Goal: Task Accomplishment & Management: Manage account settings

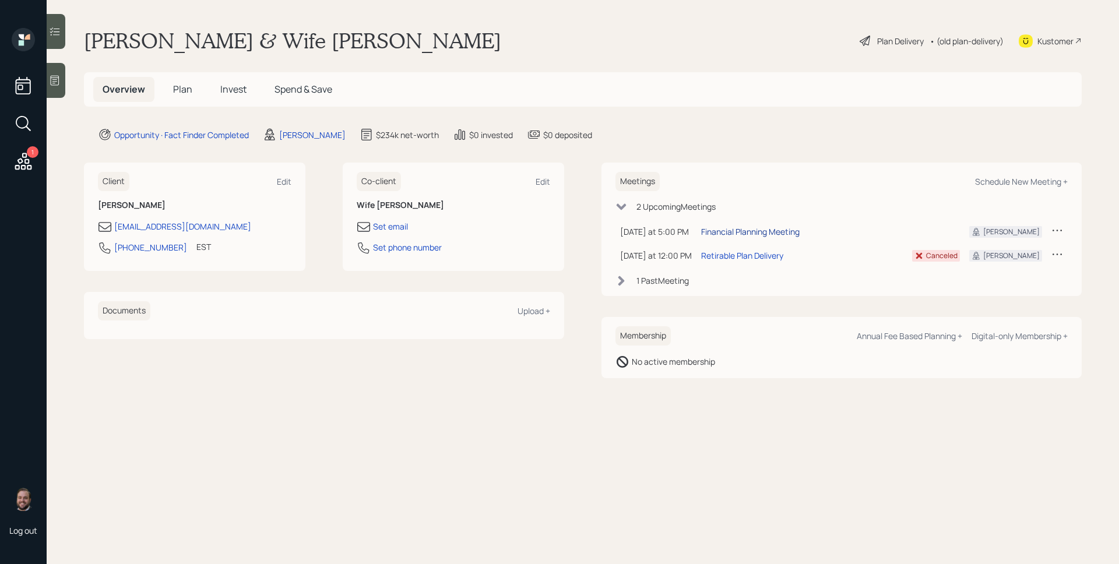
click at [765, 230] on div "Financial Planning Meeting" at bounding box center [750, 232] width 98 height 12
click at [55, 81] on icon at bounding box center [55, 81] width 12 height 12
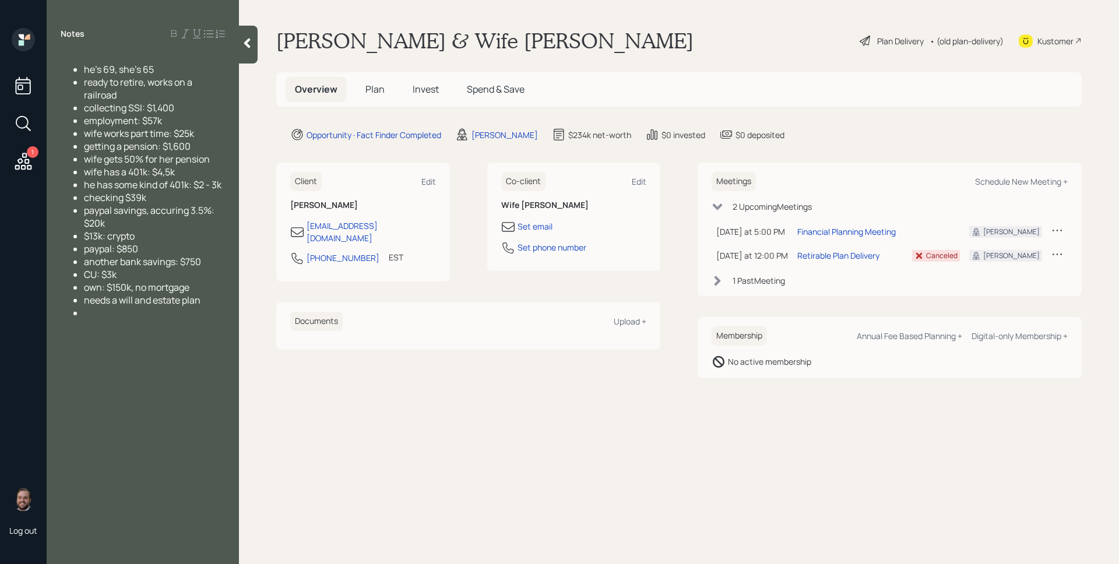
click at [512, 43] on div "[PERSON_NAME] & Wife [PERSON_NAME] Plan Delivery • (old plan-delivery) Kustomer" at bounding box center [678, 41] width 805 height 26
click at [375, 92] on span "Plan" at bounding box center [374, 89] width 19 height 13
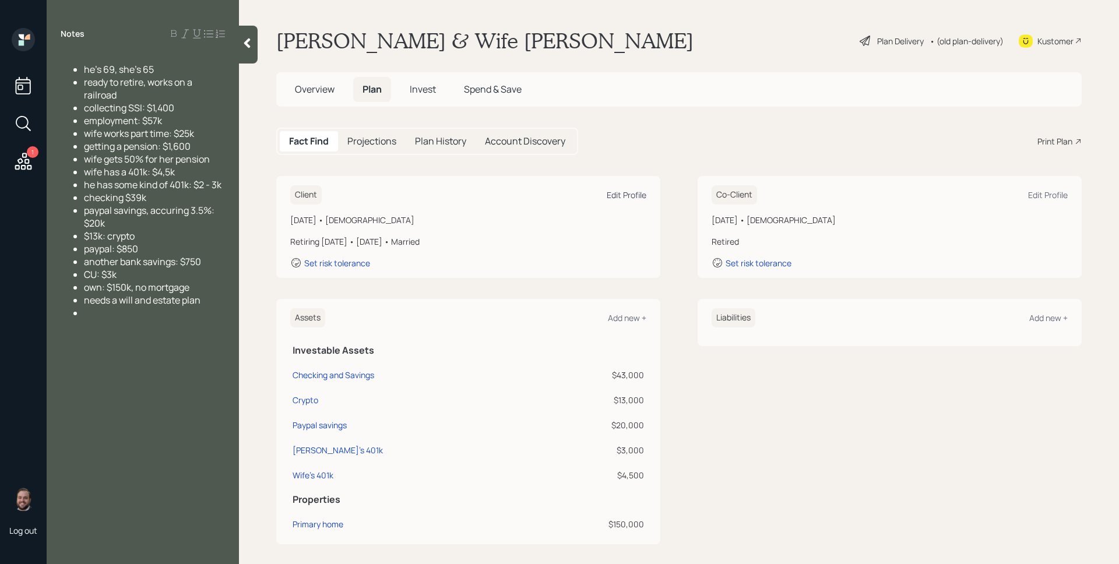
click at [617, 193] on div "Edit Profile" at bounding box center [627, 194] width 40 height 11
select select "12"
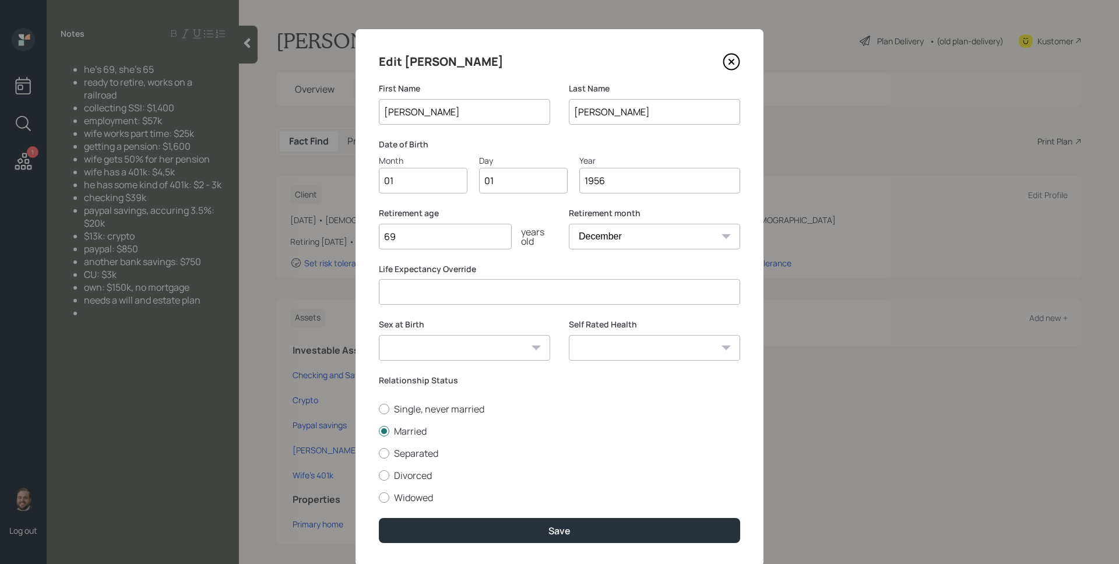
click at [432, 183] on input "01" at bounding box center [423, 181] width 89 height 26
click at [431, 183] on input "01" at bounding box center [423, 181] width 89 height 26
type input "03"
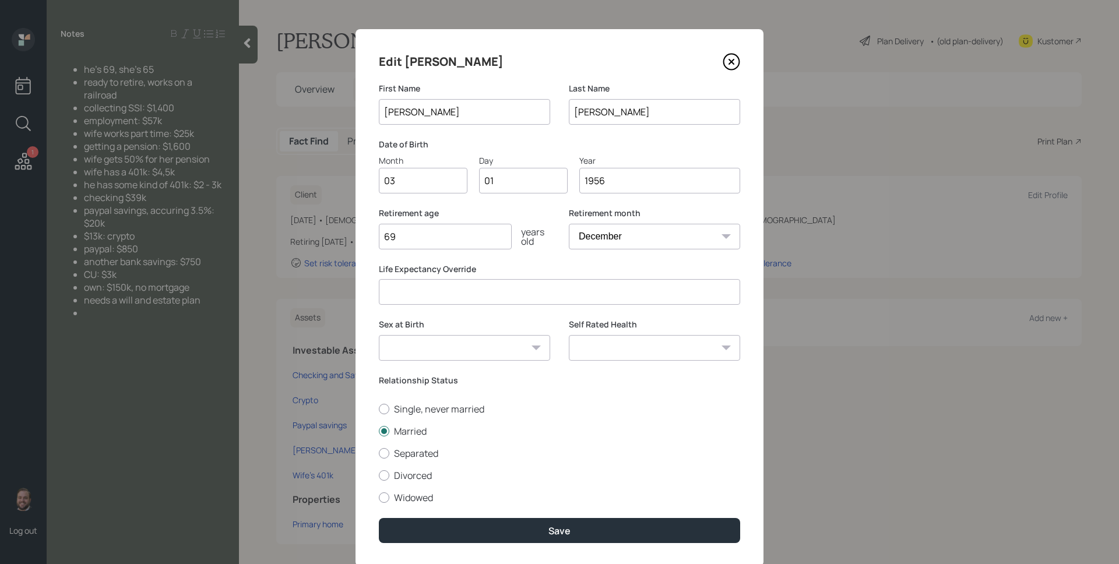
type input "0"
type input "09"
type input "1955"
click at [528, 221] on div "Retirement age [DEMOGRAPHIC_DATA] years old" at bounding box center [464, 228] width 171 height 42
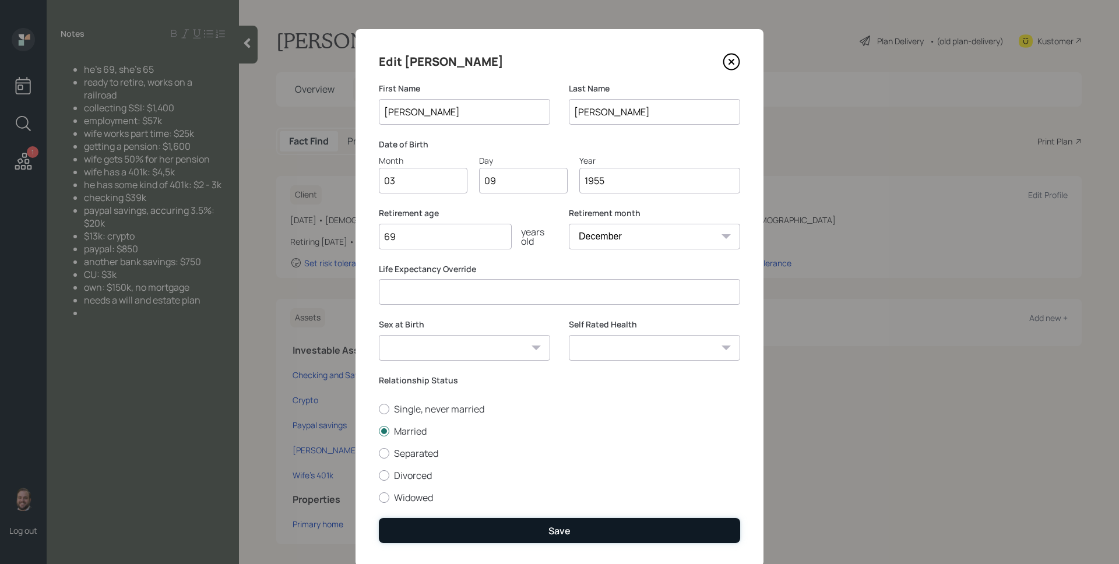
click at [538, 484] on button "Save" at bounding box center [559, 530] width 361 height 25
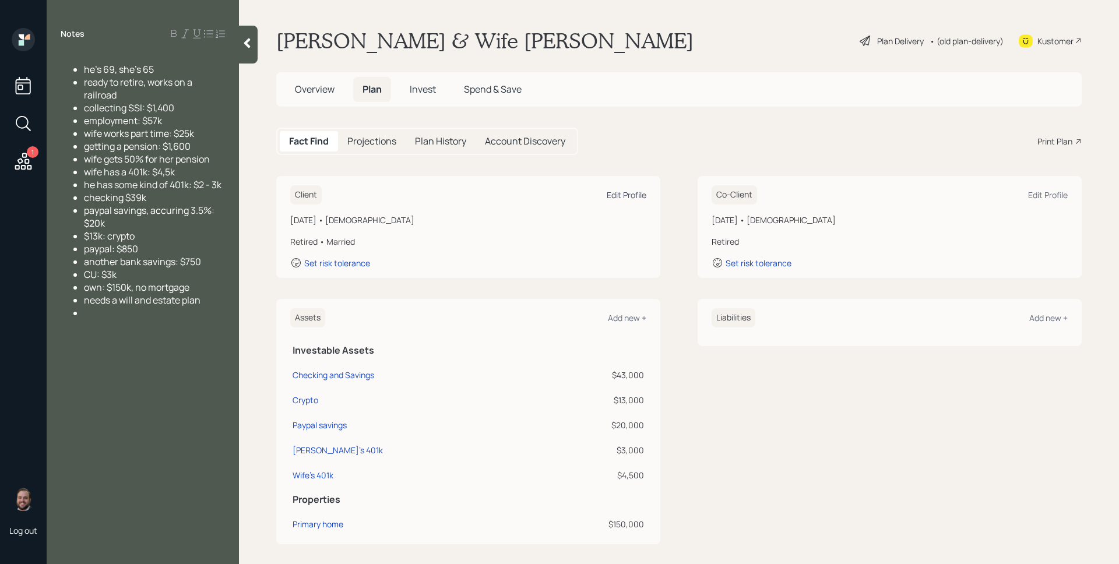
click at [627, 195] on div "Edit Profile" at bounding box center [627, 194] width 40 height 11
select select "12"
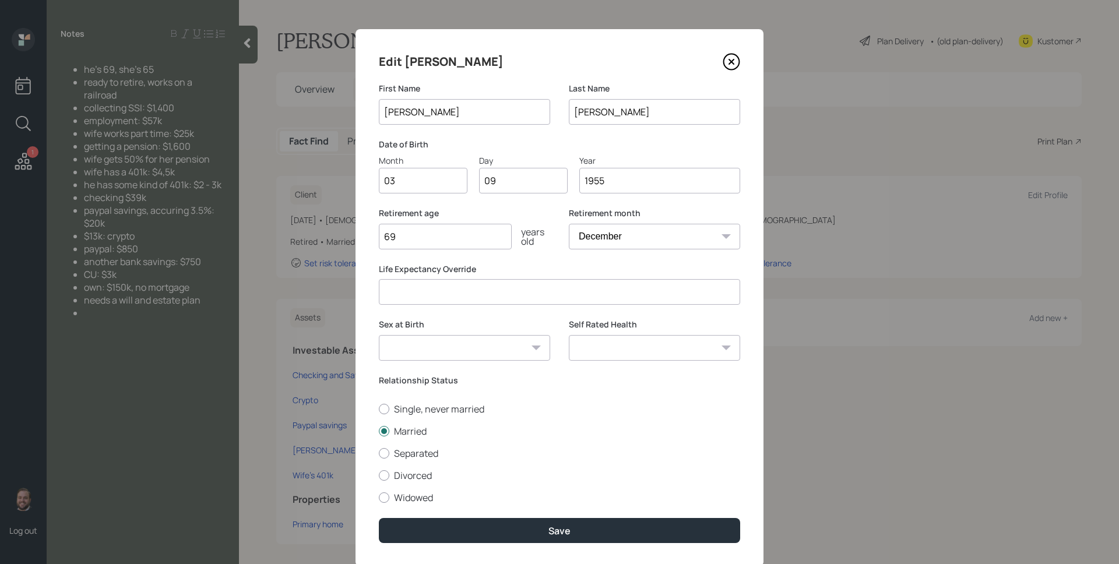
click at [427, 244] on input "69" at bounding box center [445, 237] width 133 height 26
click at [425, 237] on input "69" at bounding box center [445, 237] width 133 height 26
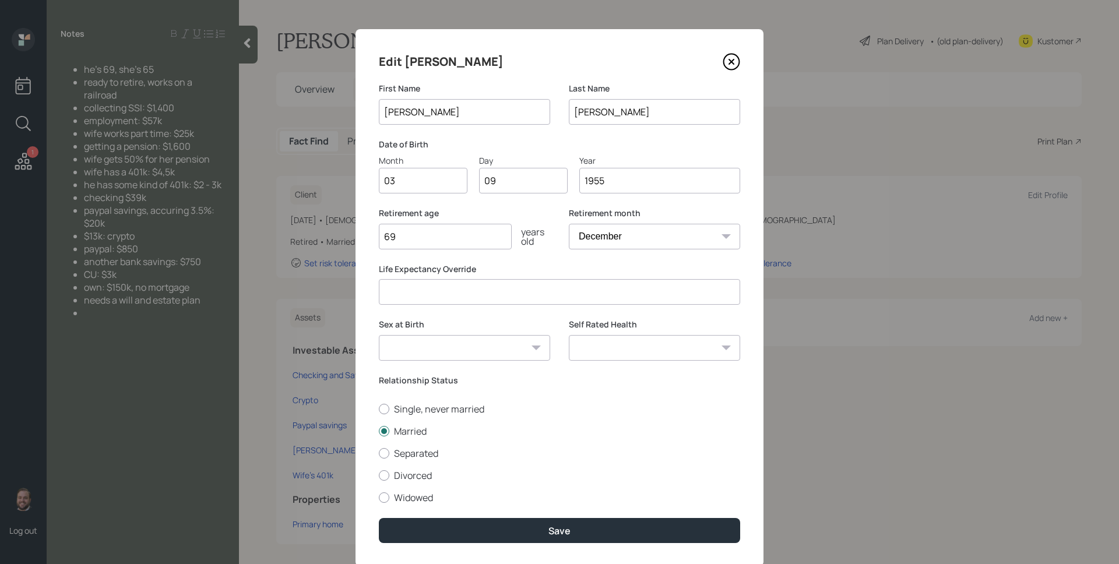
click at [425, 237] on input "69" at bounding box center [445, 237] width 133 height 26
type input "70"
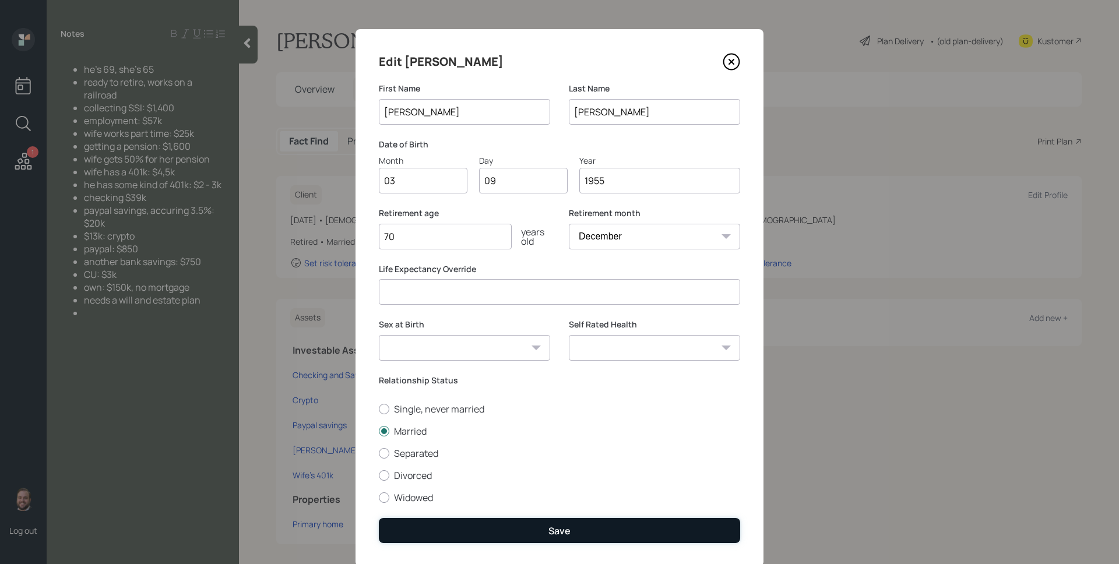
click at [569, 484] on button "Save" at bounding box center [559, 530] width 361 height 25
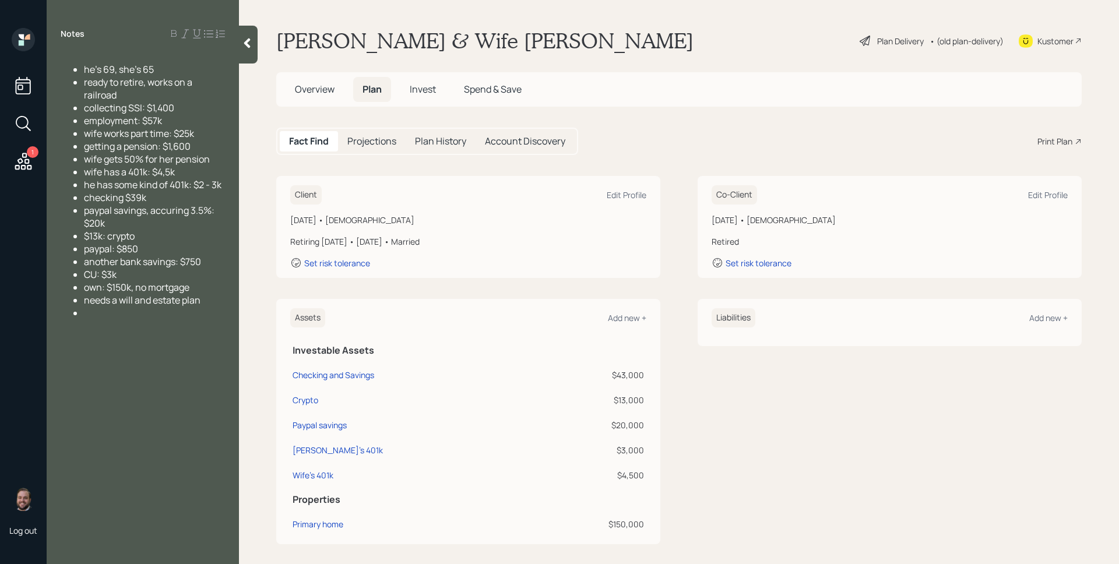
click at [519, 200] on div "Client Edit Profile" at bounding box center [468, 194] width 356 height 19
click at [625, 198] on div "Edit Profile" at bounding box center [627, 194] width 40 height 11
select select "12"
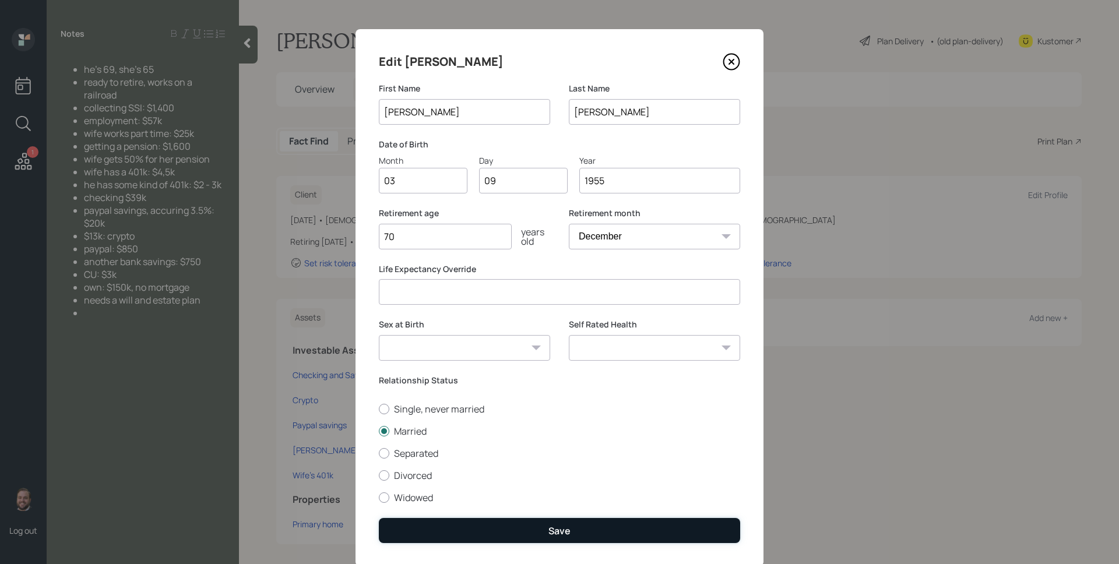
drag, startPoint x: 542, startPoint y: 530, endPoint x: 551, endPoint y: 527, distance: 9.8
click at [543, 484] on button "Save" at bounding box center [559, 530] width 361 height 25
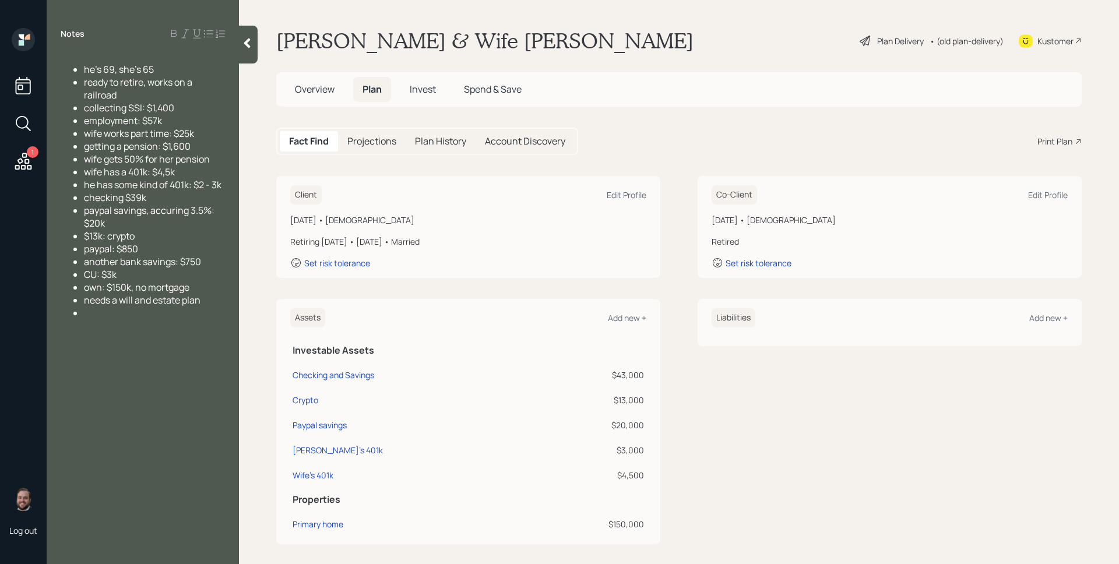
click at [856, 230] on div "[DATE] • [DEMOGRAPHIC_DATA] Retired Set risk tolerance" at bounding box center [890, 241] width 356 height 55
click at [856, 194] on div "Edit Profile" at bounding box center [1048, 194] width 40 height 11
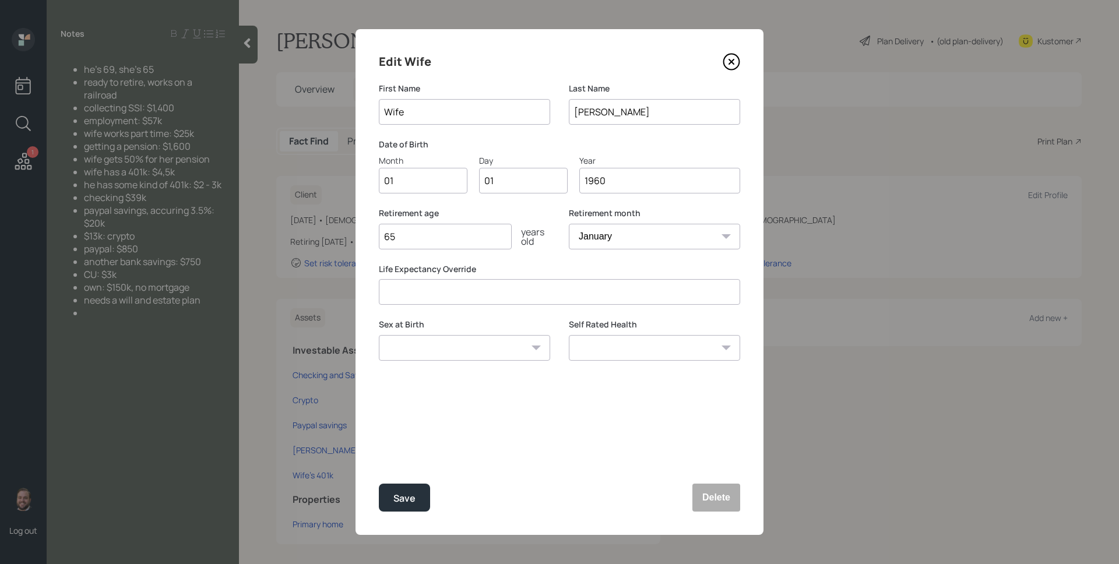
click at [431, 111] on input "Wife" at bounding box center [464, 112] width 171 height 26
type input "Demberel"
click at [411, 176] on input "01" at bounding box center [423, 181] width 89 height 26
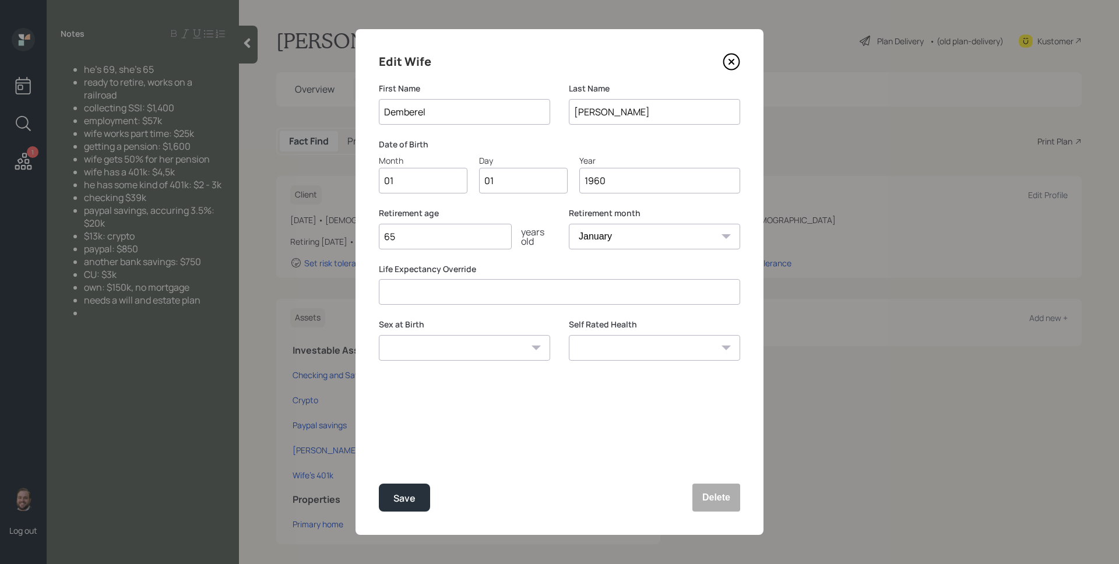
click at [411, 176] on input "01" at bounding box center [423, 181] width 89 height 26
type input "03"
type input "0"
type input "06"
type input "1959"
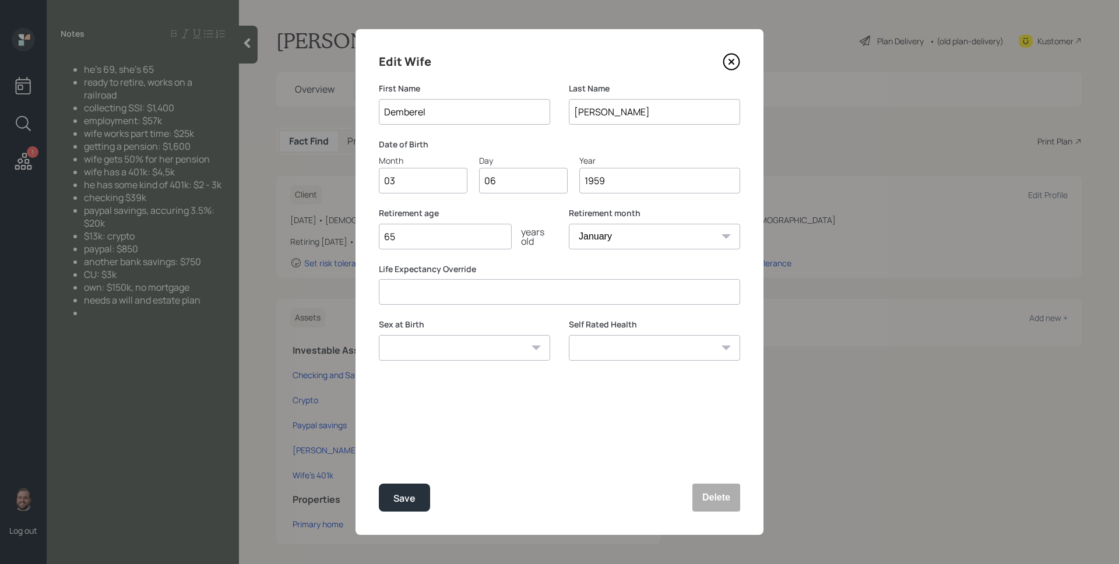
click at [379, 484] on button "Save" at bounding box center [404, 498] width 51 height 28
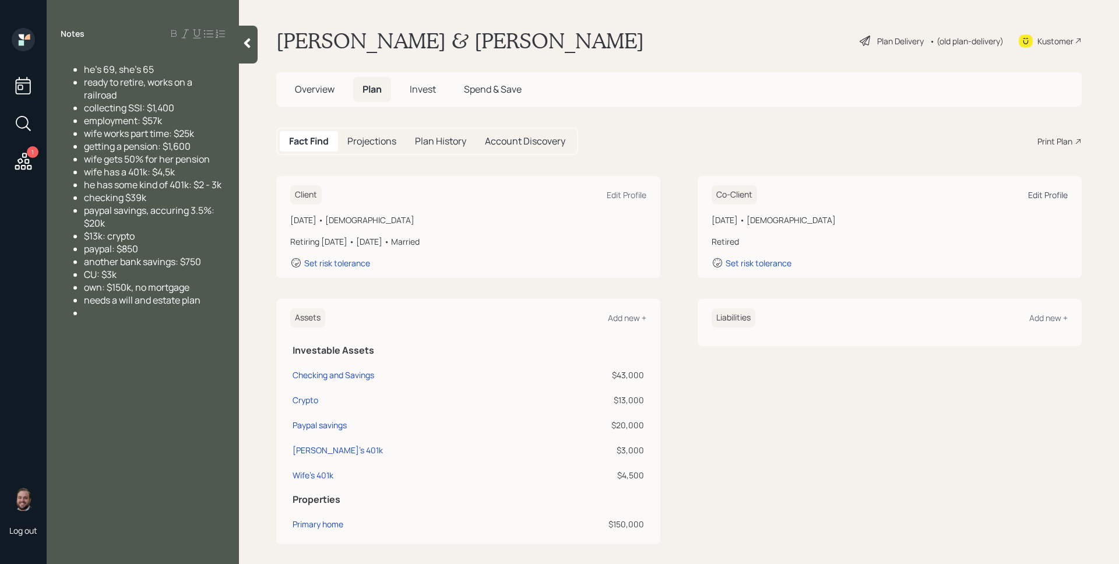
click at [856, 196] on div "Edit Profile" at bounding box center [1048, 194] width 40 height 11
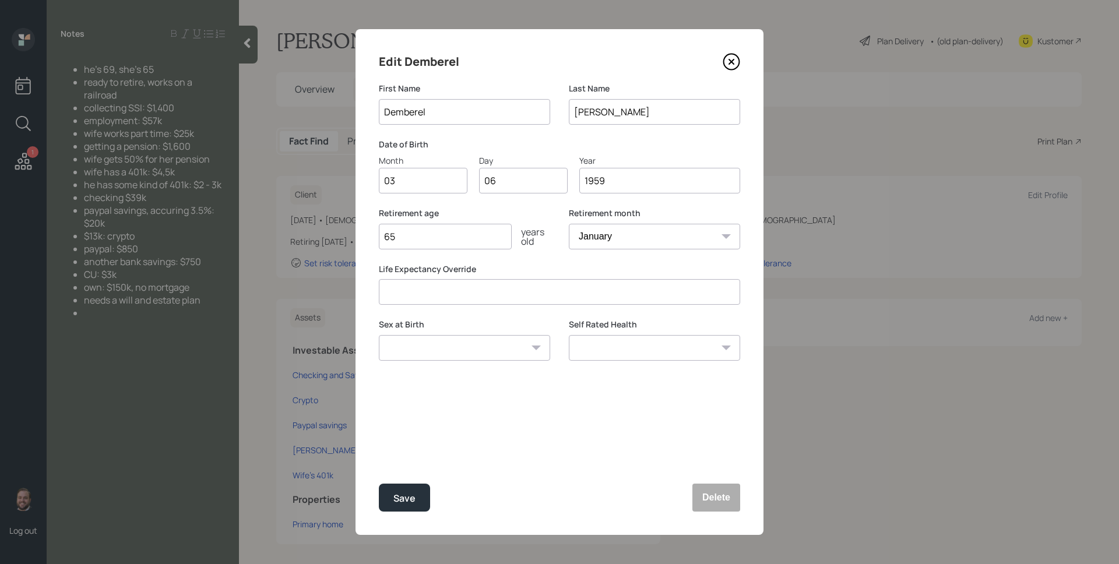
click at [588, 240] on select "January February March April May June July August September October November De…" at bounding box center [654, 237] width 171 height 26
click at [483, 238] on input "65" at bounding box center [445, 237] width 133 height 26
click at [696, 244] on select "January February March April May June July August September October November De…" at bounding box center [654, 237] width 171 height 26
select select "12"
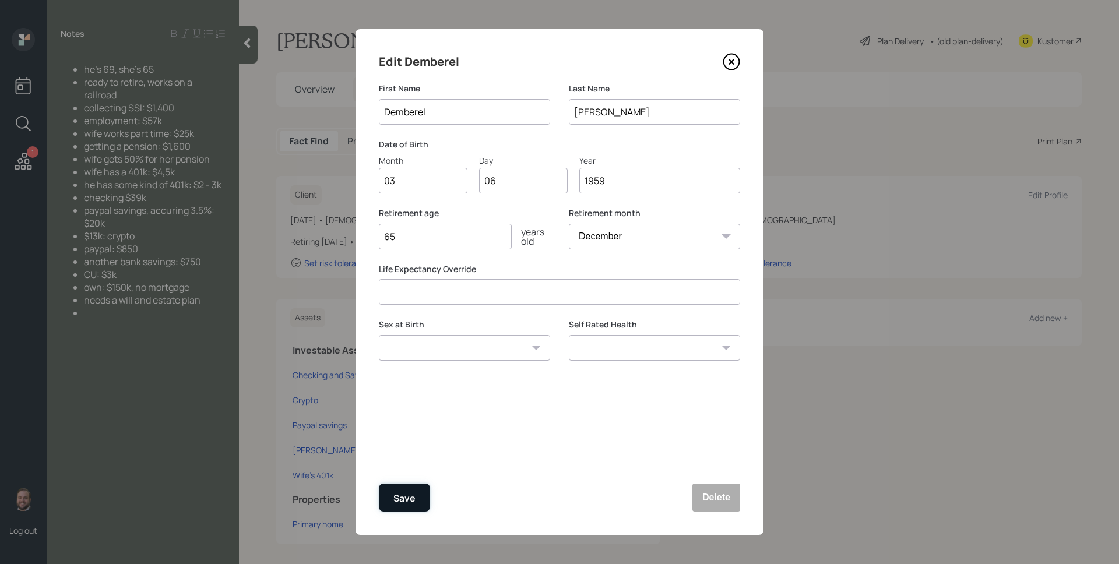
click at [416, 484] on button "Save" at bounding box center [404, 498] width 51 height 28
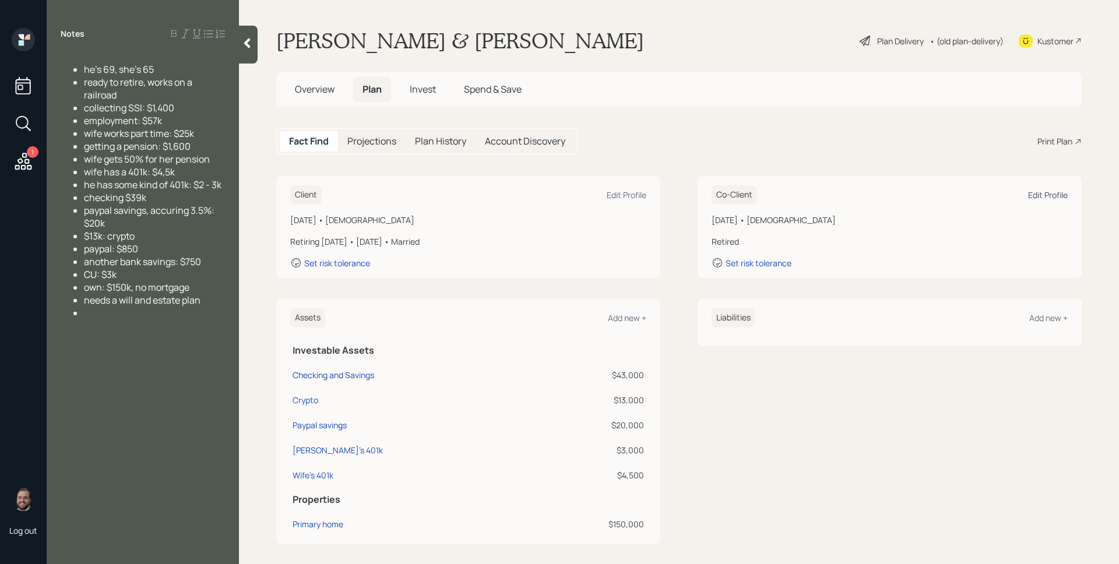
click at [856, 192] on div "Edit Profile" at bounding box center [1048, 194] width 40 height 11
select select "12"
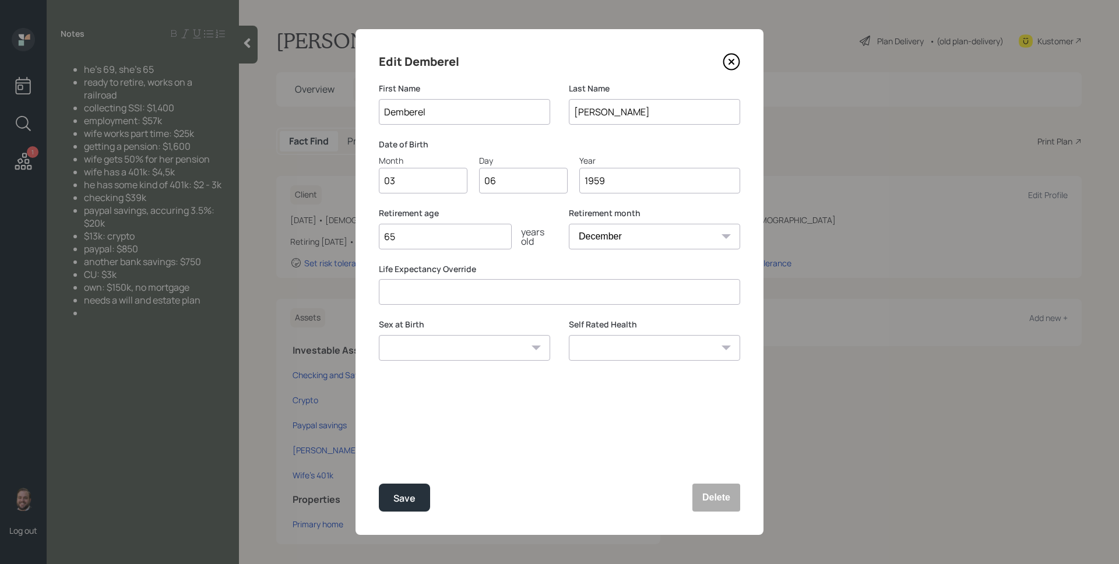
click at [424, 244] on input "65" at bounding box center [445, 237] width 133 height 26
type input "66"
click at [379, 484] on button "Save" at bounding box center [404, 498] width 51 height 28
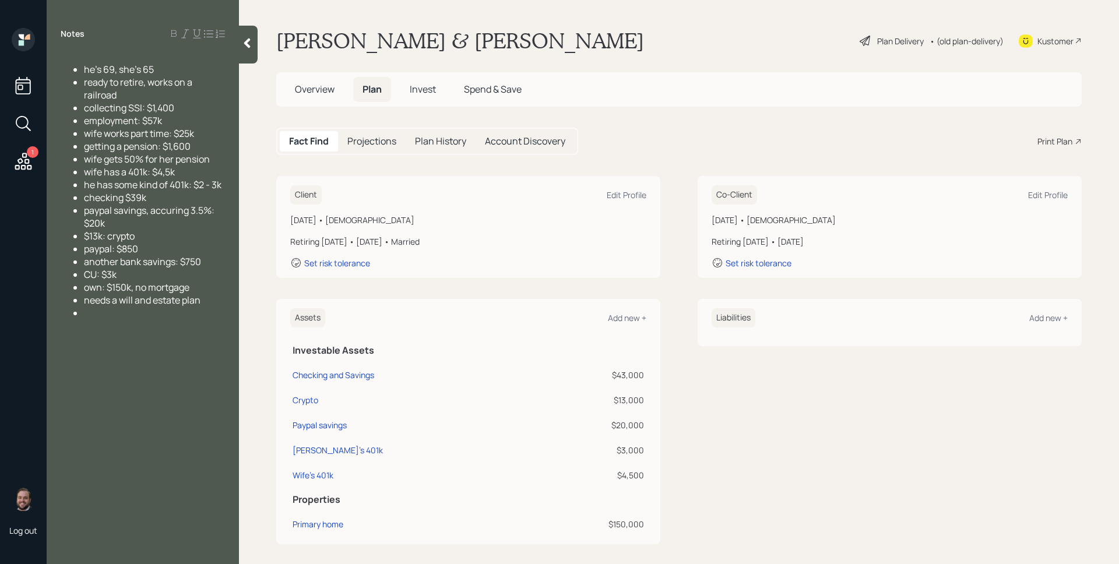
click at [856, 37] on div "Plan Delivery" at bounding box center [900, 41] width 47 height 12
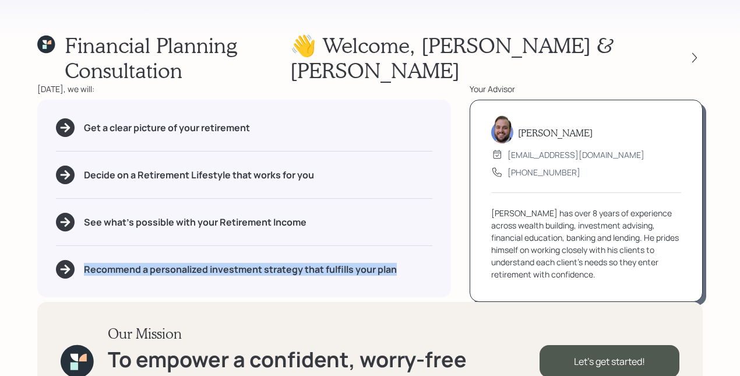
drag, startPoint x: 86, startPoint y: 245, endPoint x: 404, endPoint y: 245, distance: 318.2
click at [404, 260] on div "Recommend a personalized investment strategy that fulfills your plan" at bounding box center [244, 269] width 376 height 19
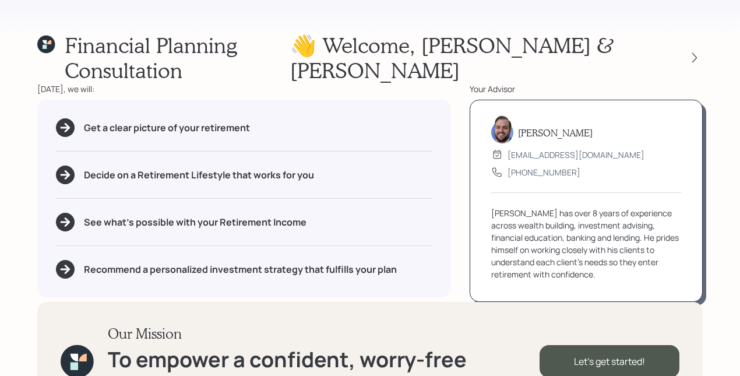
click at [404, 260] on div "Recommend a personalized investment strategy that fulfills your plan" at bounding box center [244, 269] width 376 height 19
click at [618, 302] on div "Our Mission To empower a confident, worry-free retirement for everyone. Let's g…" at bounding box center [370, 361] width 666 height 118
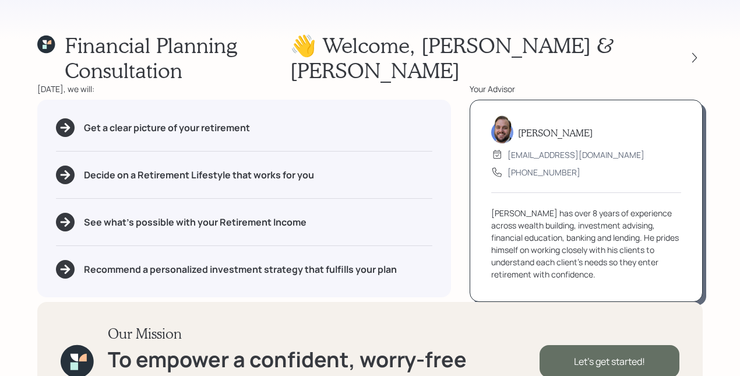
click at [645, 345] on div "Let's get started!" at bounding box center [610, 361] width 140 height 33
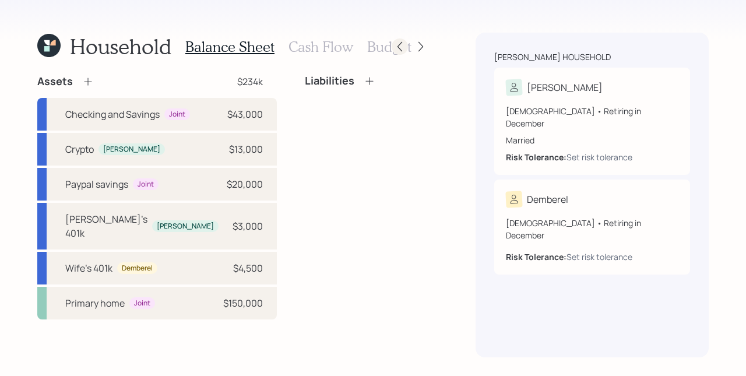
click at [403, 44] on icon at bounding box center [400, 47] width 12 height 12
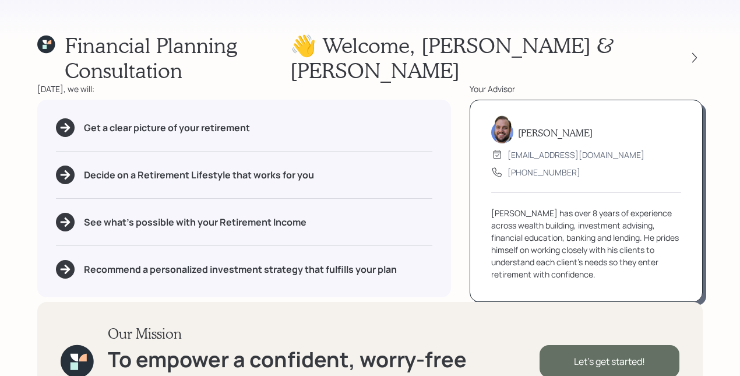
click at [639, 345] on div "Let's get started!" at bounding box center [610, 361] width 140 height 33
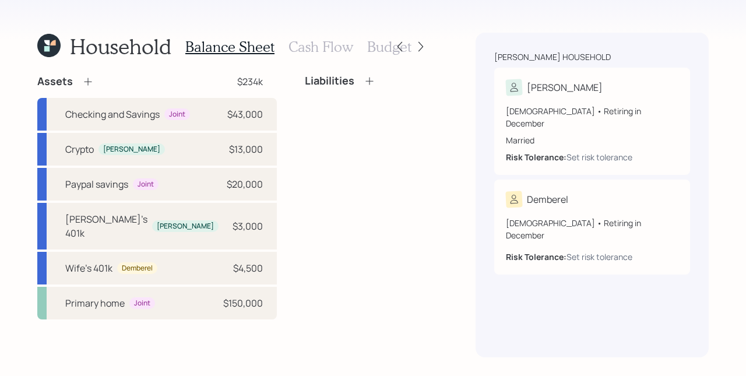
click at [375, 145] on div "Liabilities" at bounding box center [367, 197] width 124 height 245
click at [157, 269] on div "Demberel" at bounding box center [137, 268] width 40 height 12
select select "company_sponsored"
select select "balanced"
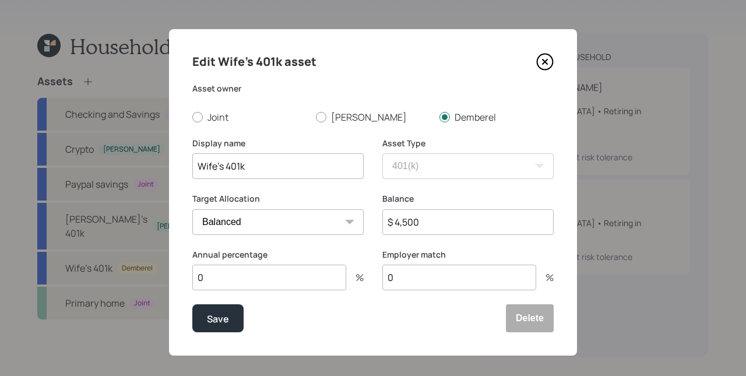
drag, startPoint x: 221, startPoint y: 167, endPoint x: 192, endPoint y: 161, distance: 29.7
click at [192, 161] on input "Wife's 401k" at bounding box center [277, 166] width 171 height 26
type input "[PERSON_NAME]'s 401k"
click at [223, 323] on div "Save" at bounding box center [218, 319] width 22 height 16
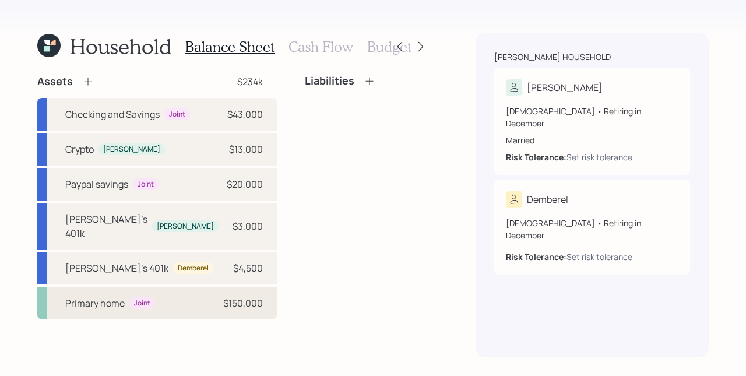
click at [223, 310] on div "$150,000" at bounding box center [243, 303] width 40 height 14
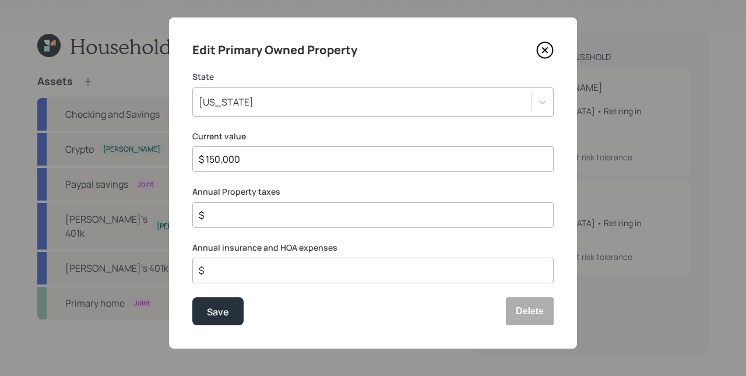
scroll to position [13, 0]
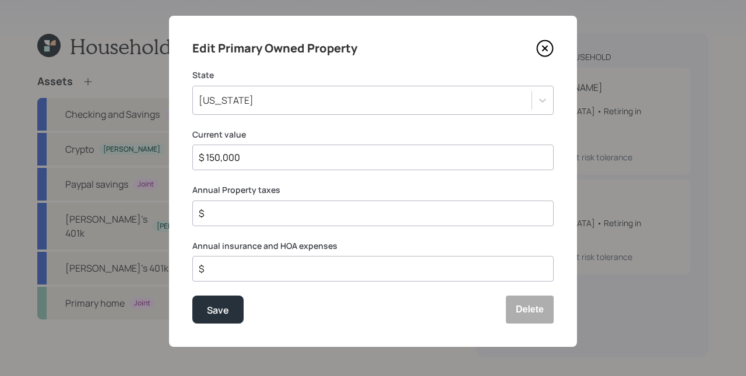
click at [307, 265] on input "$" at bounding box center [369, 269] width 342 height 14
type input "$ 4,000"
click at [297, 210] on input "$" at bounding box center [369, 213] width 342 height 14
type input "$ 1,500"
click at [301, 298] on div "Save Delete" at bounding box center [372, 309] width 361 height 28
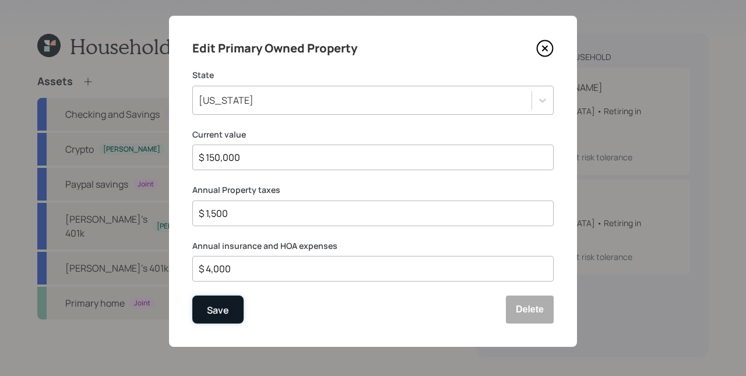
click at [230, 300] on button "Save" at bounding box center [217, 309] width 51 height 28
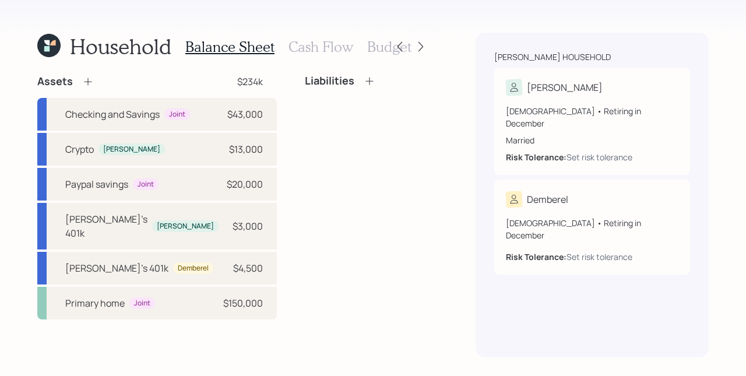
click at [335, 51] on h3 "Cash Flow" at bounding box center [320, 46] width 65 height 17
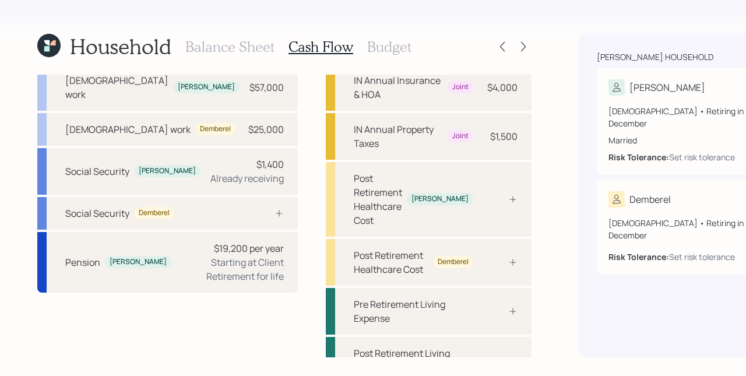
scroll to position [37, 0]
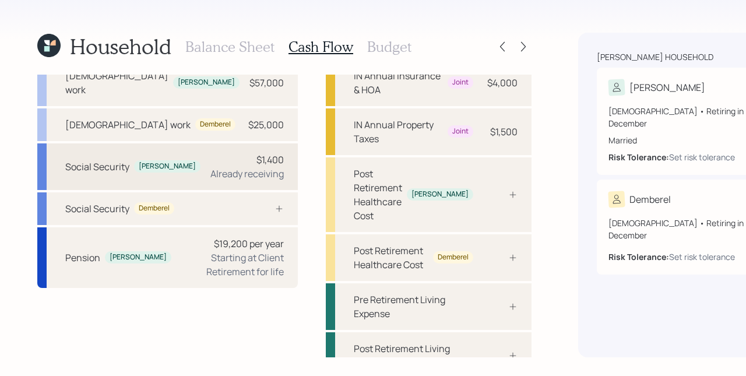
click at [210, 178] on div "Already receiving" at bounding box center [246, 174] width 73 height 14
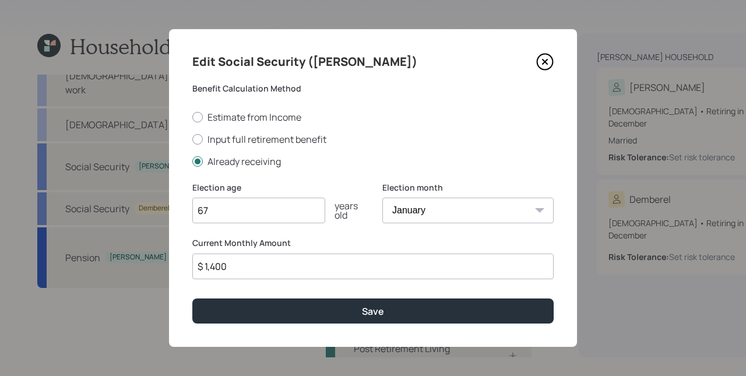
click at [236, 210] on input "67" at bounding box center [258, 211] width 133 height 26
click at [248, 262] on input "$ 1,400" at bounding box center [372, 267] width 361 height 26
click at [247, 262] on input "$ 1,400" at bounding box center [372, 267] width 361 height 26
type input "$ 0"
click at [192, 298] on button "Save" at bounding box center [372, 310] width 361 height 25
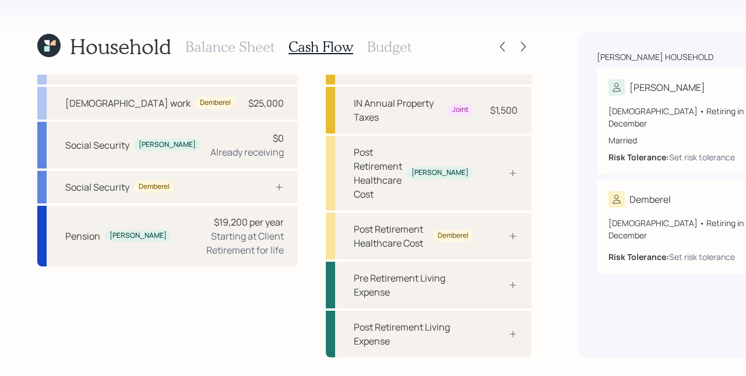
scroll to position [99, 0]
click at [249, 182] on div at bounding box center [266, 186] width 35 height 9
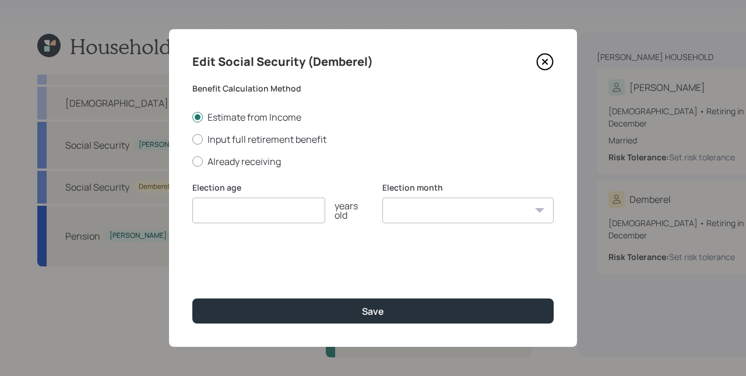
click at [551, 57] on icon at bounding box center [545, 62] width 16 height 16
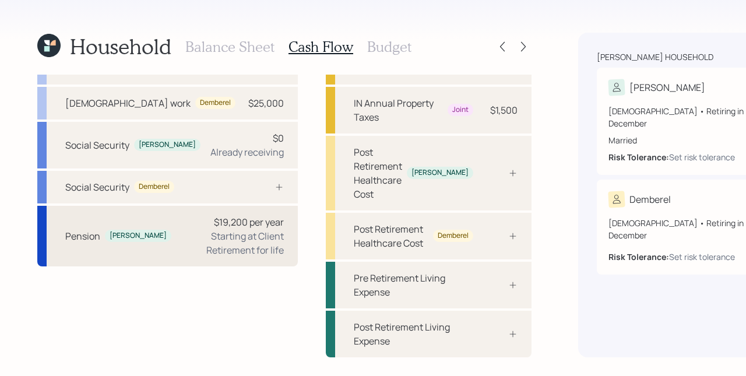
click at [182, 257] on div "Starting at Client Retirement for life" at bounding box center [232, 243] width 103 height 28
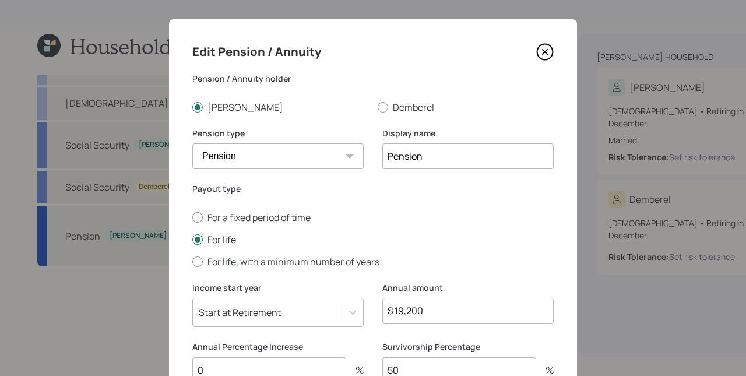
scroll to position [13, 0]
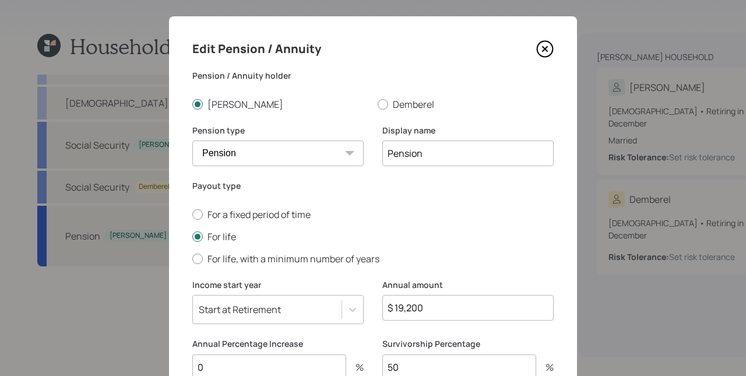
click at [542, 50] on icon at bounding box center [544, 48] width 17 height 17
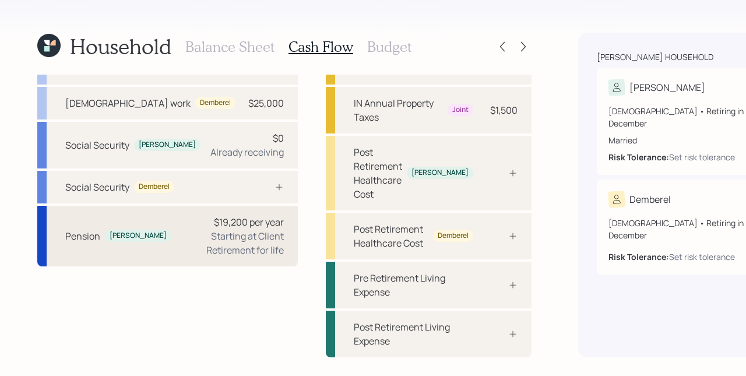
click at [181, 237] on div "Starting at Client Retirement for life" at bounding box center [232, 243] width 103 height 28
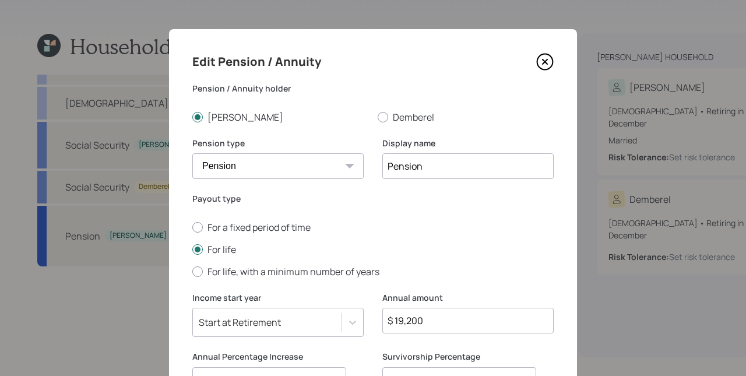
click at [429, 315] on input "$ 19,200" at bounding box center [467, 321] width 171 height 26
type input "$ 50,400"
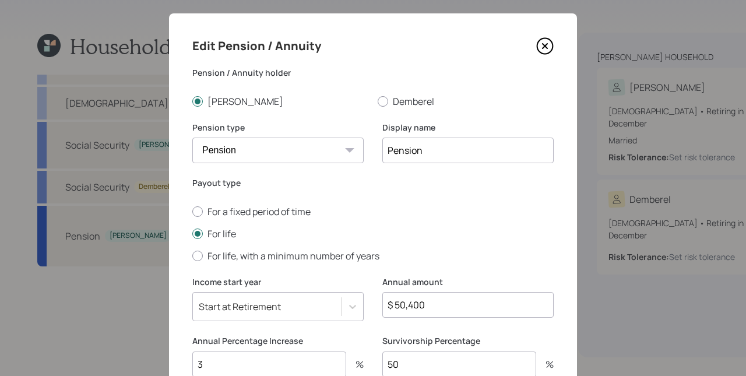
type input "3"
type input "0"
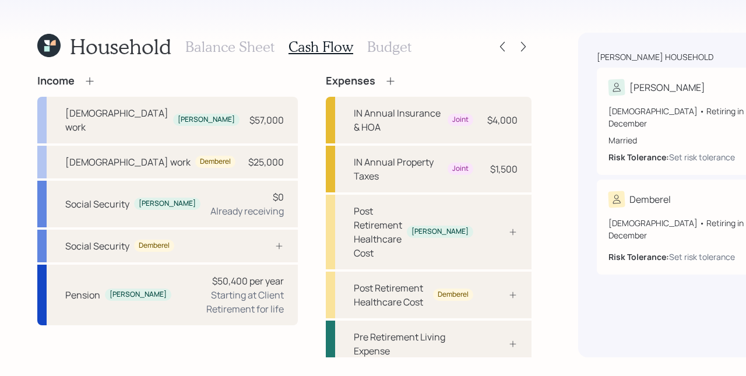
click at [91, 81] on icon at bounding box center [90, 81] width 8 height 8
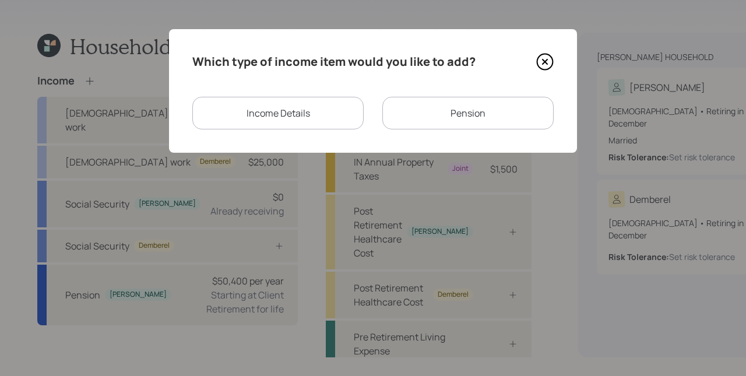
click at [424, 114] on div "Pension" at bounding box center [467, 113] width 171 height 33
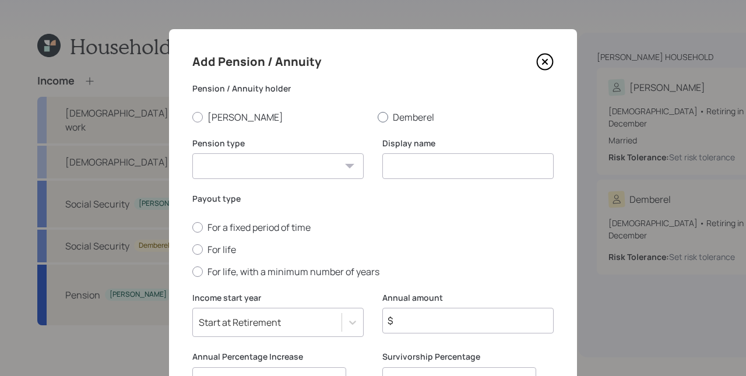
click at [406, 114] on label "Demberel" at bounding box center [466, 117] width 176 height 13
click at [378, 117] on input "Demberel" at bounding box center [377, 117] width 1 height 1
radio input "true"
click at [332, 163] on select "Pension Annuity" at bounding box center [277, 166] width 171 height 26
select select "pension"
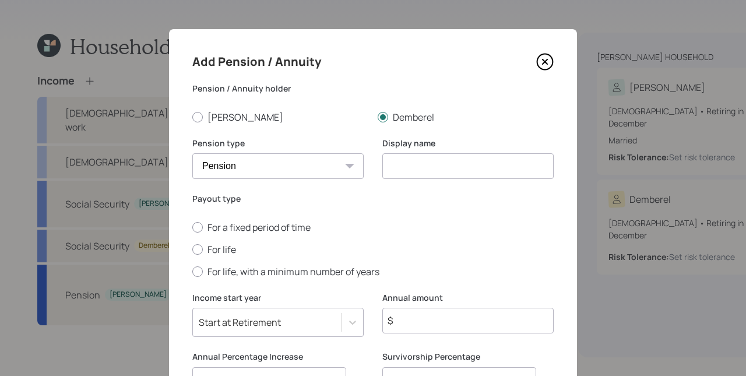
click at [407, 166] on input at bounding box center [467, 166] width 171 height 26
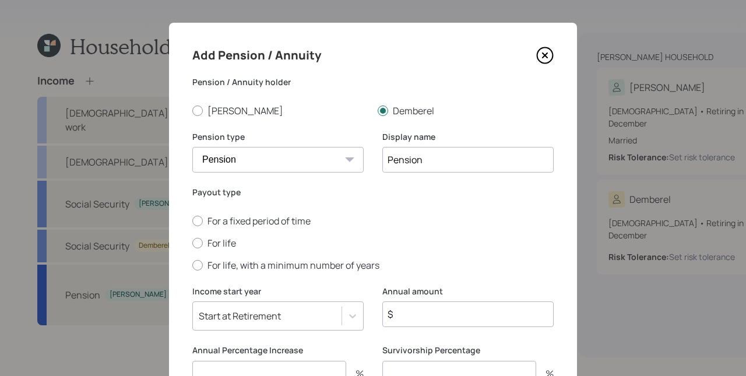
scroll to position [12, 0]
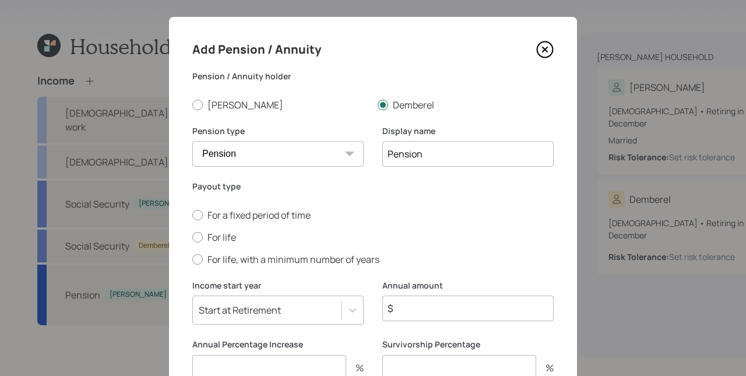
type input "Pension"
click at [442, 308] on input "$" at bounding box center [467, 308] width 171 height 26
type input "$ 25,200"
click at [292, 366] on input "number" at bounding box center [269, 368] width 154 height 26
type input "0"
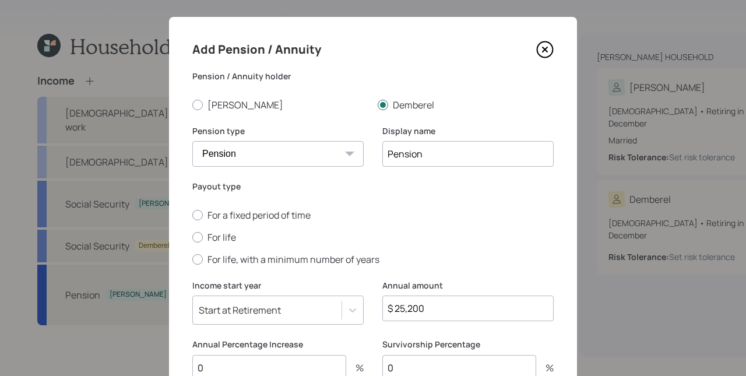
scroll to position [16, 0]
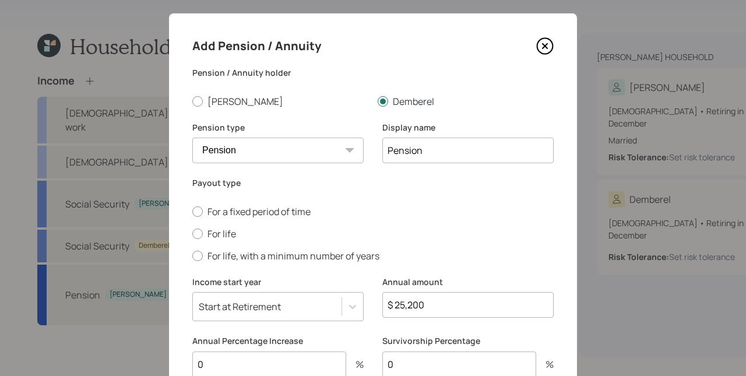
type input "0"
click at [271, 359] on input "0" at bounding box center [269, 364] width 154 height 26
type input "3"
click at [220, 225] on div "For a fixed period of time For life For life, with a minimum number of years" at bounding box center [372, 233] width 361 height 57
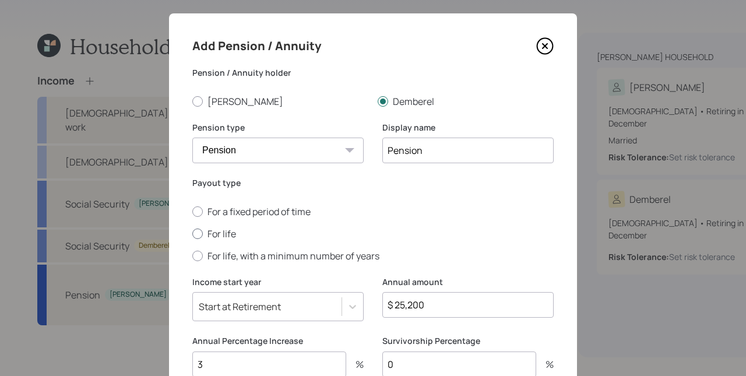
click at [221, 231] on label "For life" at bounding box center [372, 233] width 361 height 13
click at [192, 233] on input "For life" at bounding box center [192, 233] width 1 height 1
radio input "true"
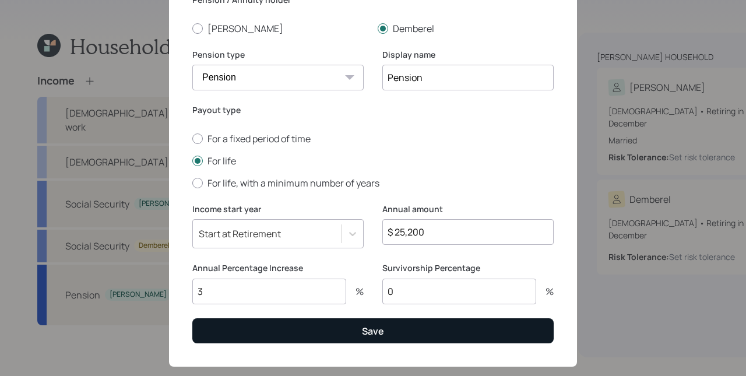
scroll to position [108, 0]
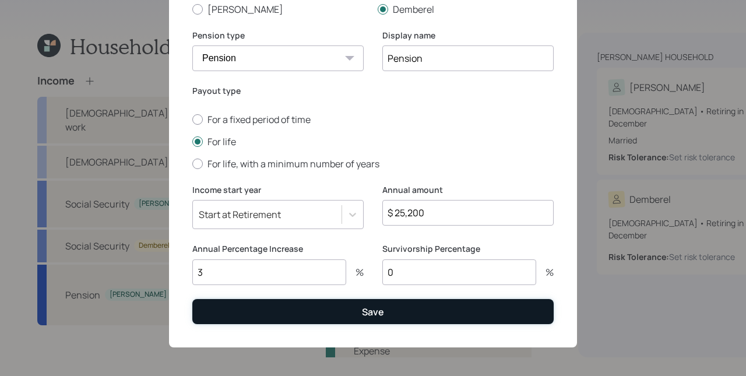
click at [420, 309] on button "Save" at bounding box center [372, 311] width 361 height 25
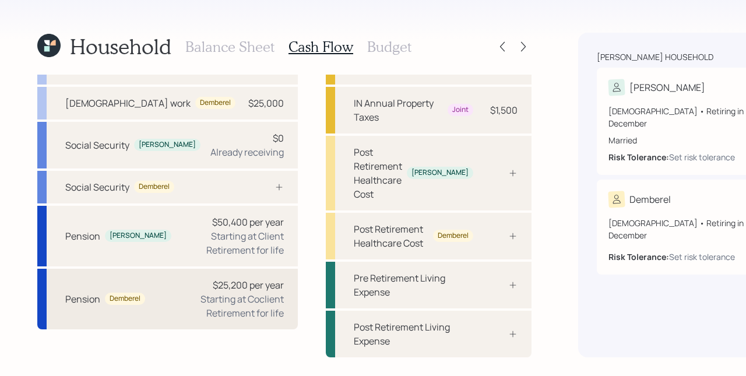
scroll to position [142, 0]
click at [181, 229] on div "Starting at Client Retirement for life" at bounding box center [232, 243] width 103 height 28
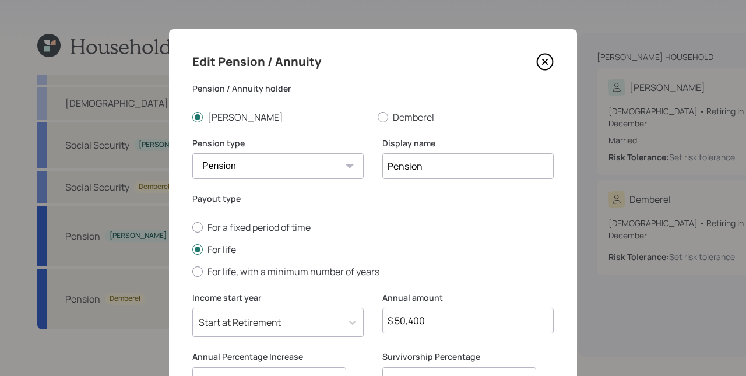
scroll to position [110, 0]
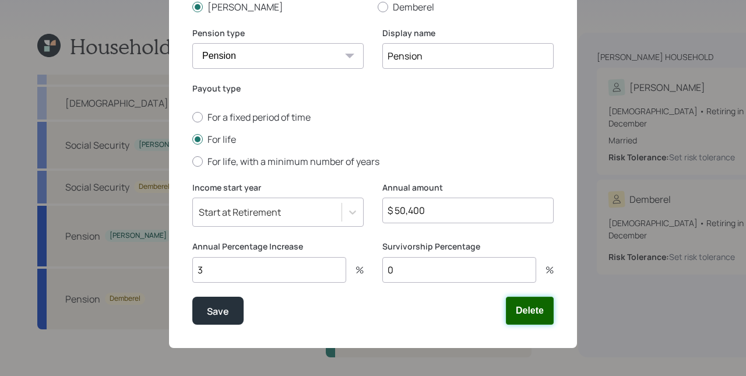
click at [516, 312] on button "Delete" at bounding box center [530, 311] width 48 height 28
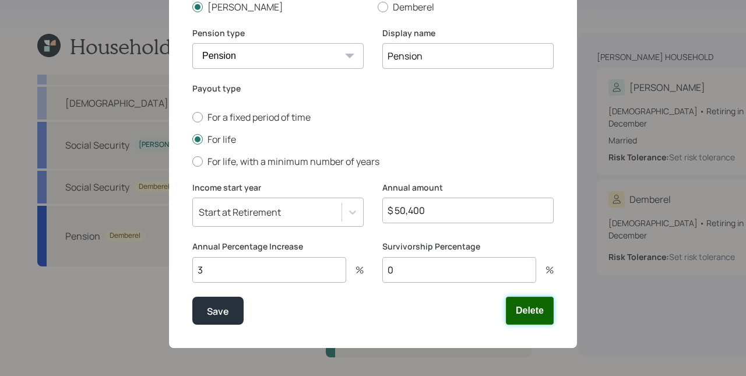
scroll to position [120, 0]
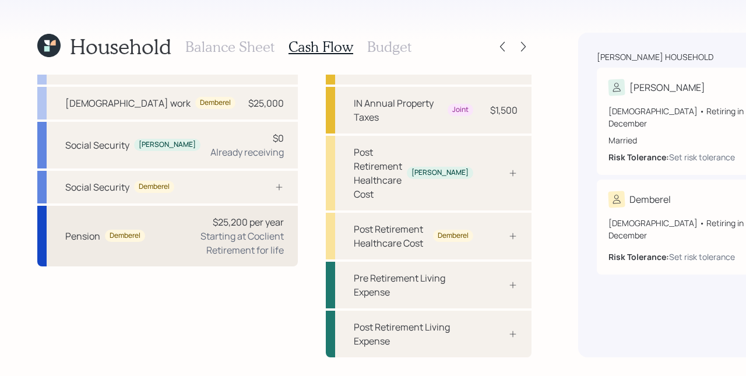
click at [143, 243] on div "Pension Demberel $25,200 per year Starting at Coclient Retirement for life" at bounding box center [167, 236] width 260 height 61
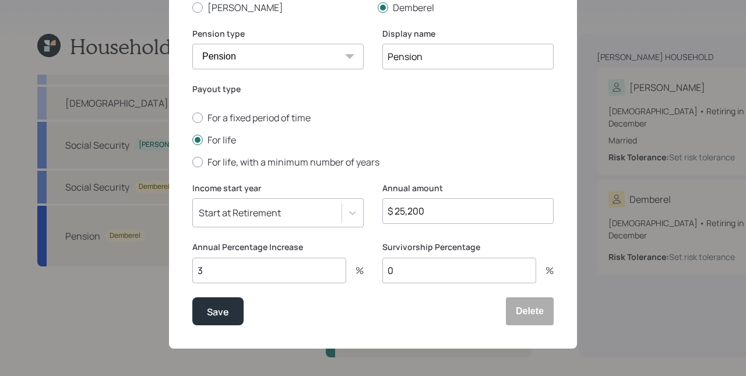
scroll to position [110, 0]
click at [529, 315] on button "Delete" at bounding box center [530, 311] width 48 height 28
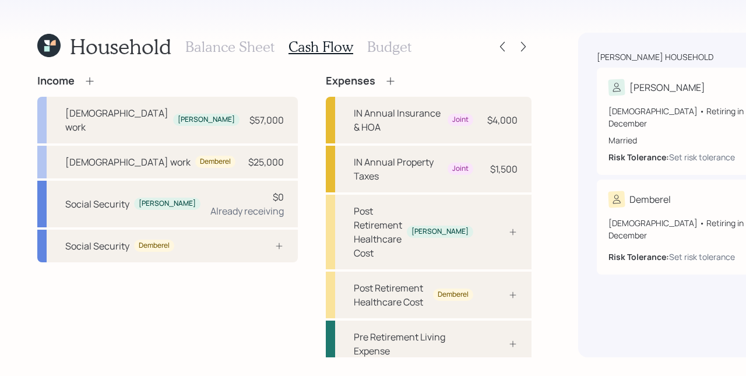
click at [89, 81] on icon at bounding box center [90, 81] width 8 height 8
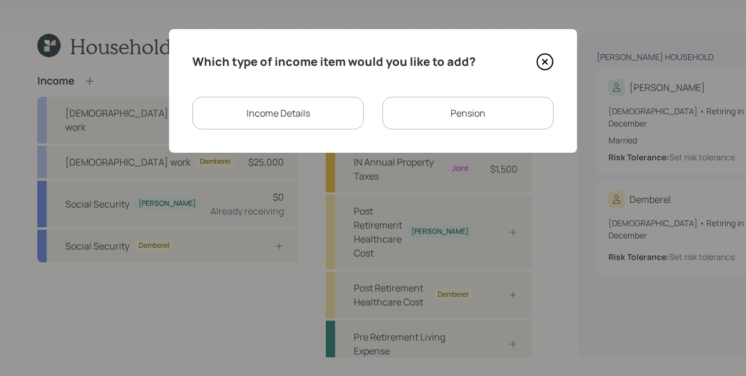
click at [280, 116] on div "Income Details" at bounding box center [277, 113] width 171 height 33
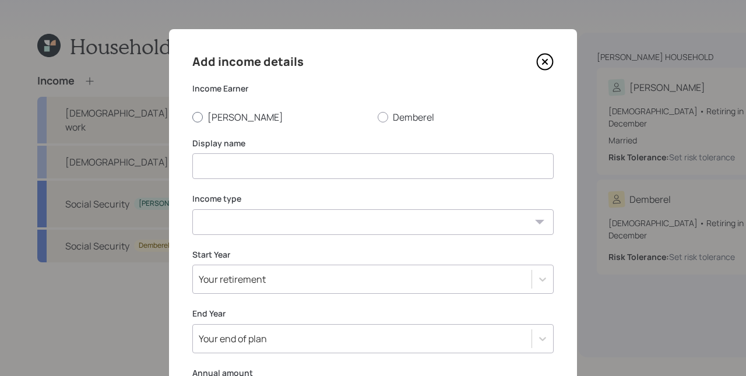
click at [217, 120] on label "[PERSON_NAME]" at bounding box center [280, 117] width 176 height 13
click at [192, 117] on input "[PERSON_NAME]" at bounding box center [192, 117] width 1 height 1
radio input "true"
click at [237, 158] on input at bounding box center [372, 166] width 361 height 26
type input "Railroad Retirement"
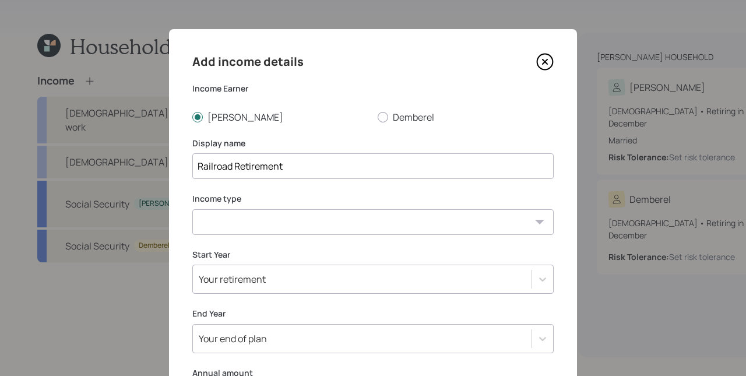
click at [199, 223] on select "[DEMOGRAPHIC_DATA] work [DEMOGRAPHIC_DATA] work Self employment Other" at bounding box center [372, 222] width 361 height 26
select select "other"
click at [254, 270] on select "Tax-free Earned Self Employment Alimony Royalties Pension / Annuity Interest Di…" at bounding box center [372, 278] width 361 height 26
select select "social_security"
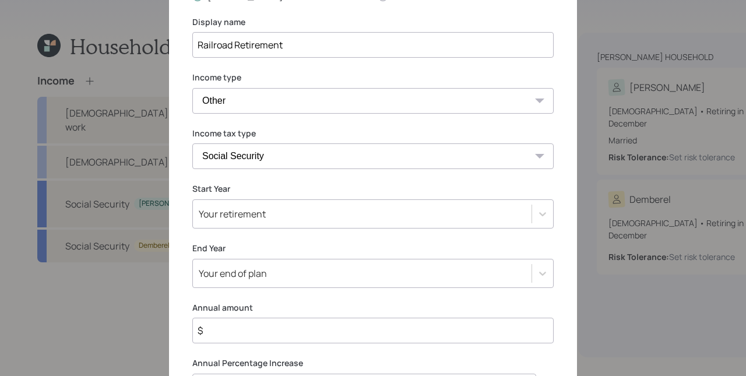
scroll to position [140, 0]
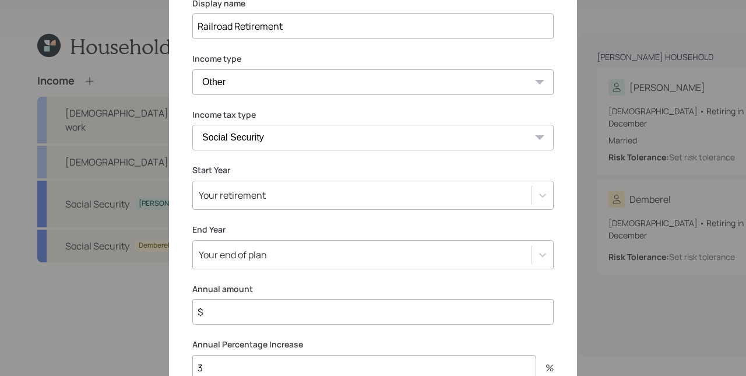
click at [255, 302] on input "$" at bounding box center [372, 312] width 361 height 26
type input "$ 50,400"
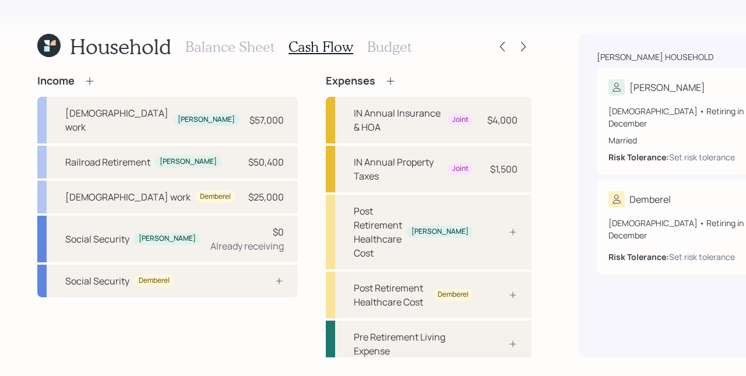
click at [94, 78] on icon at bounding box center [90, 81] width 12 height 12
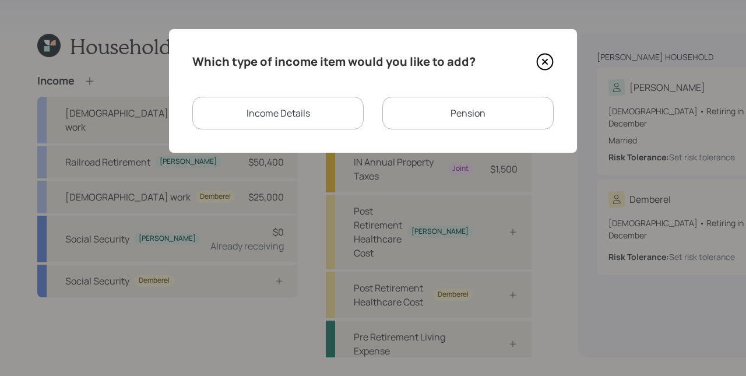
click at [264, 115] on div "Income Details" at bounding box center [277, 113] width 171 height 33
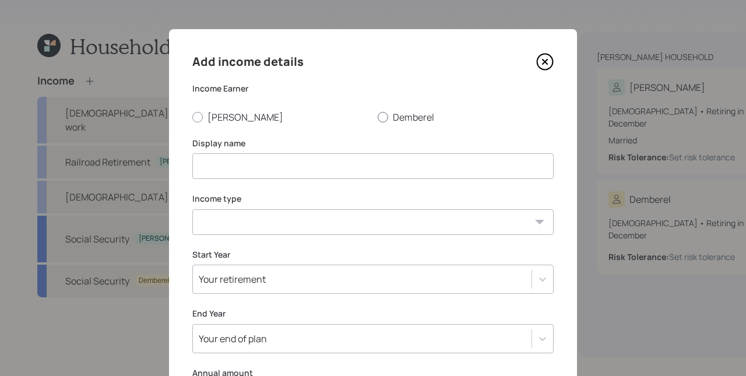
click at [423, 121] on label "Demberel" at bounding box center [466, 117] width 176 height 13
click at [378, 117] on input "Demberel" at bounding box center [377, 117] width 1 height 1
radio input "true"
click at [342, 162] on input at bounding box center [372, 166] width 361 height 26
type input "Railroad Retirement"
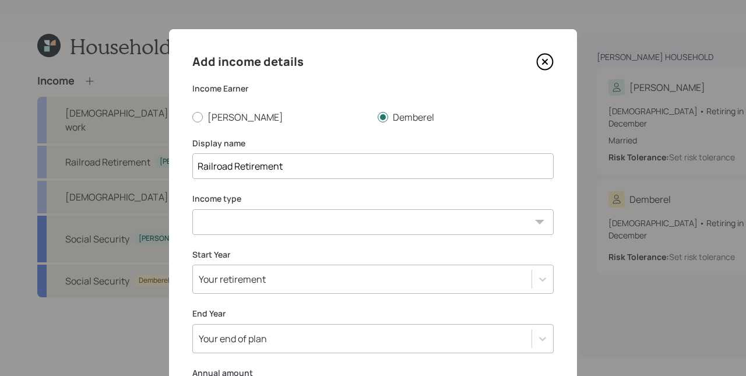
select select "other"
select select "social_security"
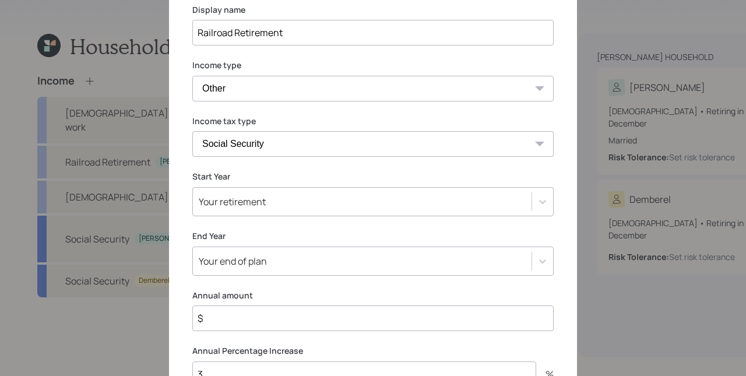
scroll to position [157, 0]
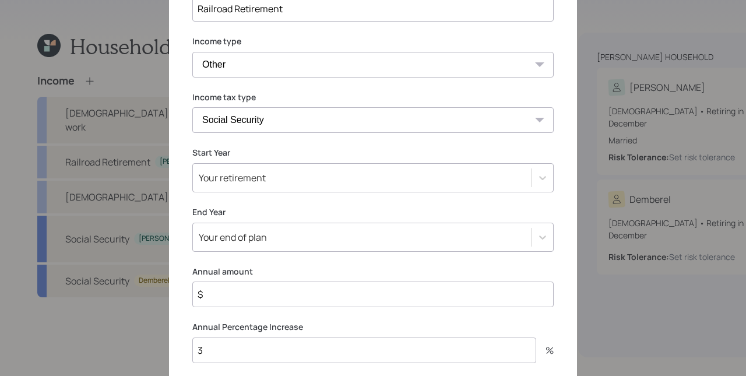
click at [262, 192] on div "Your retirement" at bounding box center [372, 177] width 361 height 29
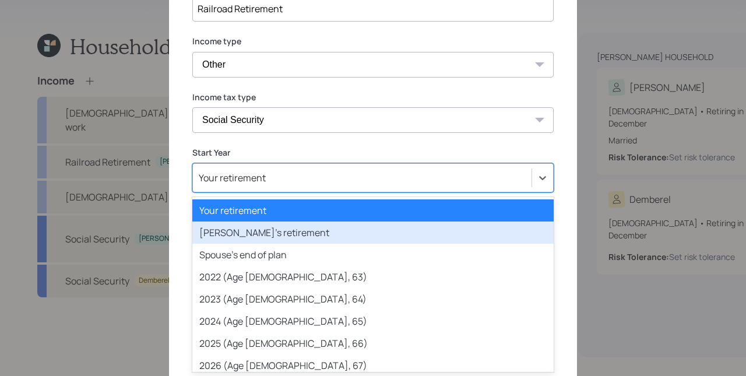
click at [263, 231] on div "[PERSON_NAME]'s retirement" at bounding box center [372, 232] width 361 height 22
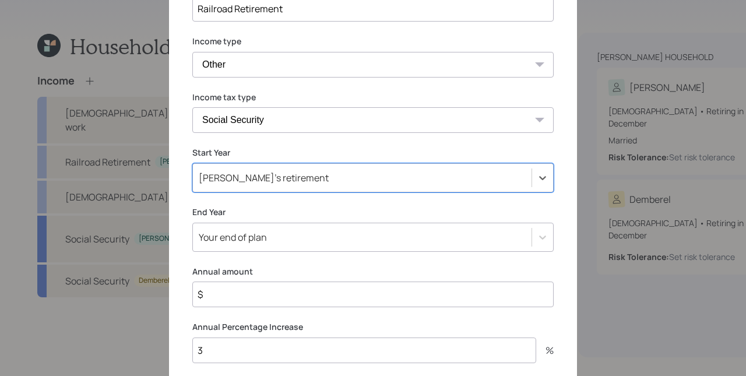
click at [279, 299] on input "$" at bounding box center [372, 294] width 361 height 26
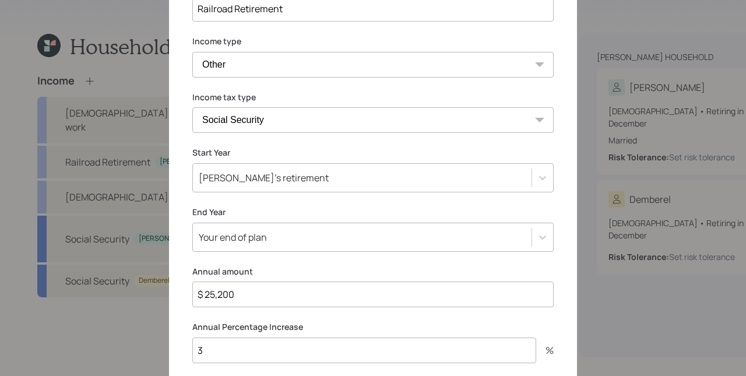
type input "$ 25,200"
click at [280, 241] on div "Your end of plan" at bounding box center [372, 237] width 361 height 29
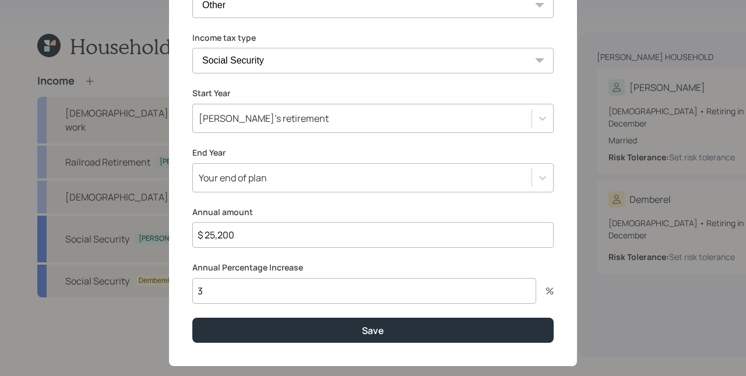
click at [260, 143] on div "Add income details Income Earner [PERSON_NAME] Display name Railroad Retirement…" at bounding box center [373, 89] width 408 height 554
click at [261, 124] on div "[PERSON_NAME]'s retirement" at bounding box center [264, 118] width 130 height 13
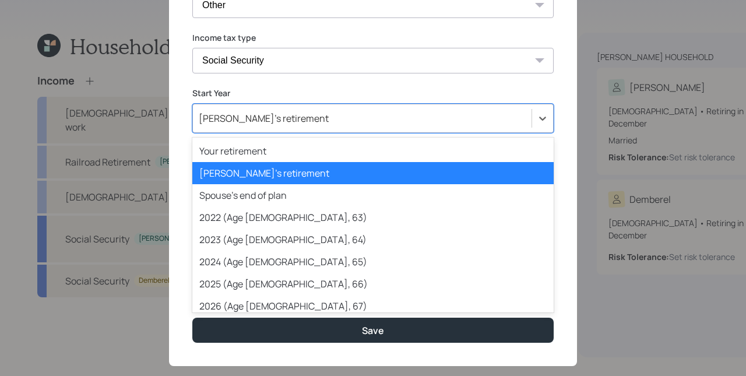
click at [255, 170] on div "[PERSON_NAME]'s retirement" at bounding box center [372, 173] width 361 height 22
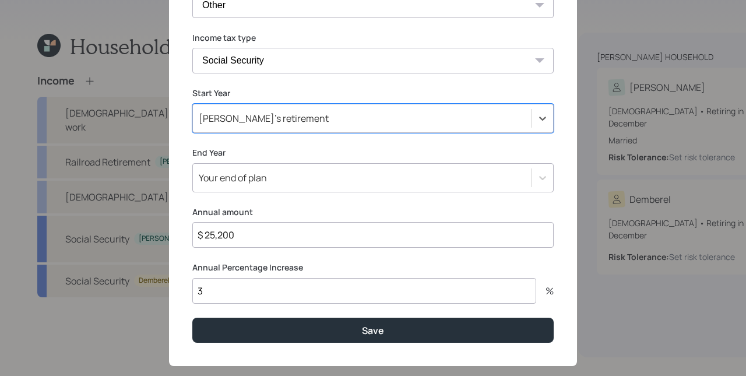
click at [271, 170] on div "Your end of plan" at bounding box center [362, 178] width 339 height 20
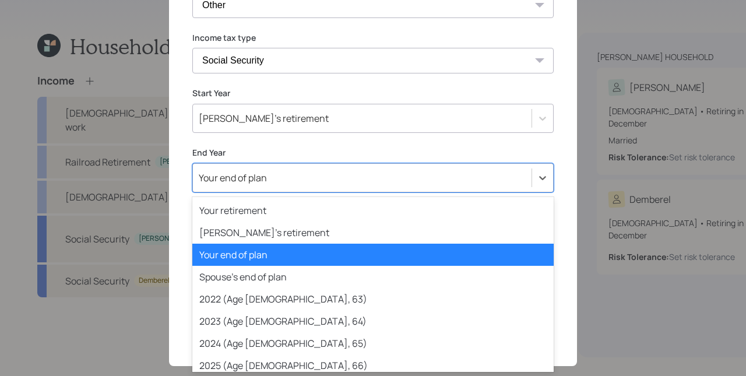
click at [259, 258] on div "Your end of plan" at bounding box center [372, 255] width 361 height 22
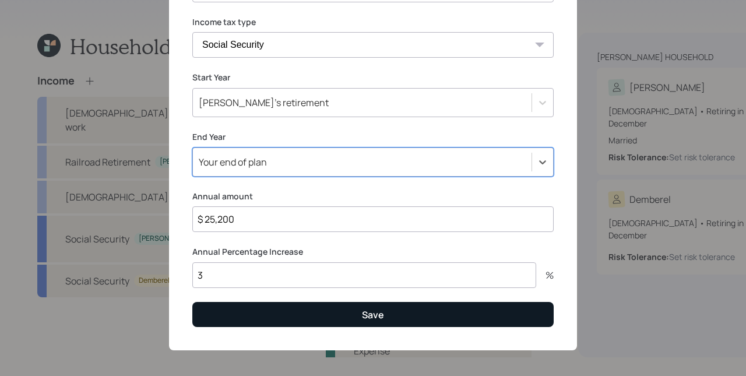
scroll to position [236, 0]
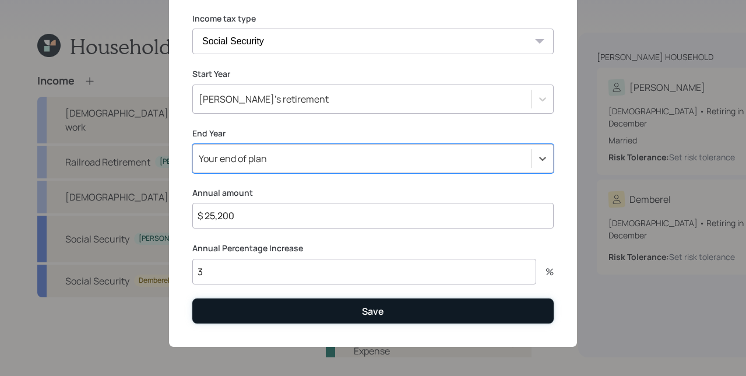
click at [322, 311] on button "Save" at bounding box center [372, 310] width 361 height 25
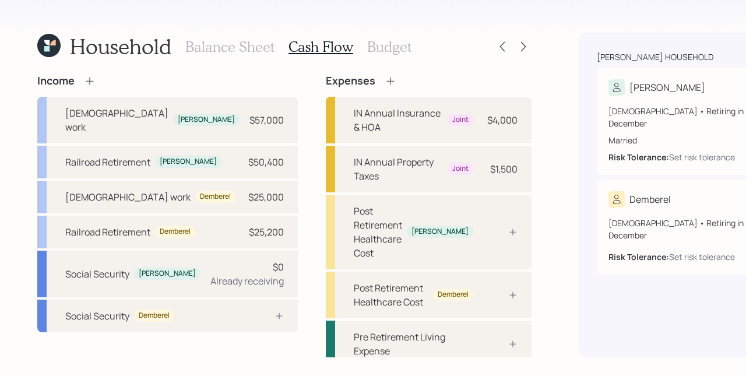
click at [91, 82] on icon at bounding box center [90, 81] width 12 height 12
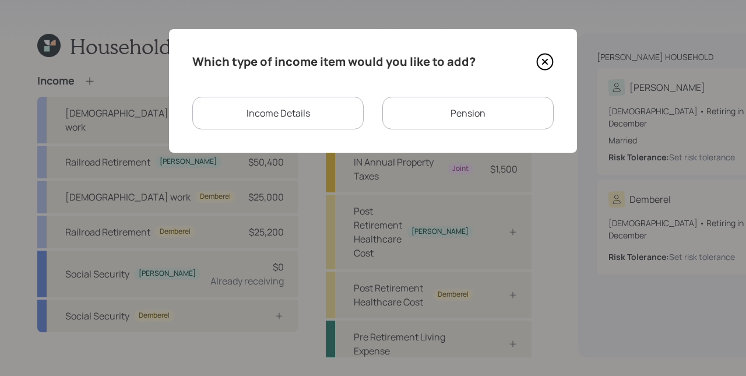
click at [270, 115] on div "Income Details" at bounding box center [277, 113] width 171 height 33
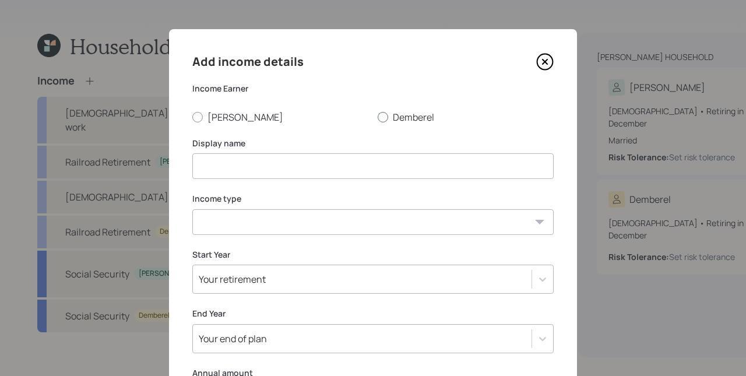
click at [407, 112] on label "Demberel" at bounding box center [466, 117] width 176 height 13
click at [378, 117] on input "Demberel" at bounding box center [377, 117] width 1 height 1
radio input "true"
click at [404, 160] on input at bounding box center [372, 166] width 361 height 26
type input "Part Time"
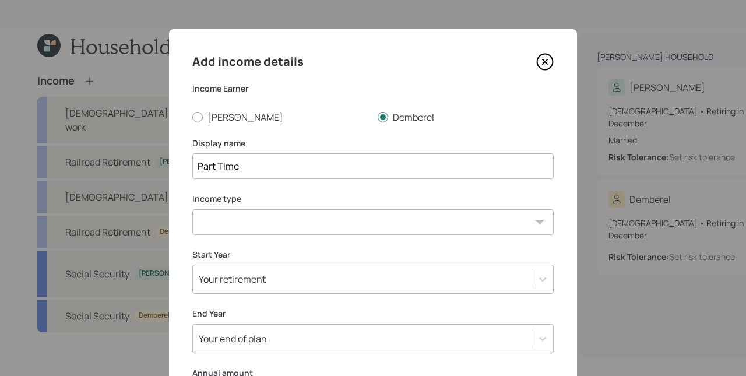
click at [369, 220] on select "[DEMOGRAPHIC_DATA] work [DEMOGRAPHIC_DATA] work Self employment Other" at bounding box center [372, 222] width 361 height 26
select select "part_time"
click at [271, 274] on div "Your retirement" at bounding box center [372, 279] width 361 height 29
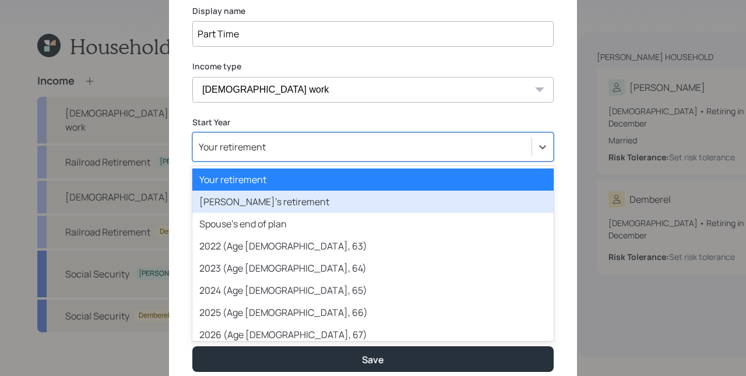
click at [244, 202] on div "[PERSON_NAME]'s retirement" at bounding box center [372, 202] width 361 height 22
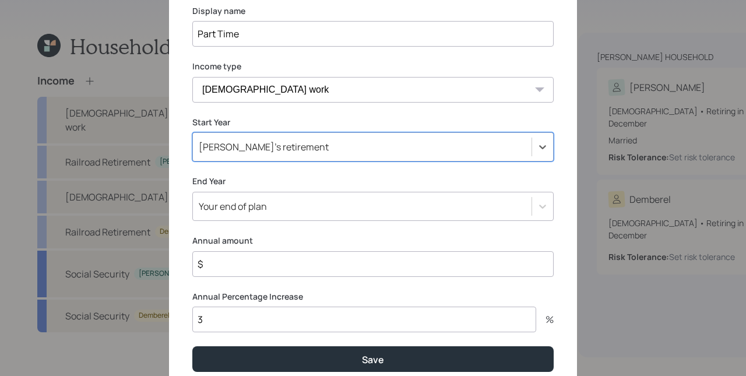
scroll to position [161, 0]
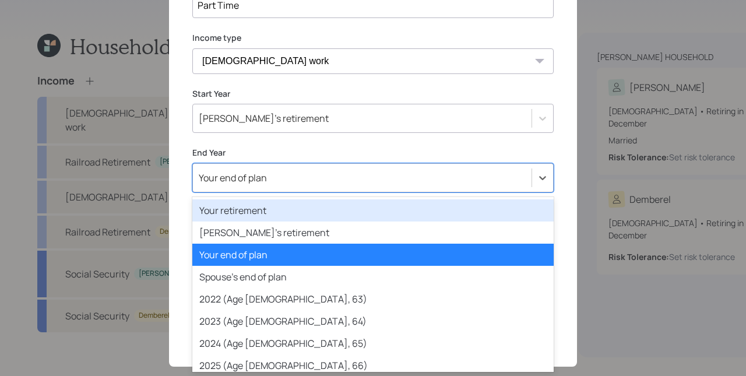
click at [259, 192] on div "option Your retirement focused, 1 of 82. 82 results available. Use Up and Down …" at bounding box center [372, 177] width 361 height 29
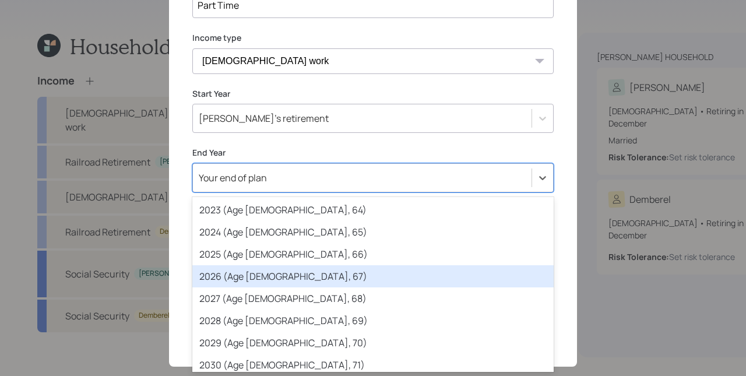
scroll to position [116, 0]
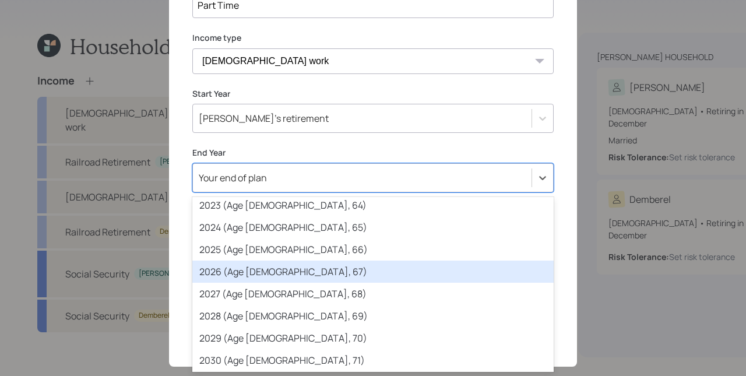
click at [255, 265] on div "2026 (Age [DEMOGRAPHIC_DATA], 67)" at bounding box center [372, 271] width 361 height 22
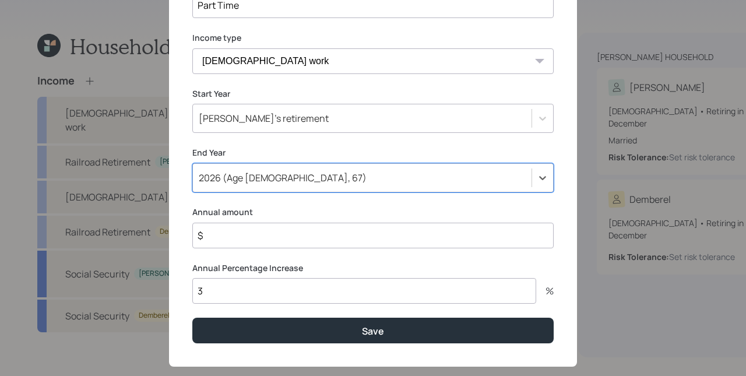
click at [253, 238] on input "$" at bounding box center [372, 236] width 361 height 26
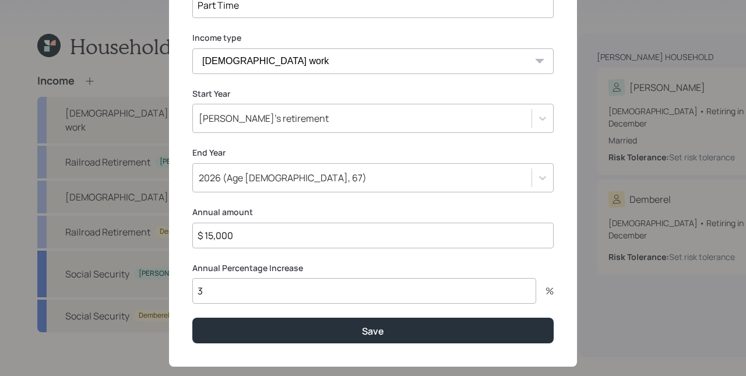
type input "$ 15,000"
click at [192, 318] on button "Save" at bounding box center [372, 330] width 361 height 25
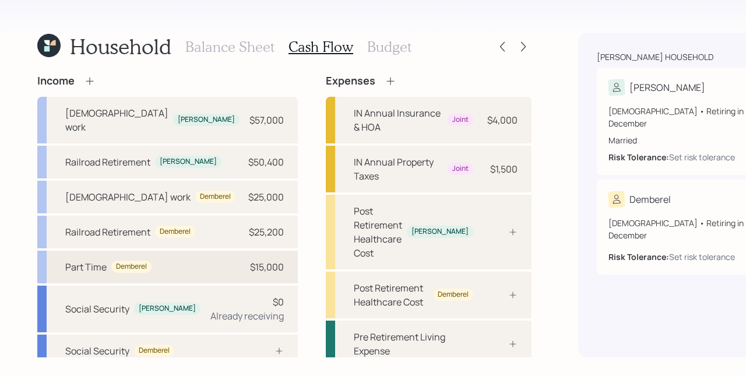
click at [250, 274] on div "$15,000" at bounding box center [267, 267] width 34 height 14
select select "part_time"
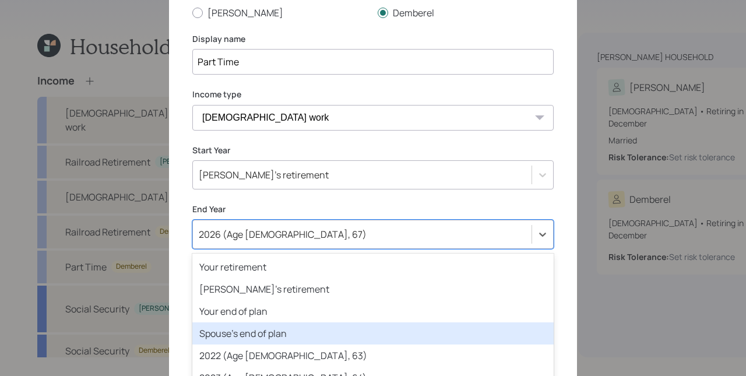
scroll to position [161, 0]
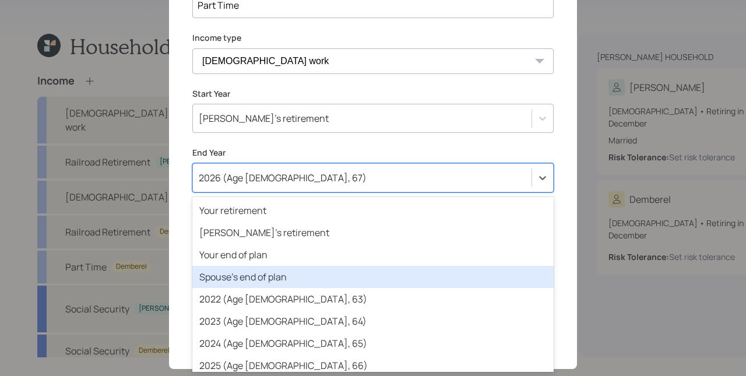
click at [270, 192] on div "option [PERSON_NAME]'s end of plan focused, 4 of 82. 82 results available. Use …" at bounding box center [372, 177] width 361 height 29
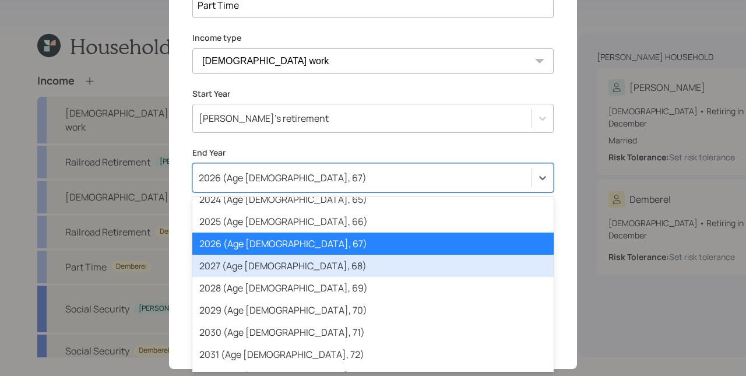
scroll to position [145, 0]
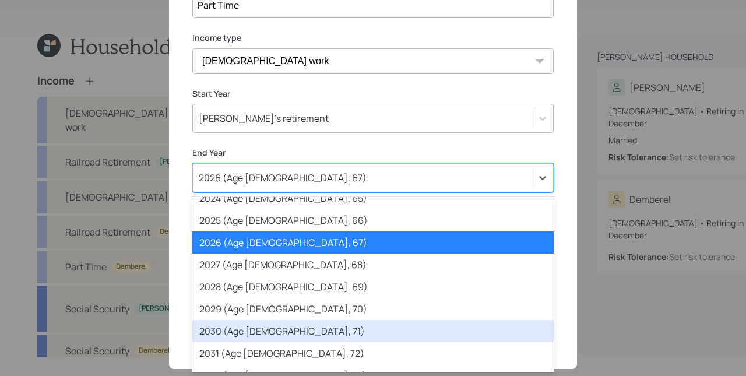
click at [277, 324] on div "2030 (Age [DEMOGRAPHIC_DATA], 71)" at bounding box center [372, 331] width 361 height 22
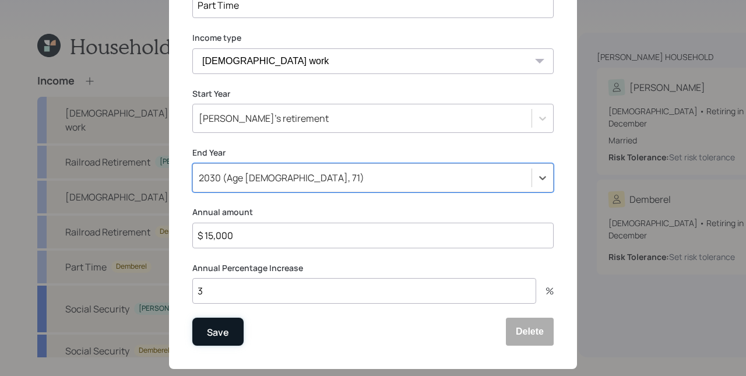
click at [227, 333] on button "Save" at bounding box center [217, 332] width 51 height 28
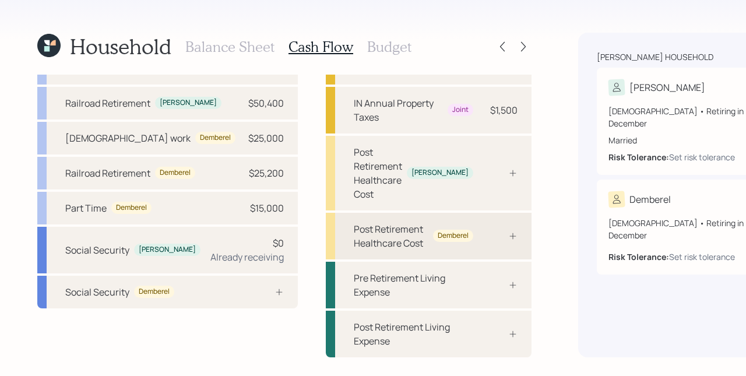
scroll to position [120, 0]
click at [367, 280] on div "Pre Retirement Living Expense" at bounding box center [429, 285] width 206 height 47
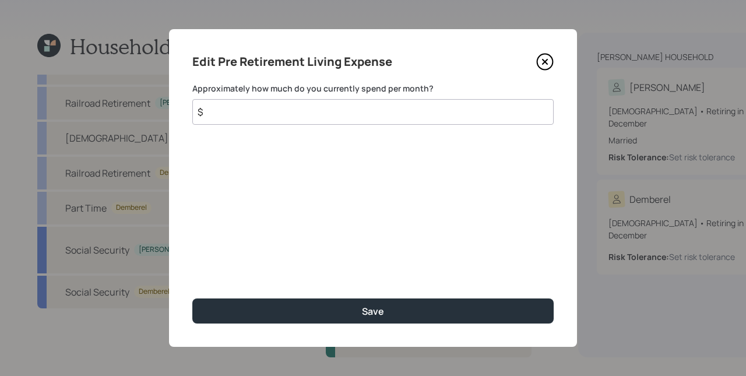
click at [386, 115] on input "$" at bounding box center [372, 112] width 361 height 26
drag, startPoint x: 228, startPoint y: 107, endPoint x: 199, endPoint y: 109, distance: 29.8
click at [199, 109] on input "$ 1,370" at bounding box center [372, 112] width 361 height 26
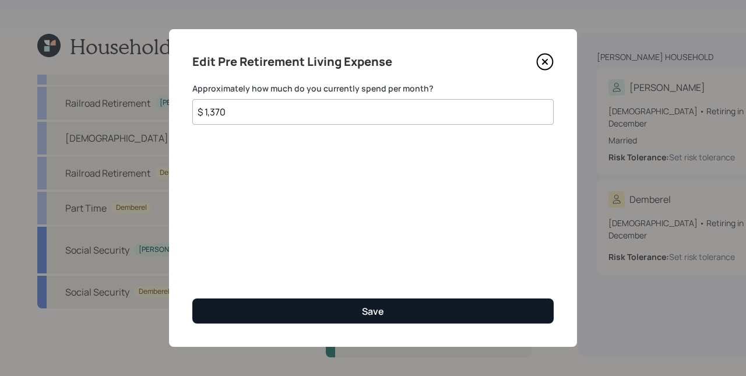
type input "$ 1,370"
click at [376, 308] on div "Save" at bounding box center [373, 311] width 22 height 13
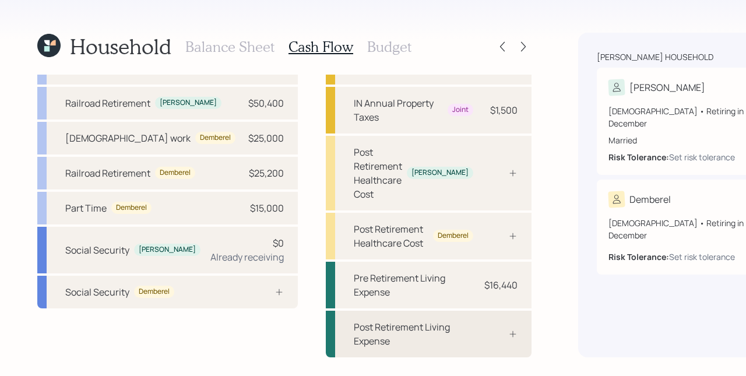
drag, startPoint x: 399, startPoint y: 333, endPoint x: 399, endPoint y: 321, distance: 11.7
click at [399, 332] on div "Post Retirement Living Expense" at bounding box center [429, 334] width 206 height 47
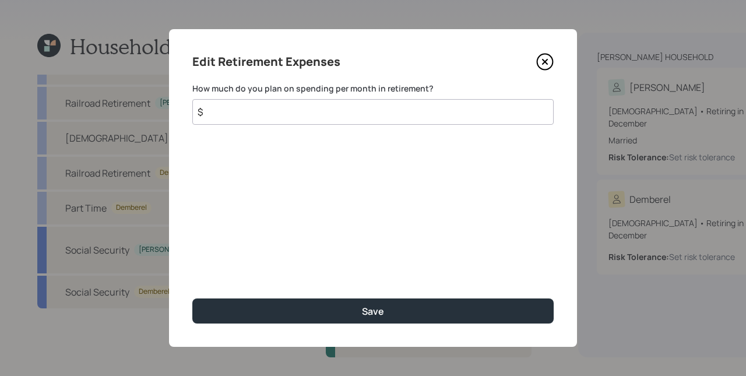
click at [304, 115] on input "$" at bounding box center [372, 112] width 361 height 26
type input "$ 1,370"
click at [192, 298] on button "Save" at bounding box center [372, 310] width 361 height 25
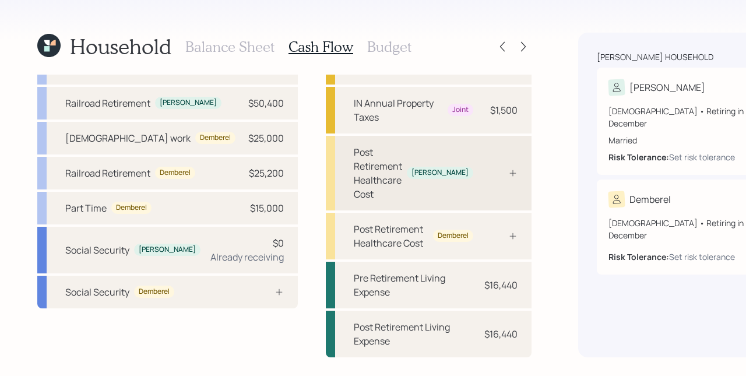
scroll to position [106, 0]
click at [508, 168] on icon at bounding box center [512, 172] width 9 height 9
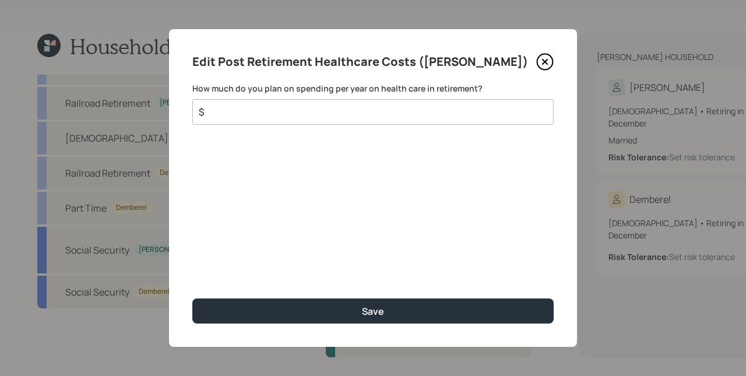
click at [361, 117] on input "$" at bounding box center [369, 112] width 342 height 14
type input "$ 5,500"
drag, startPoint x: 214, startPoint y: 113, endPoint x: 246, endPoint y: 118, distance: 32.5
click at [246, 118] on div "$ 5,500" at bounding box center [372, 112] width 361 height 26
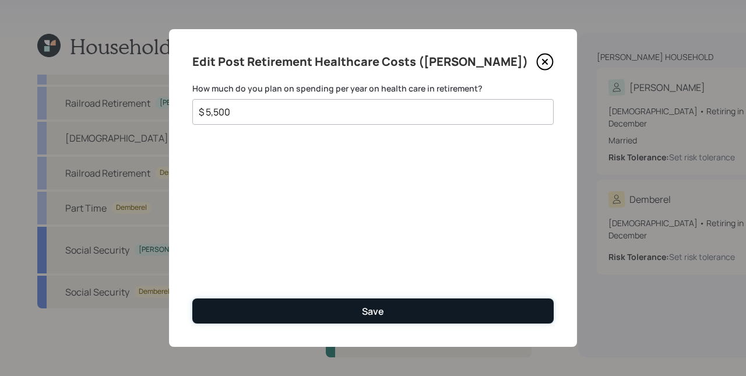
click at [361, 307] on button "Save" at bounding box center [372, 310] width 361 height 25
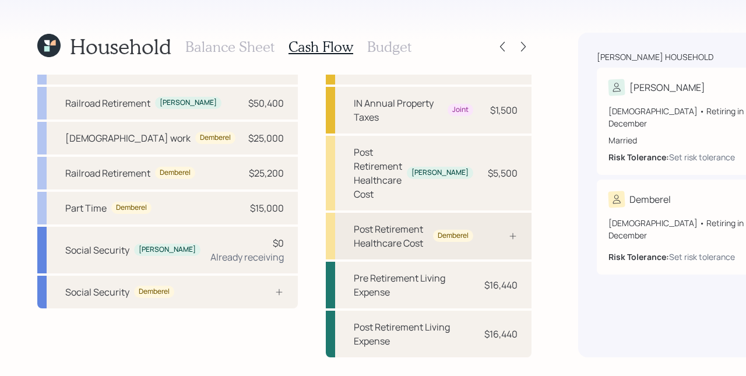
click at [410, 213] on div "Post Retirement Healthcare Cost Demberel" at bounding box center [429, 236] width 206 height 47
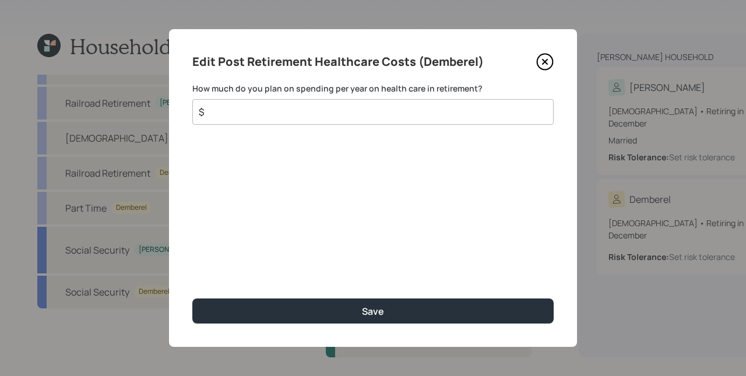
click at [313, 118] on input "$" at bounding box center [369, 112] width 342 height 14
type input "$ 5,500"
click at [192, 298] on button "Save" at bounding box center [372, 310] width 361 height 25
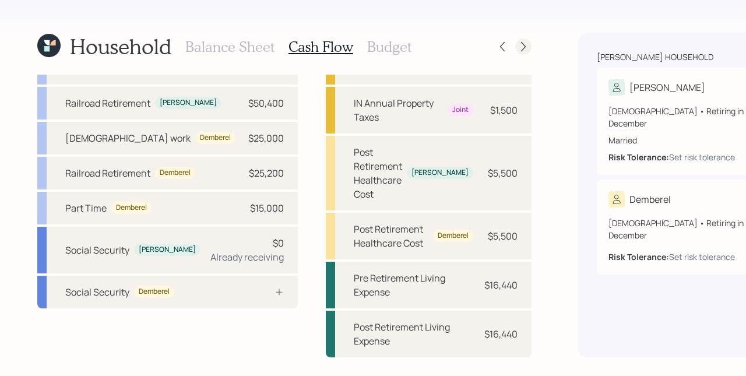
click at [518, 48] on icon at bounding box center [524, 47] width 12 height 12
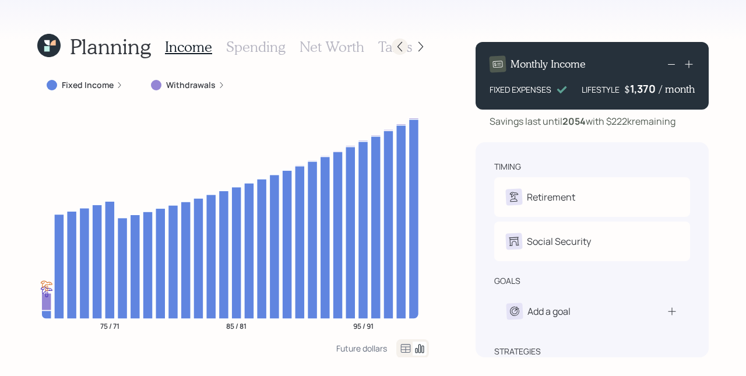
click at [400, 48] on icon at bounding box center [400, 47] width 12 height 12
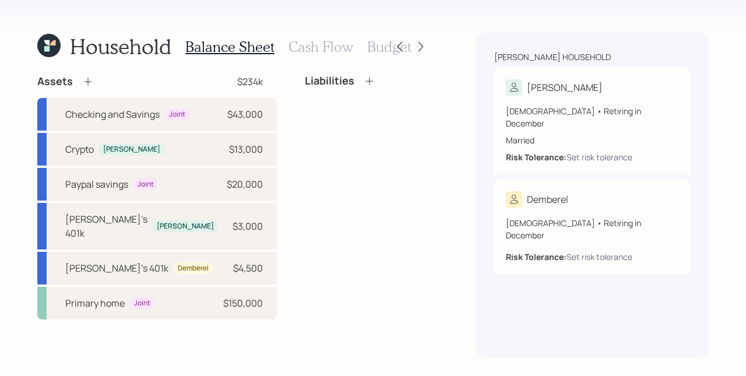
click at [90, 81] on icon at bounding box center [88, 82] width 12 height 12
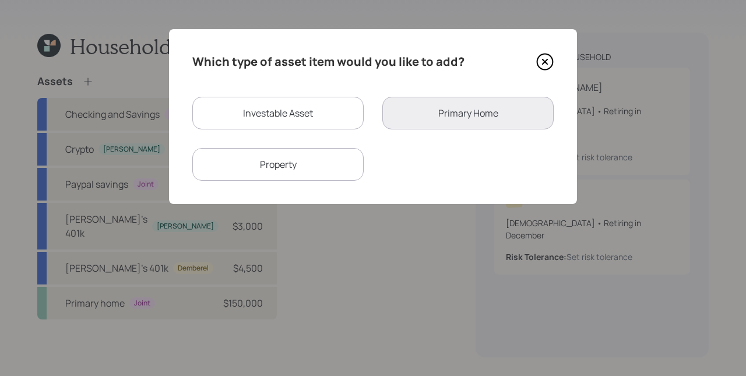
click at [276, 131] on div "Investable Asset Primary Home Property" at bounding box center [372, 139] width 361 height 84
click at [279, 119] on div "Investable Asset" at bounding box center [277, 113] width 171 height 33
select select "taxable"
select select "balanced"
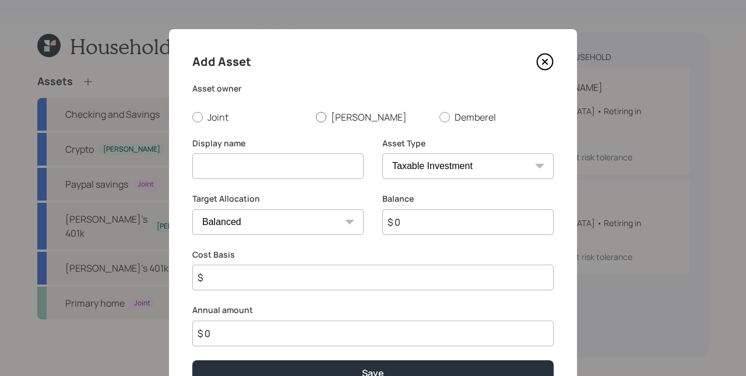
click at [325, 116] on label "[PERSON_NAME]" at bounding box center [373, 117] width 114 height 13
click at [316, 117] on input "[PERSON_NAME]" at bounding box center [315, 117] width 1 height 1
radio input "true"
click at [537, 59] on icon at bounding box center [544, 61] width 17 height 17
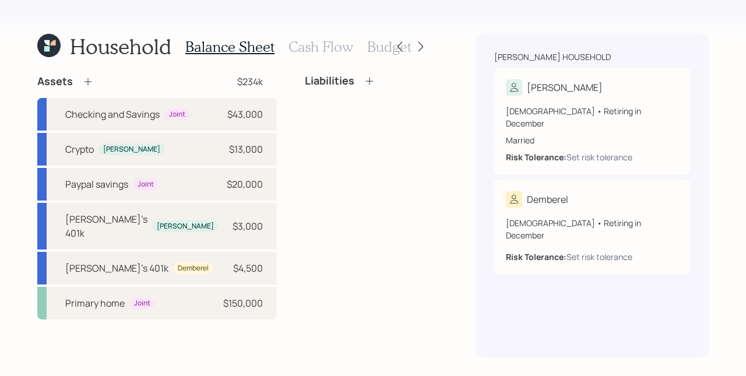
click at [311, 54] on h3 "Cash Flow" at bounding box center [320, 46] width 65 height 17
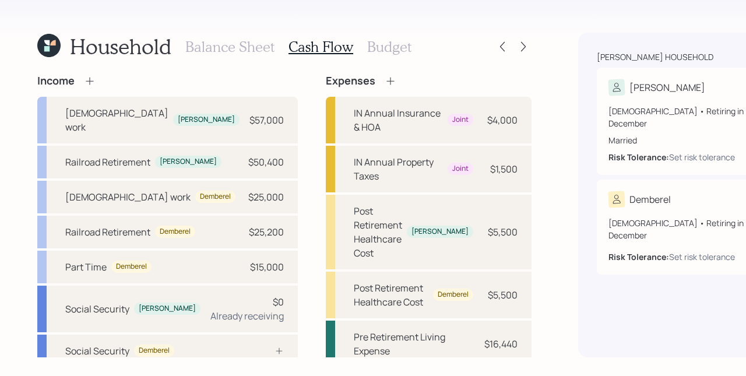
click at [97, 82] on div "Income" at bounding box center [167, 81] width 260 height 13
click at [93, 81] on icon at bounding box center [90, 81] width 12 height 12
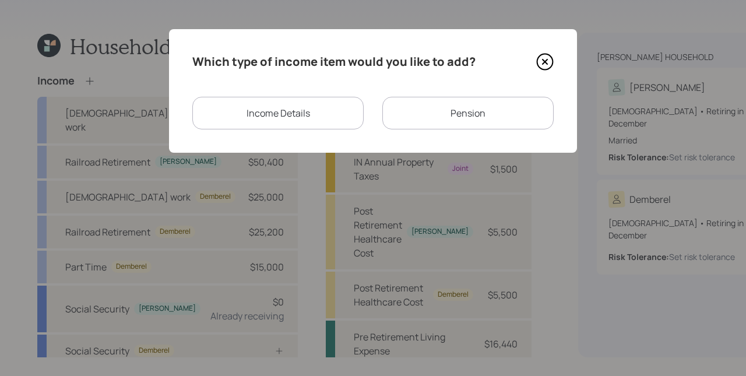
click at [237, 118] on div "Income Details" at bounding box center [277, 113] width 171 height 33
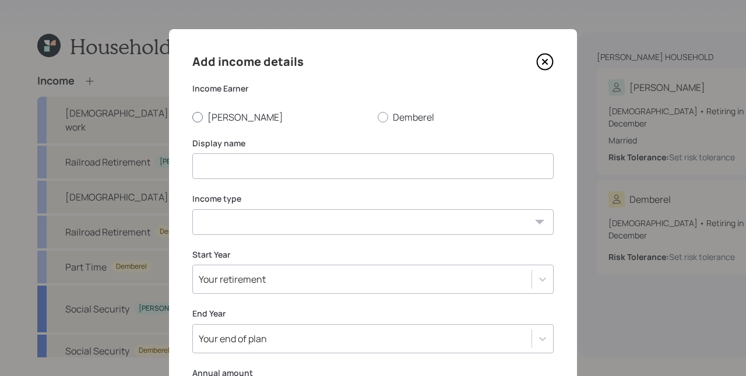
click at [223, 116] on label "[PERSON_NAME]" at bounding box center [280, 117] width 176 height 13
click at [192, 117] on input "[PERSON_NAME]" at bounding box center [192, 117] width 1 height 1
radio input "true"
click at [233, 162] on input at bounding box center [372, 166] width 361 height 26
type input "Work"
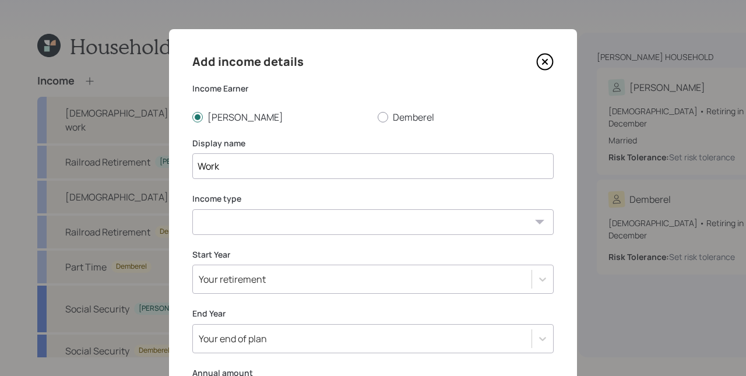
click at [228, 216] on select "[DEMOGRAPHIC_DATA] work [DEMOGRAPHIC_DATA] work Self employment Other" at bounding box center [372, 222] width 361 height 26
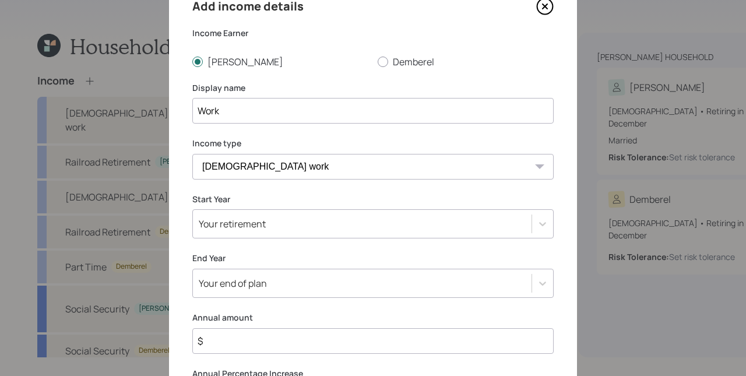
click at [248, 164] on select "[DEMOGRAPHIC_DATA] work [DEMOGRAPHIC_DATA] work Self employment Other" at bounding box center [372, 167] width 361 height 26
select select "other"
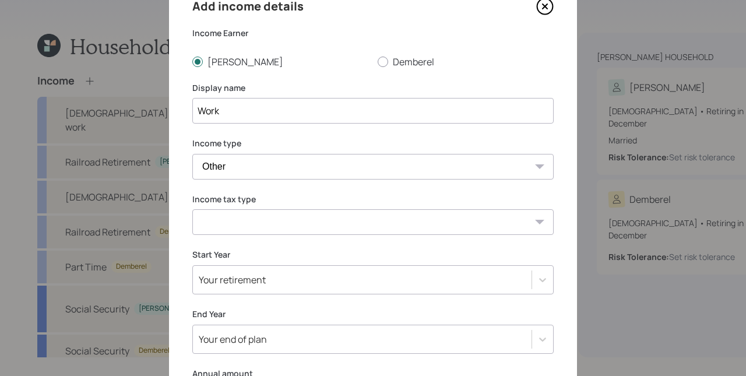
click at [247, 222] on select "Tax-free Earned Self Employment Alimony Royalties Pension / Annuity Interest Di…" at bounding box center [372, 222] width 361 height 26
select select "earned"
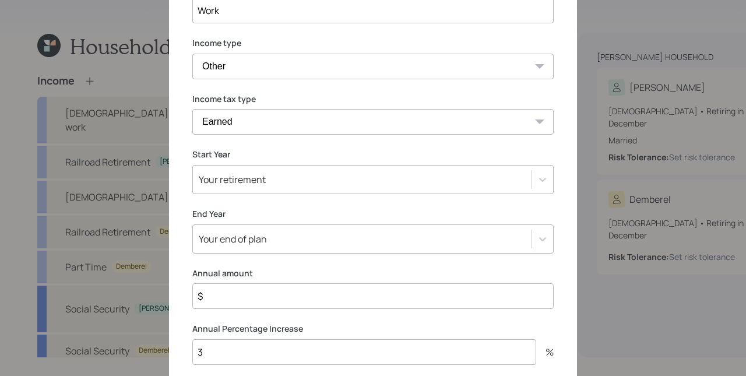
scroll to position [157, 0]
click at [254, 177] on div "Your retirement" at bounding box center [232, 178] width 67 height 13
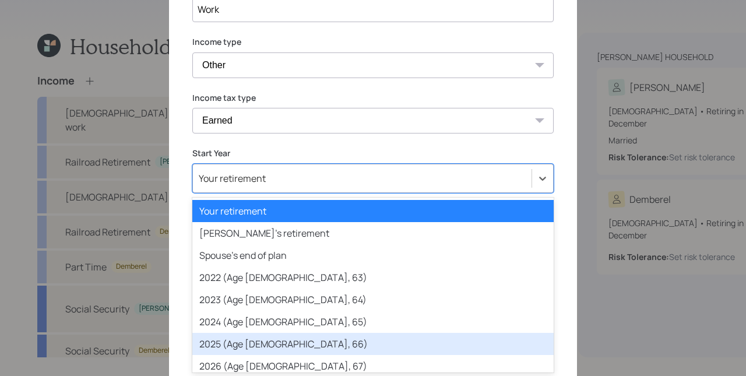
click at [251, 338] on div "2025 (Age [DEMOGRAPHIC_DATA], 66)" at bounding box center [372, 344] width 361 height 22
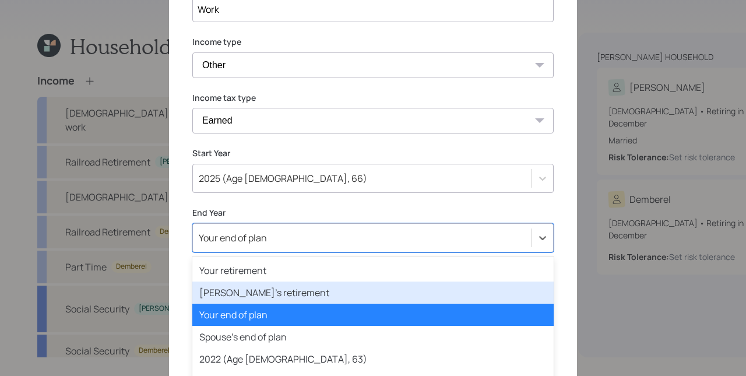
click at [246, 238] on div "option [PERSON_NAME]'s retirement focused, 2 of 82. 82 results available. Use U…" at bounding box center [372, 237] width 361 height 29
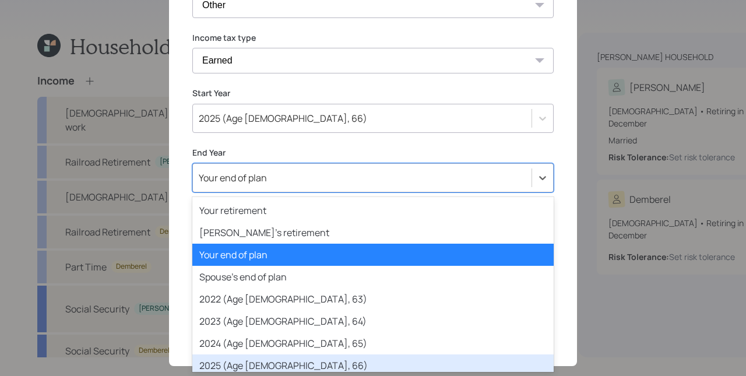
click at [249, 360] on div "2025 (Age [DEMOGRAPHIC_DATA], 66)" at bounding box center [372, 365] width 361 height 22
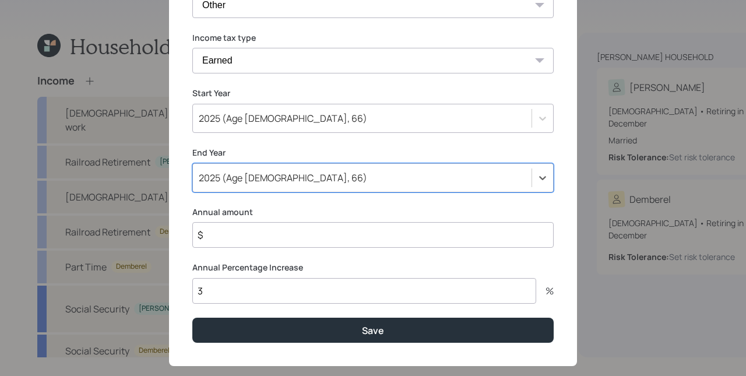
click at [230, 235] on input "$" at bounding box center [372, 235] width 361 height 26
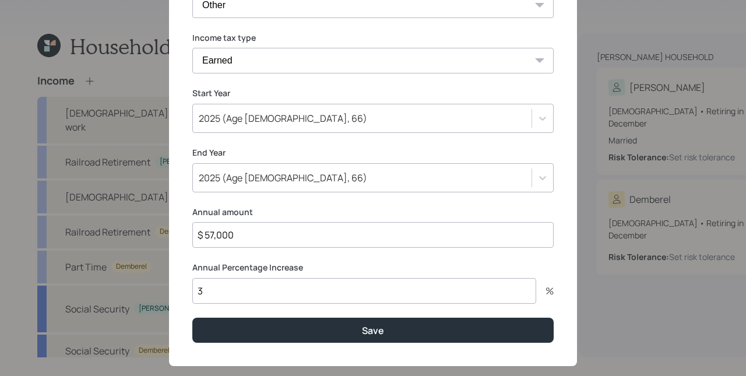
type input "$ 57,000"
click at [192, 318] on button "Save" at bounding box center [372, 330] width 361 height 25
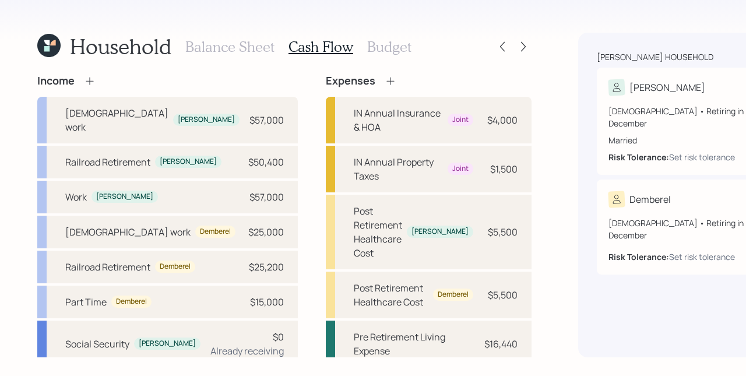
click at [90, 85] on icon at bounding box center [90, 81] width 12 height 12
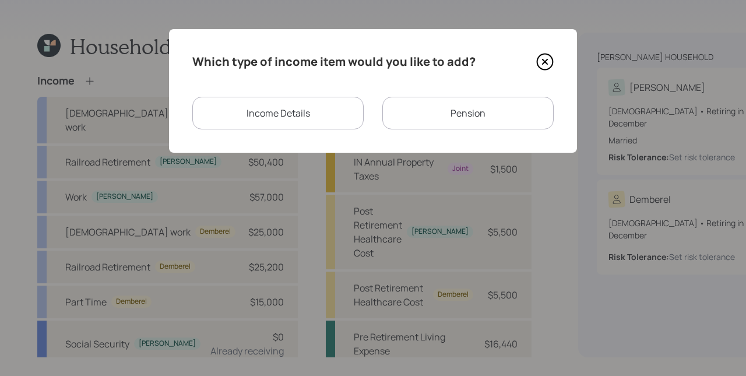
click at [308, 105] on div "Income Details" at bounding box center [277, 113] width 171 height 33
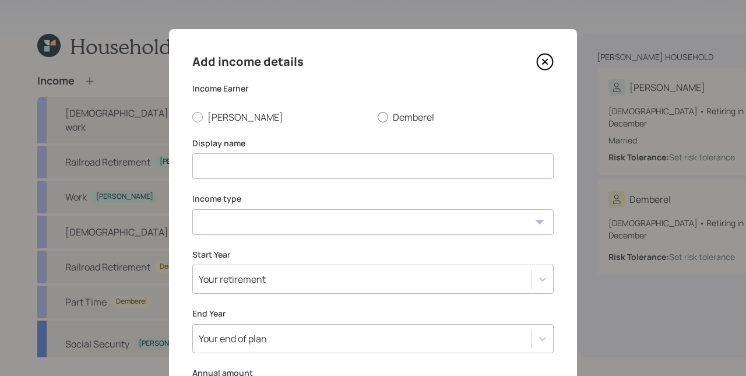
click at [388, 112] on label "Demberel" at bounding box center [466, 117] width 176 height 13
click at [378, 117] on input "Demberel" at bounding box center [377, 117] width 1 height 1
radio input "true"
click at [301, 170] on input at bounding box center [372, 166] width 361 height 26
type input "Work"
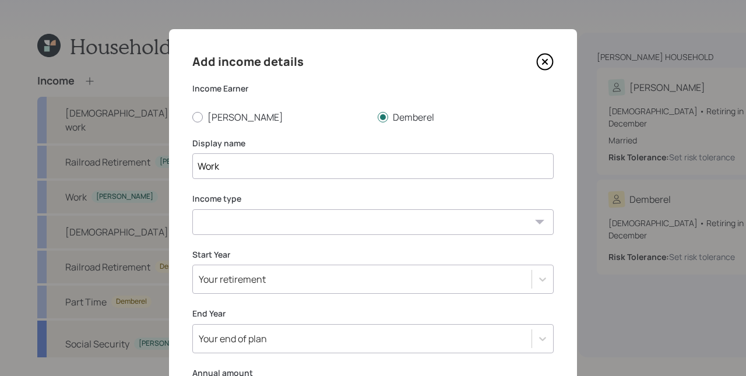
click at [289, 227] on select "[DEMOGRAPHIC_DATA] work [DEMOGRAPHIC_DATA] work Self employment Other" at bounding box center [372, 222] width 361 height 26
select select "other"
click at [247, 269] on select "Tax-free Earned Self Employment Alimony Royalties Pension / Annuity Interest Di…" at bounding box center [372, 278] width 361 height 26
select select "earned"
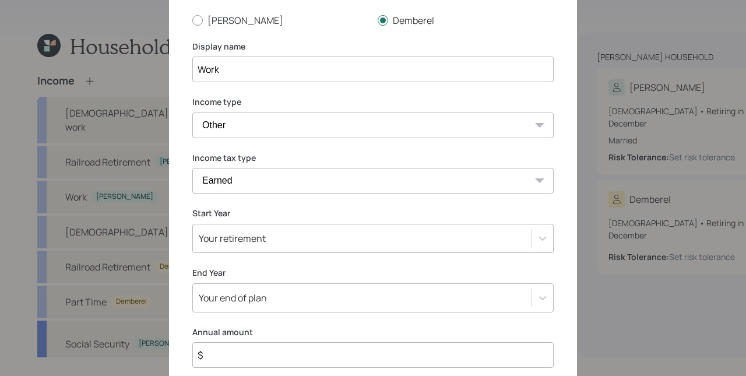
scroll to position [157, 0]
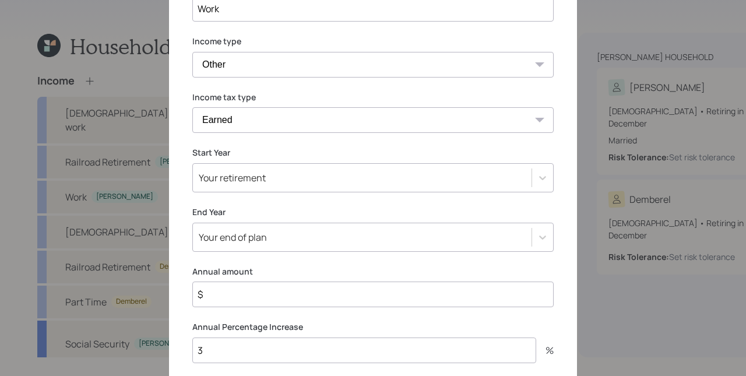
click at [262, 192] on div "Your retirement" at bounding box center [372, 177] width 361 height 29
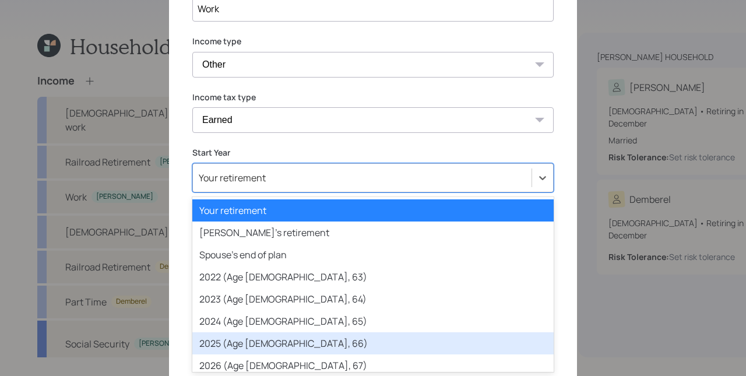
click at [255, 345] on div "2025 (Age [DEMOGRAPHIC_DATA], 66)" at bounding box center [372, 343] width 361 height 22
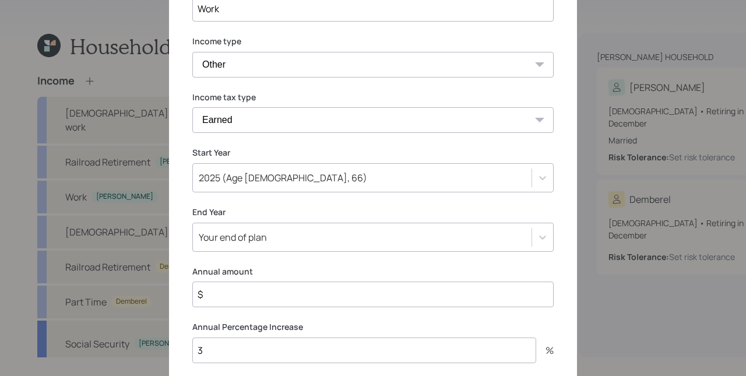
click at [246, 295] on input "$" at bounding box center [372, 294] width 361 height 26
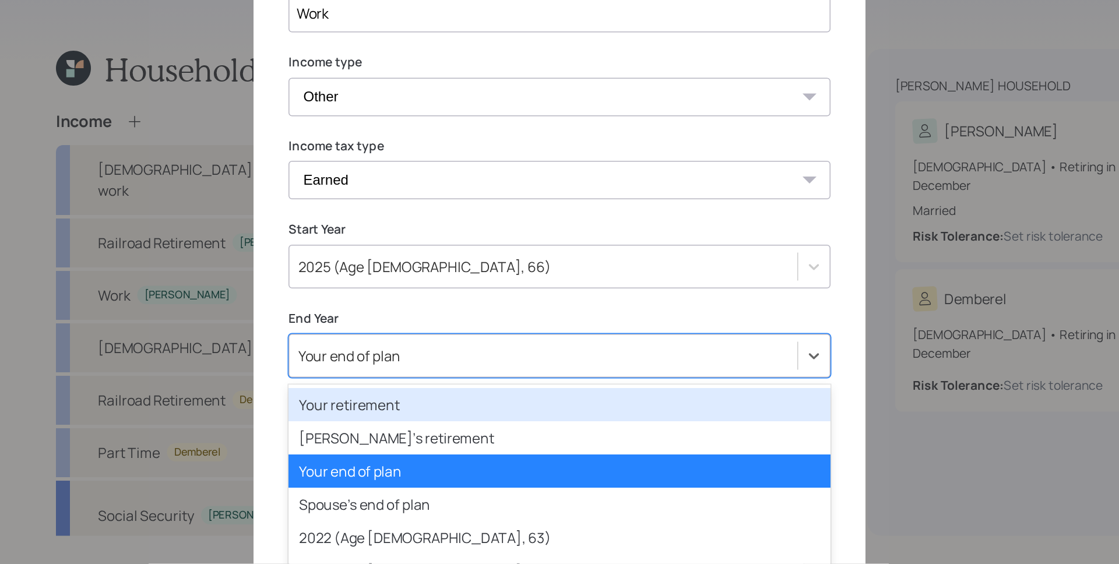
scroll to position [217, 0]
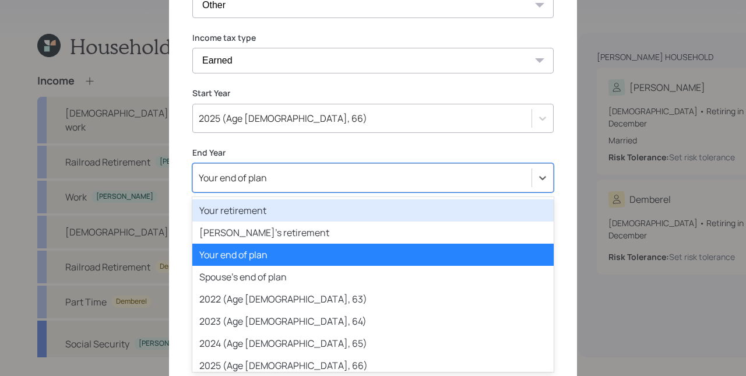
click at [245, 192] on div "option Your retirement focused, 1 of 82. 82 results available. Use Up and Down …" at bounding box center [372, 177] width 361 height 29
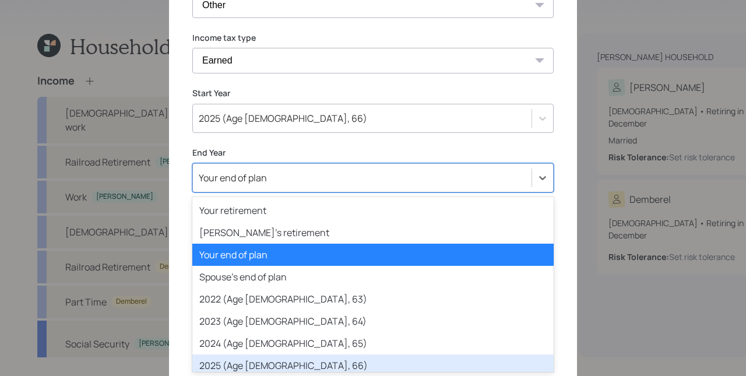
click at [255, 357] on div "2025 (Age [DEMOGRAPHIC_DATA], 66)" at bounding box center [372, 365] width 361 height 22
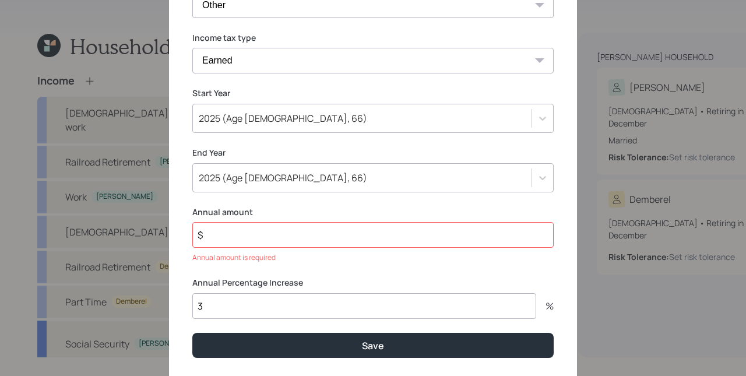
click at [244, 243] on input "$" at bounding box center [372, 235] width 361 height 26
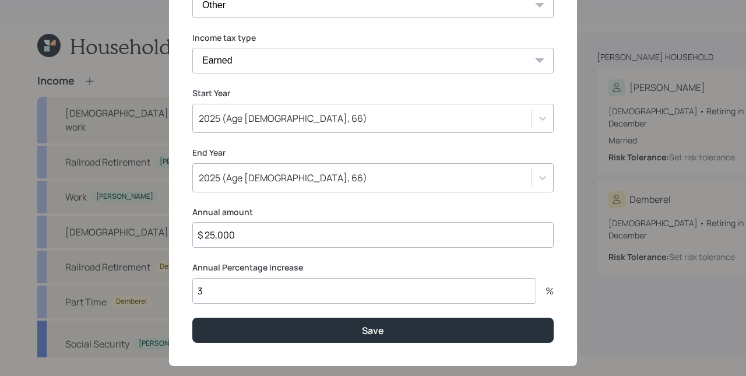
type input "$ 25,000"
click at [192, 318] on button "Save" at bounding box center [372, 330] width 361 height 25
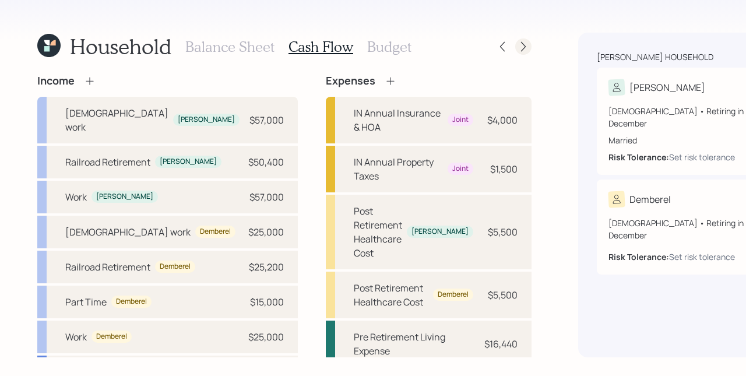
click at [515, 52] on div at bounding box center [523, 46] width 16 height 16
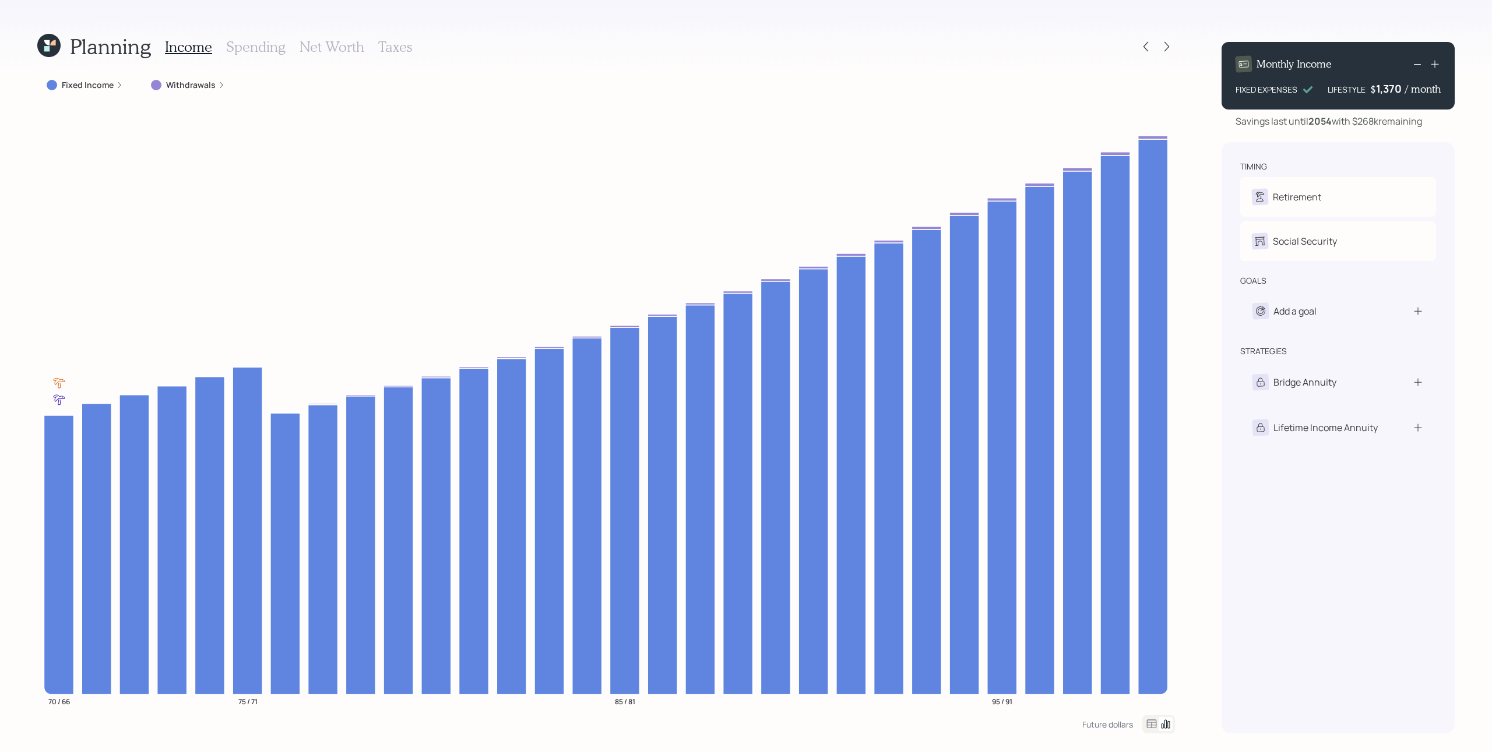
click at [104, 87] on label "Fixed Income" at bounding box center [88, 85] width 52 height 12
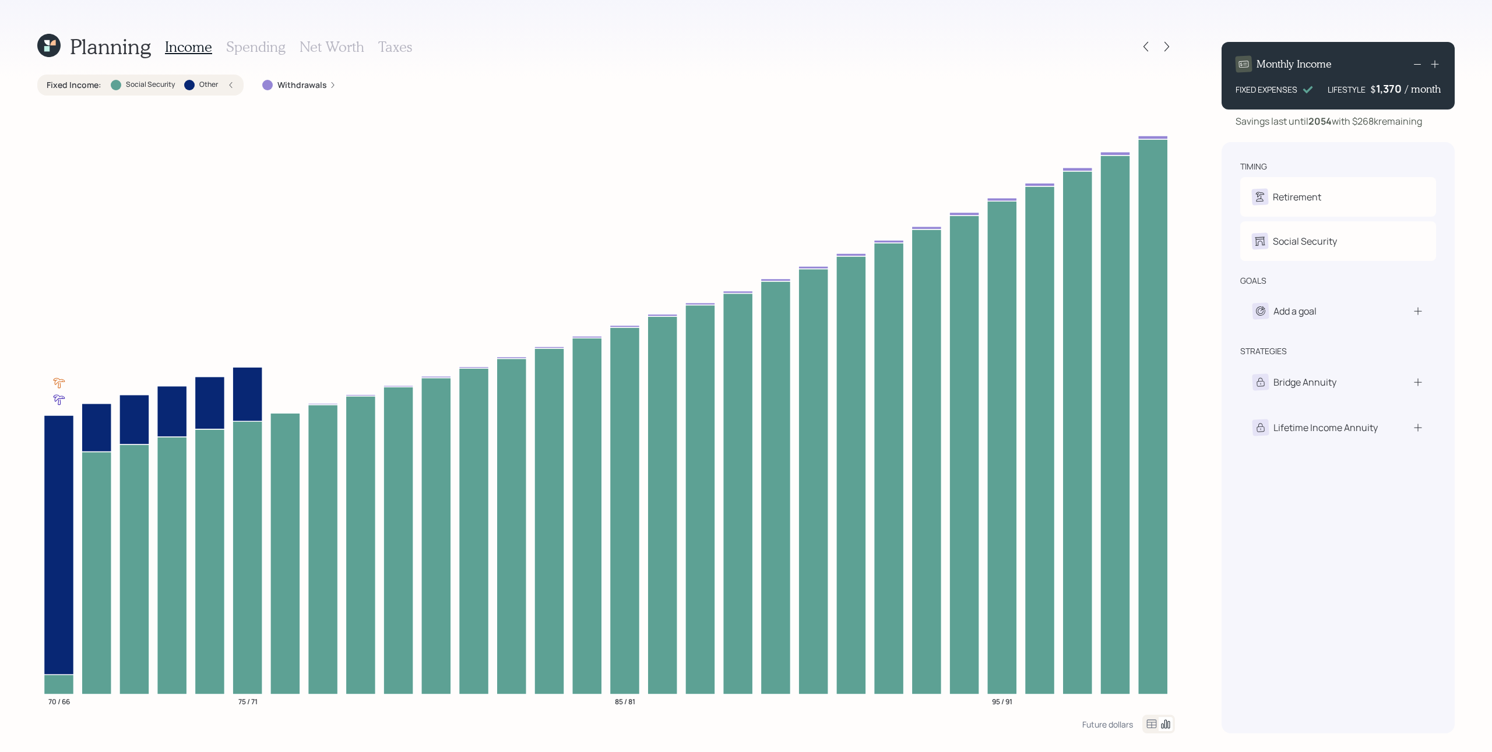
click at [115, 83] on div at bounding box center [116, 85] width 10 height 10
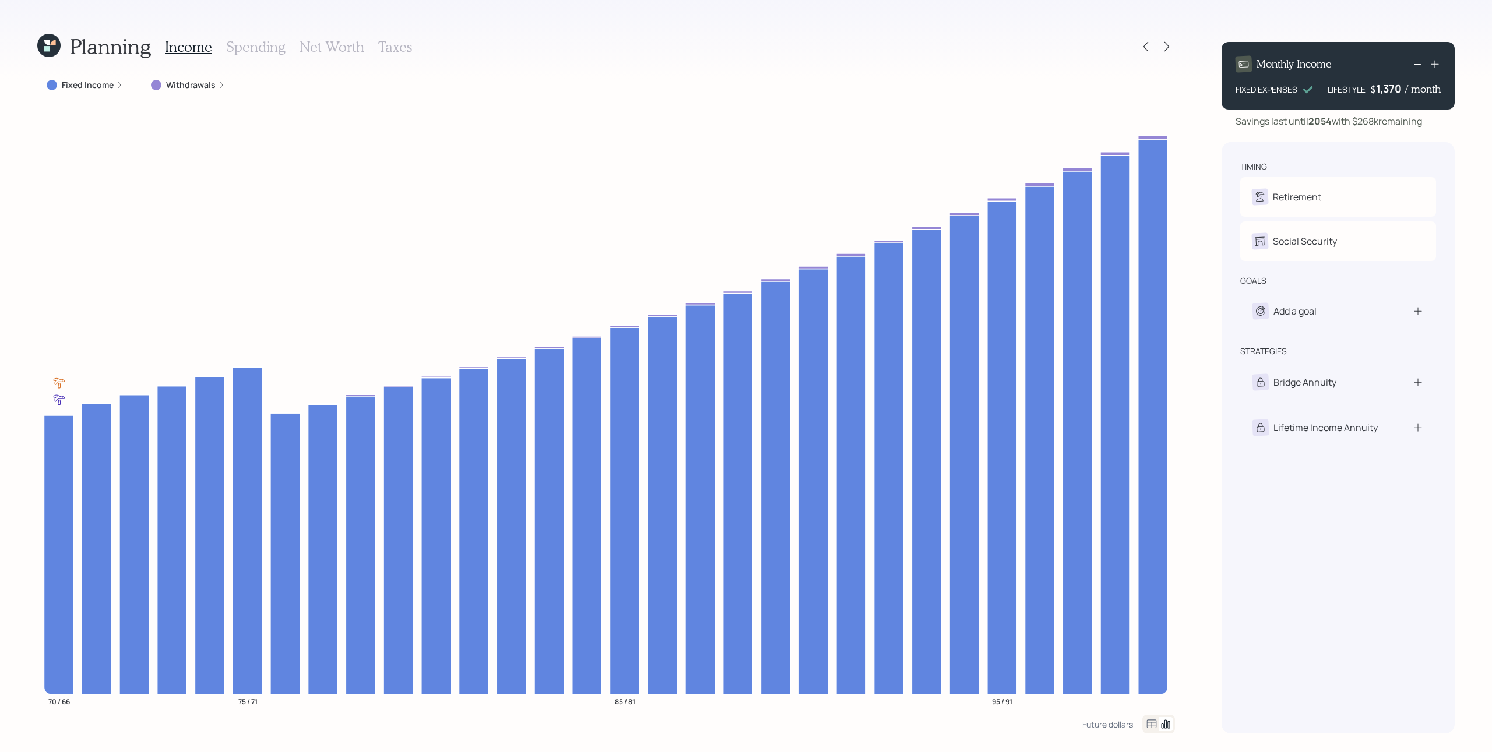
click at [112, 83] on label "Fixed Income" at bounding box center [88, 85] width 52 height 12
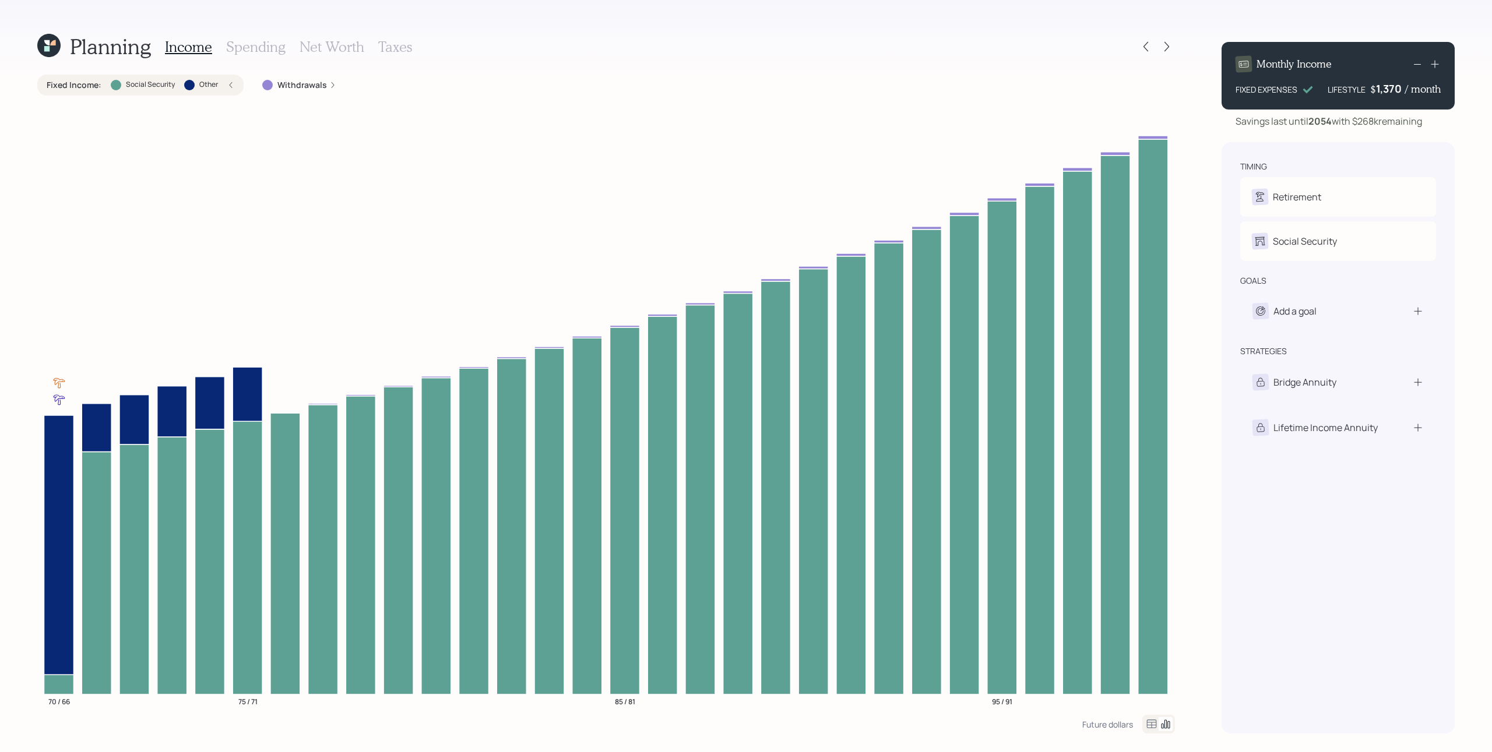
click at [231, 83] on icon at bounding box center [230, 85] width 7 height 7
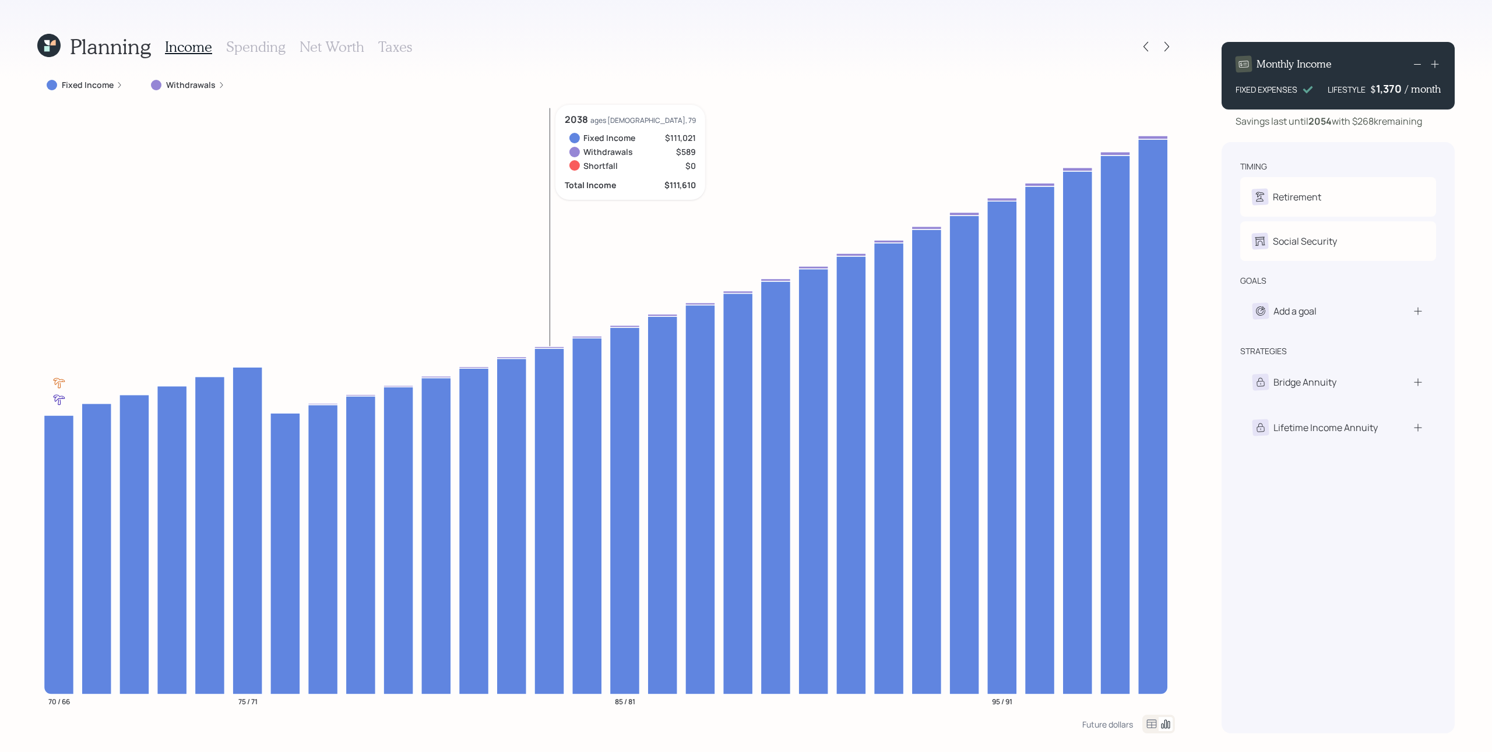
click at [554, 347] on icon at bounding box center [549, 348] width 30 height 2
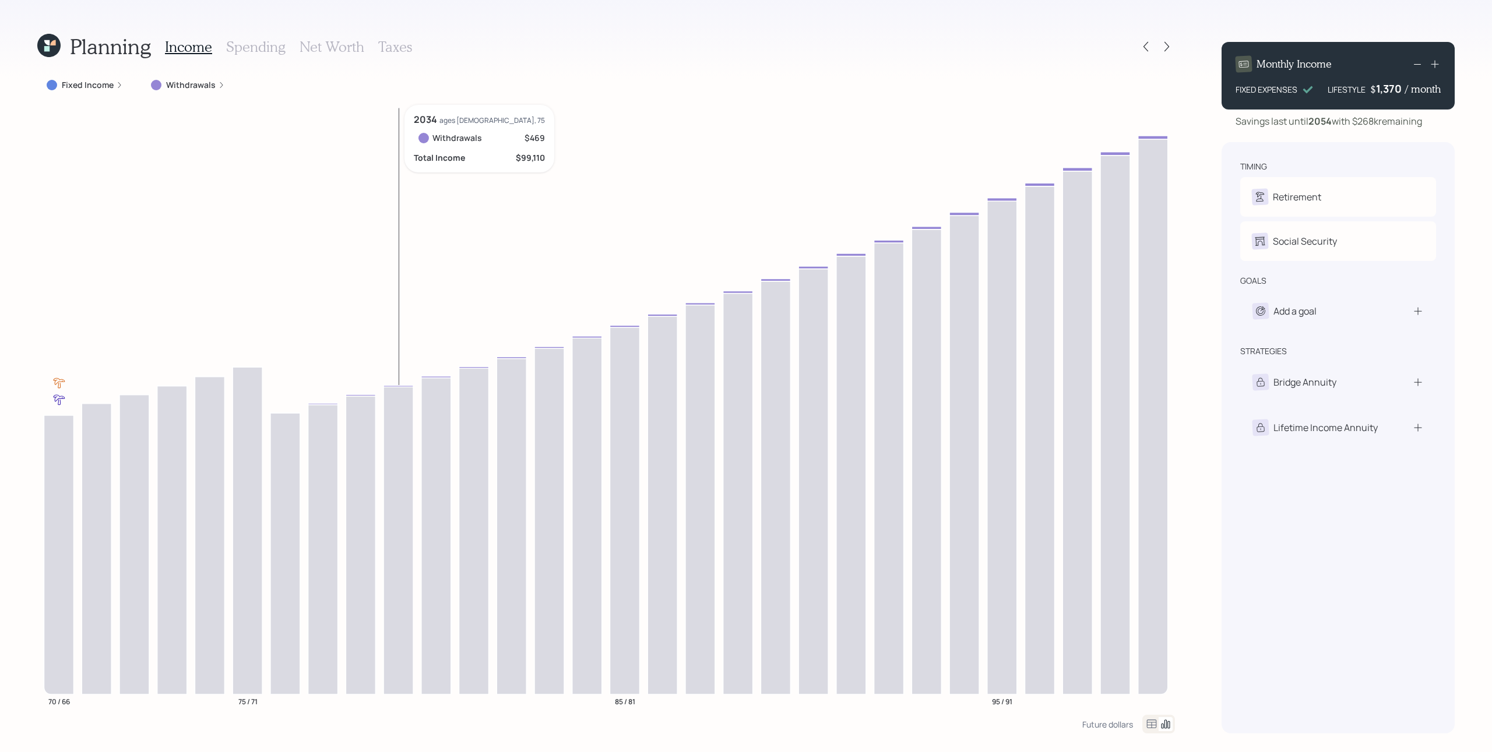
click at [398, 385] on icon at bounding box center [398, 386] width 30 height 2
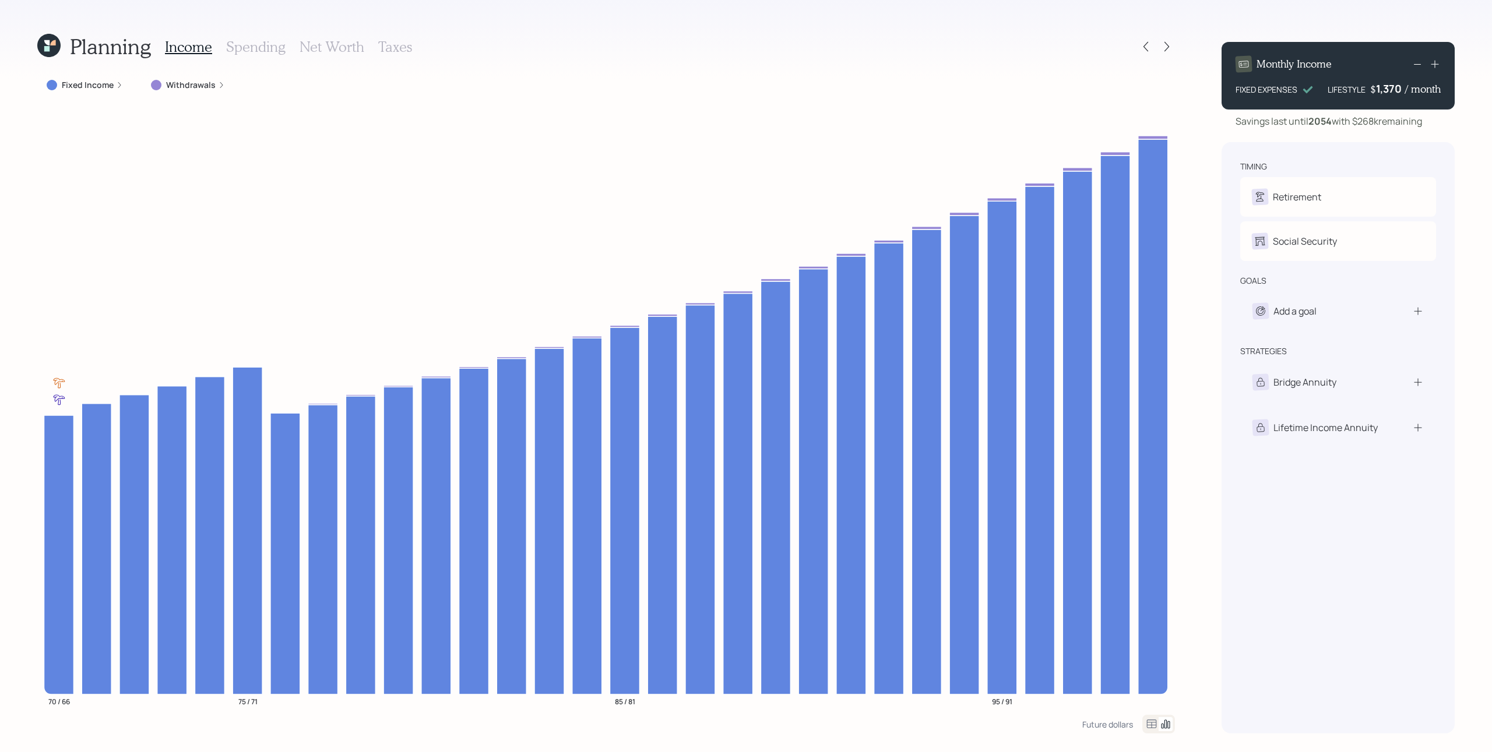
click at [54, 48] on icon at bounding box center [48, 45] width 23 height 23
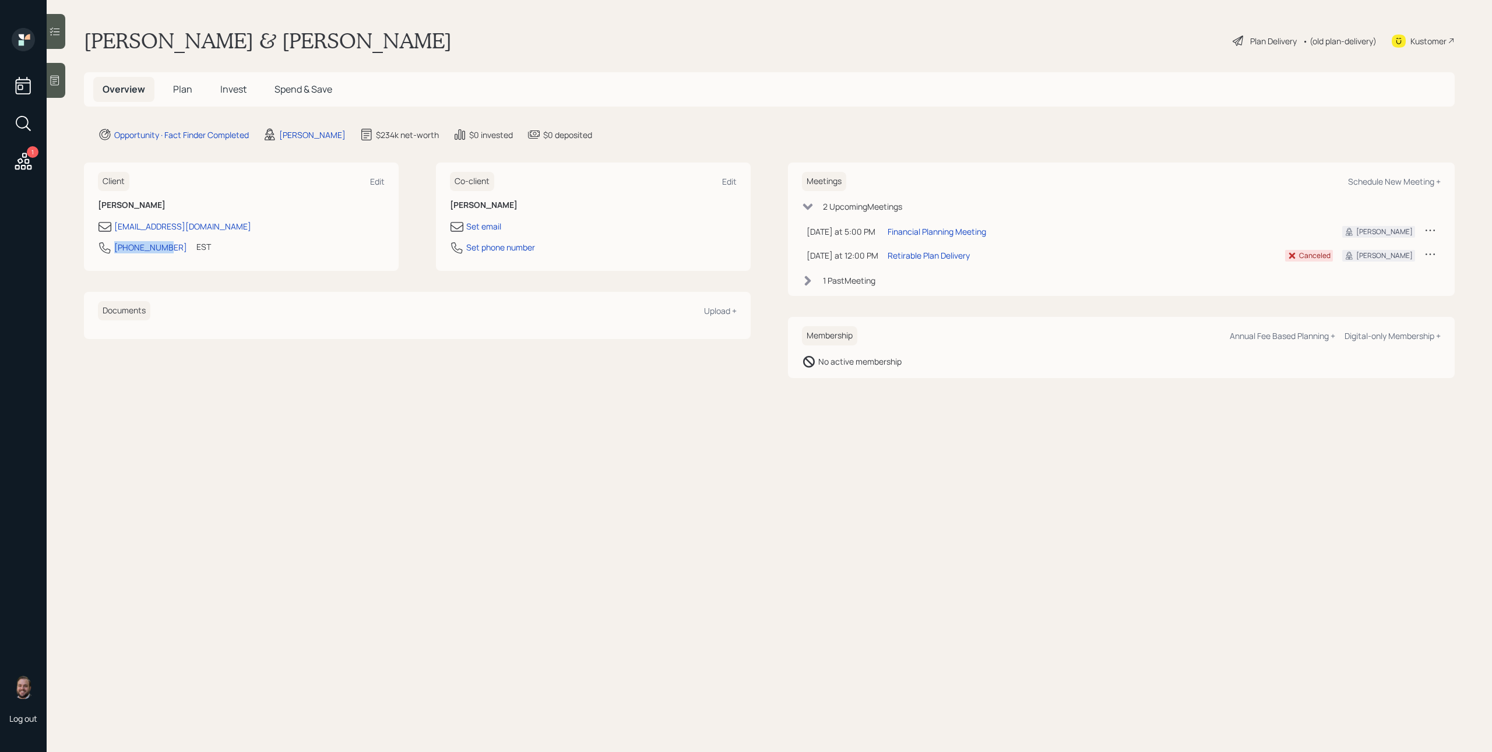
drag, startPoint x: 164, startPoint y: 252, endPoint x: 119, endPoint y: 260, distance: 45.7
click at [111, 265] on div "Client Edit [PERSON_NAME] [EMAIL_ADDRESS][DOMAIN_NAME] [PHONE_NUMBER] EST Curre…" at bounding box center [241, 217] width 315 height 108
click at [170, 260] on div "[PHONE_NUMBER] EST Currently 5:24 PM" at bounding box center [241, 251] width 287 height 21
drag, startPoint x: 173, startPoint y: 242, endPoint x: 118, endPoint y: 238, distance: 55.5
click at [114, 245] on div "[PHONE_NUMBER] EST Currently 5:24 PM" at bounding box center [241, 251] width 287 height 21
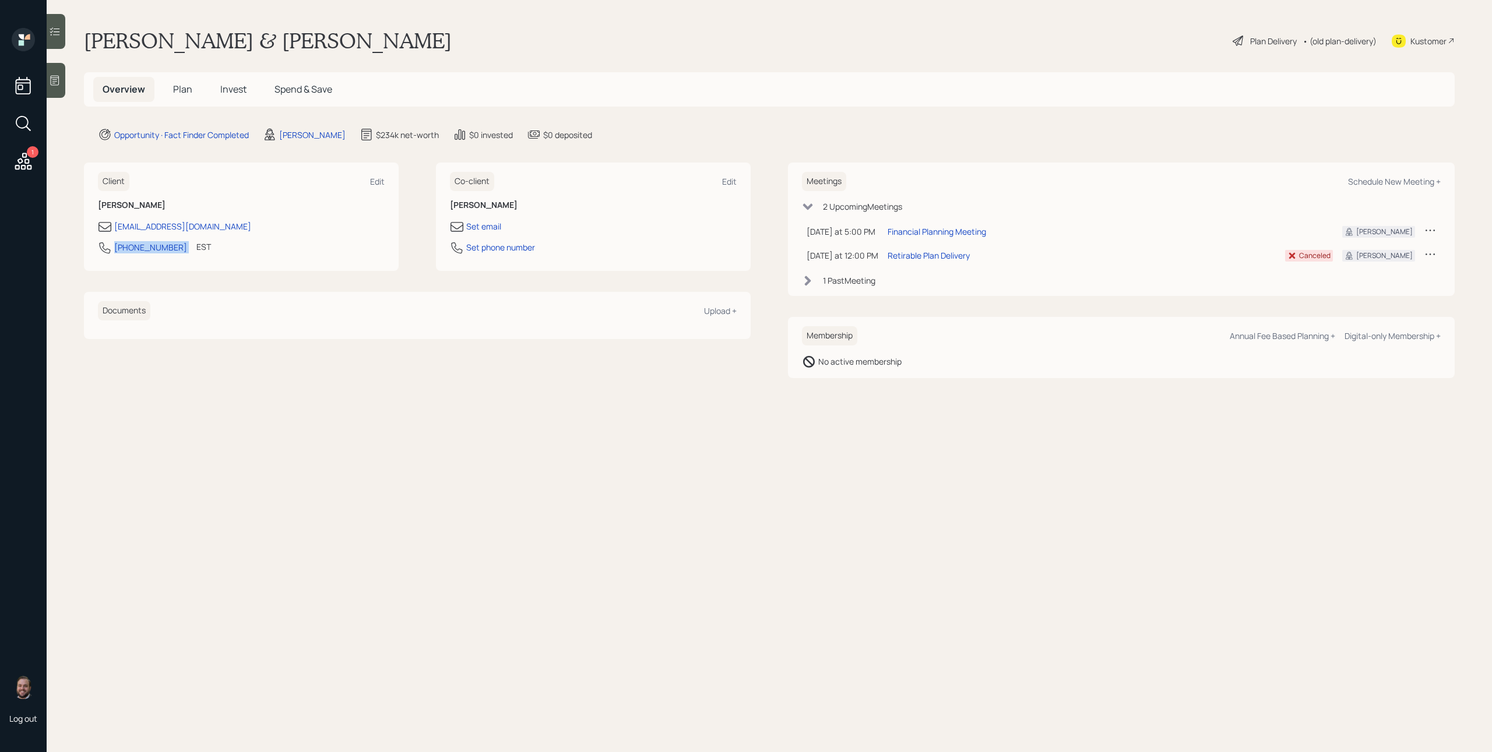
copy div "[PHONE_NUMBER]"
click at [856, 40] on div "Plan Delivery" at bounding box center [1273, 41] width 47 height 12
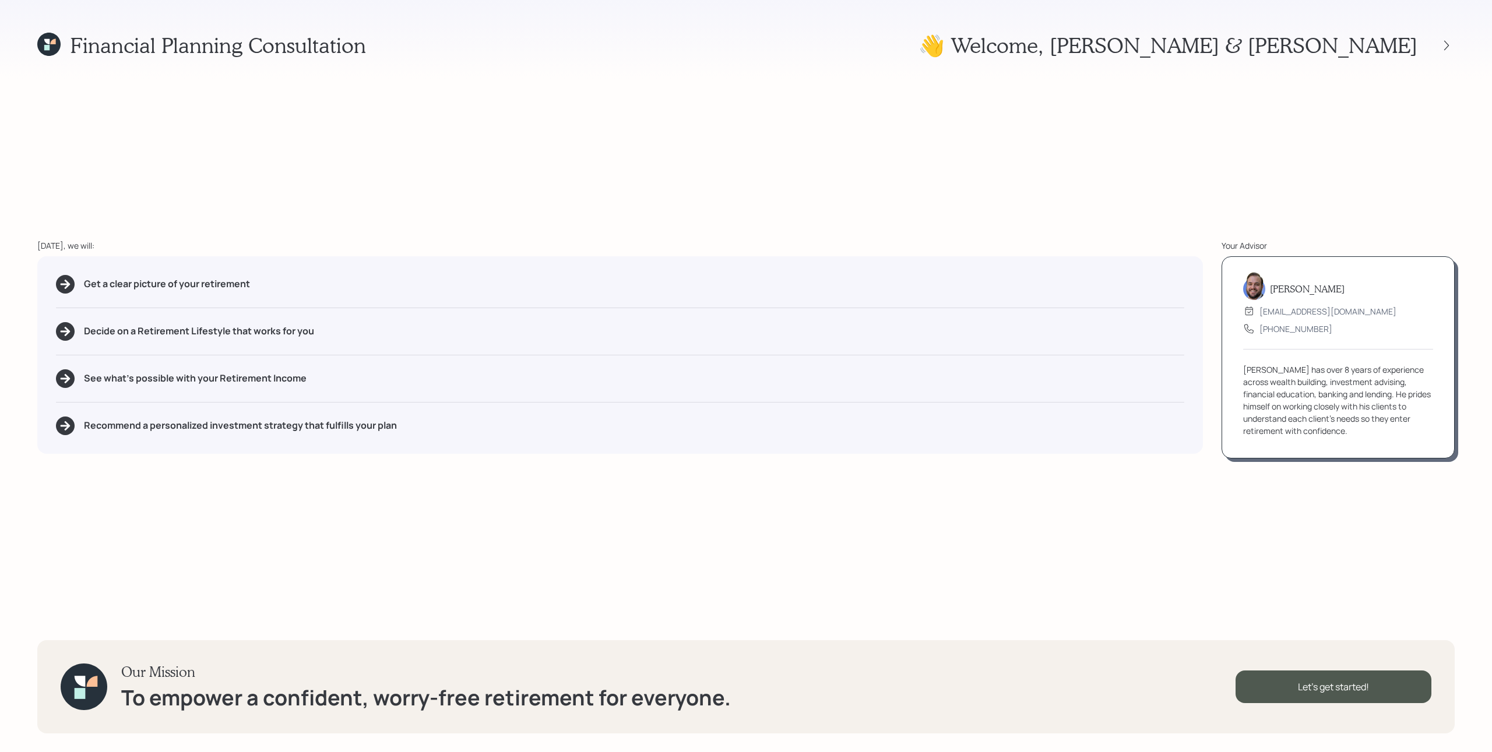
drag, startPoint x: 1419, startPoint y: 98, endPoint x: 1425, endPoint y: 75, distance: 24.2
click at [856, 94] on div "Financial Planning Consultation 👋 Welcome , [PERSON_NAME] & [PERSON_NAME] [DATE…" at bounding box center [746, 376] width 1492 height 752
click at [856, 48] on icon at bounding box center [1447, 46] width 12 height 12
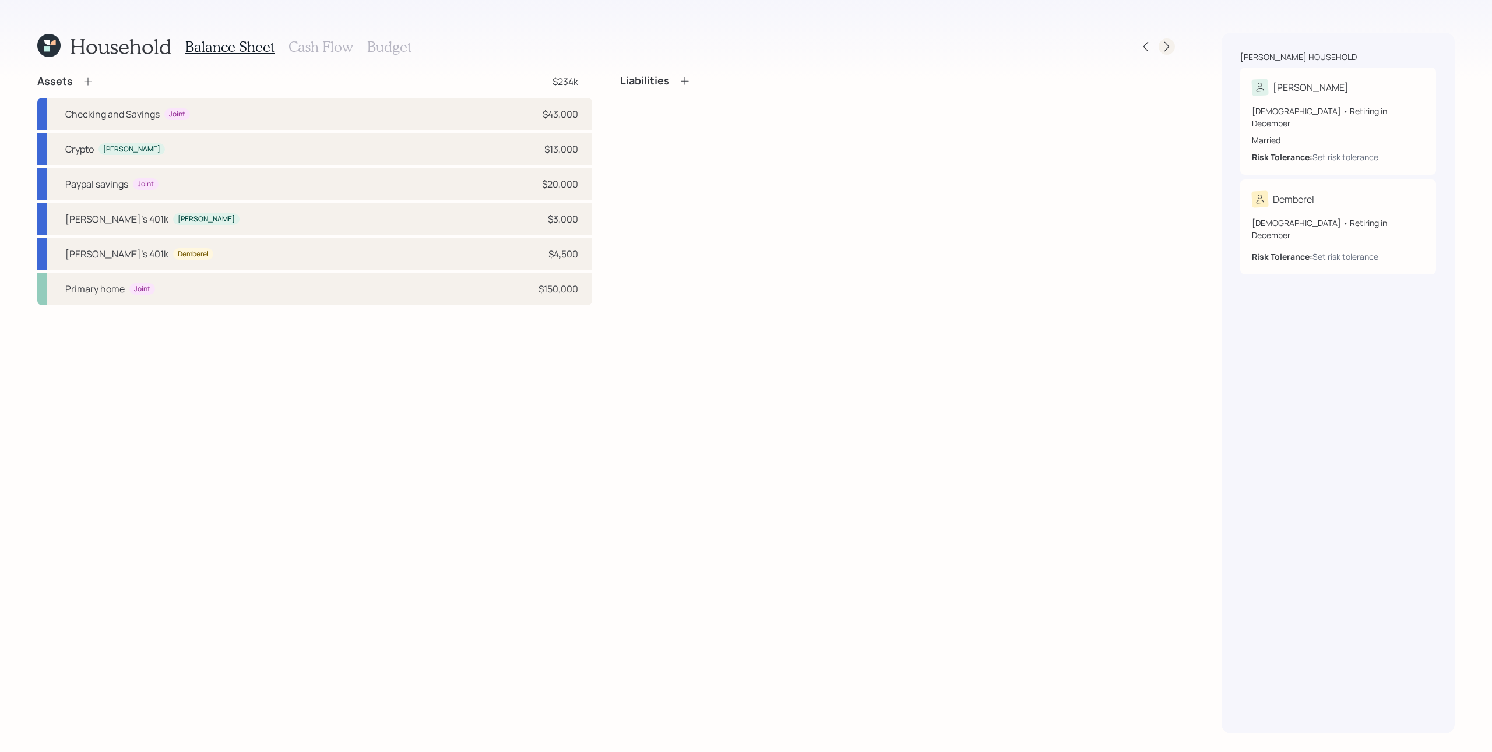
click at [856, 46] on icon at bounding box center [1167, 47] width 12 height 12
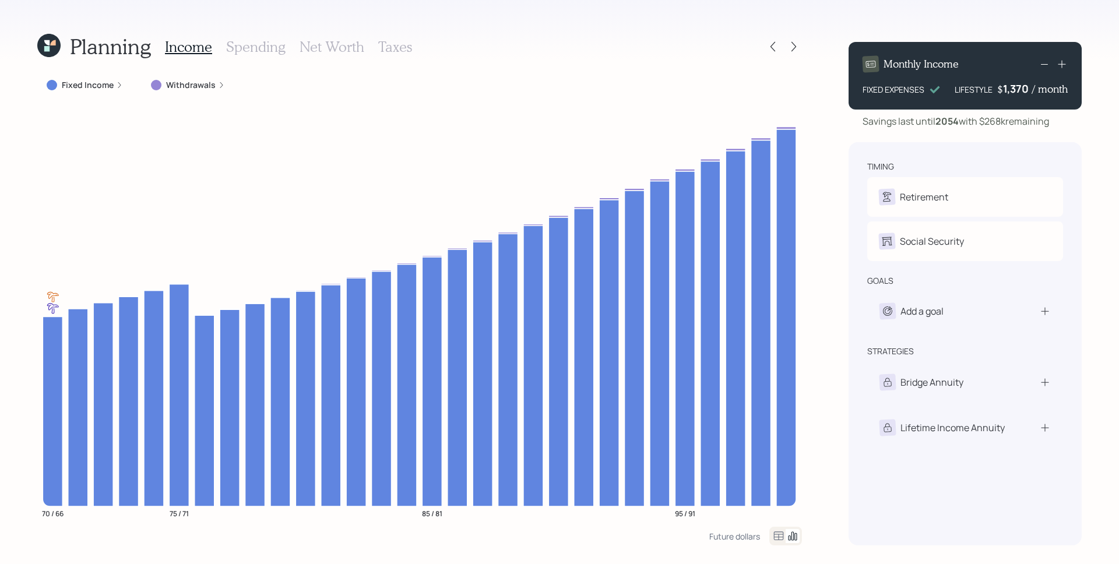
click at [264, 46] on h3 "Spending" at bounding box center [255, 46] width 59 height 17
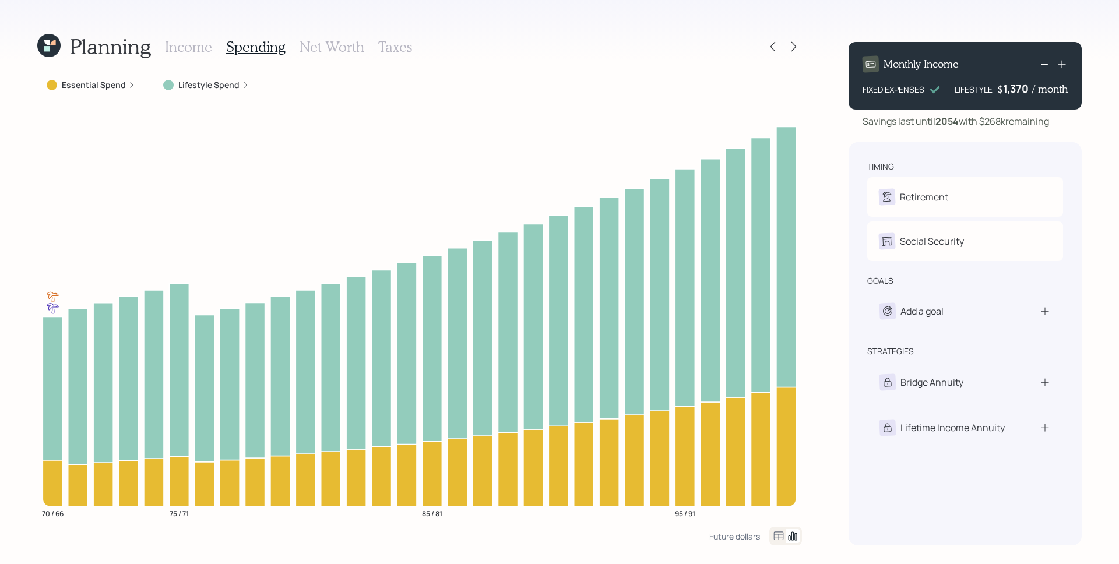
click at [197, 82] on label "Lifestyle Spend" at bounding box center [208, 85] width 61 height 12
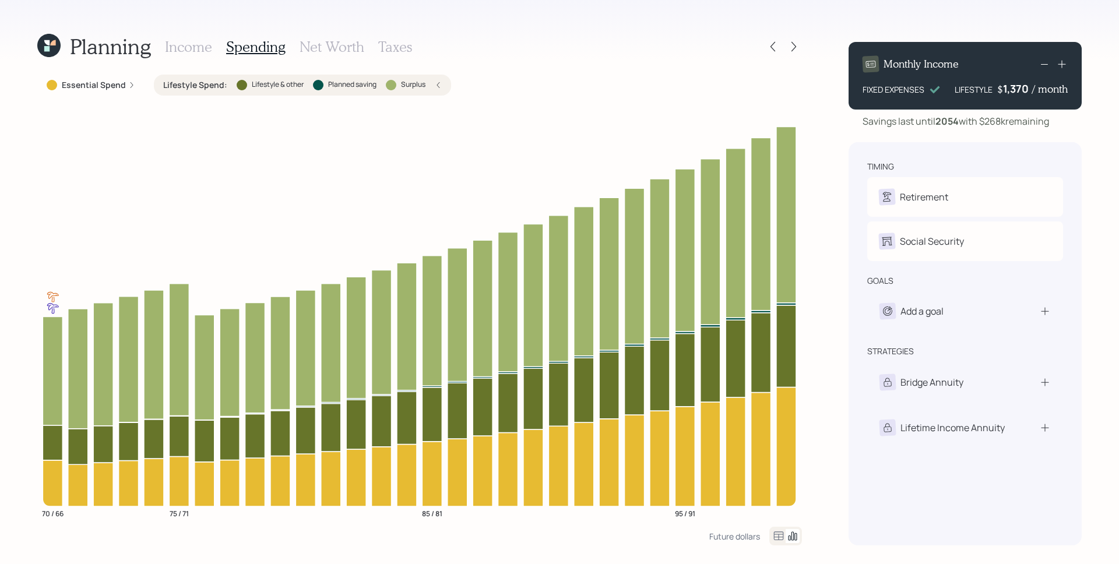
click at [184, 46] on h3 "Income" at bounding box center [188, 46] width 47 height 17
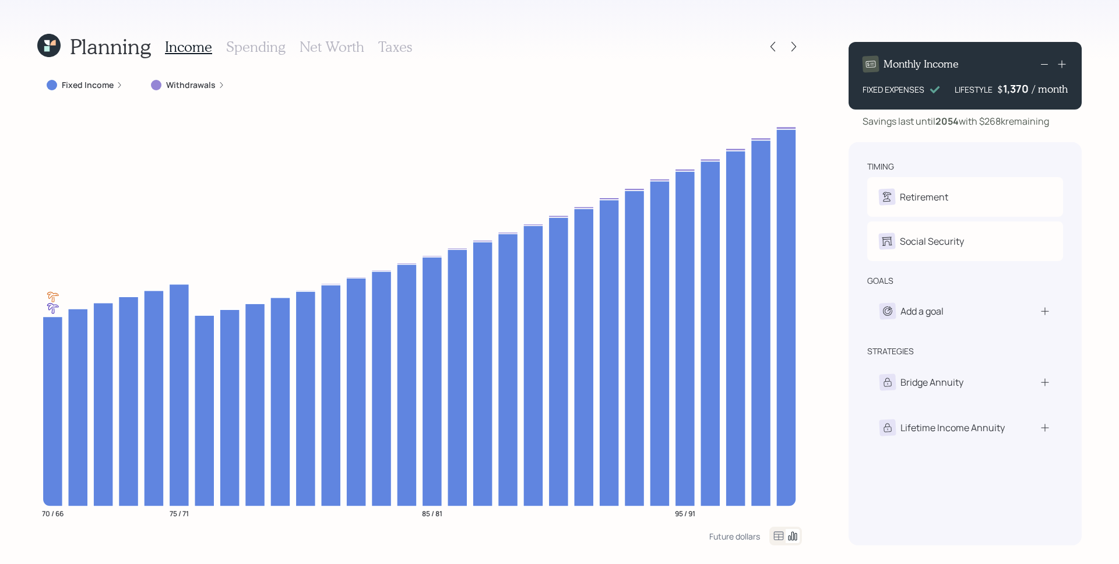
click at [111, 83] on label "Fixed Income" at bounding box center [88, 85] width 52 height 12
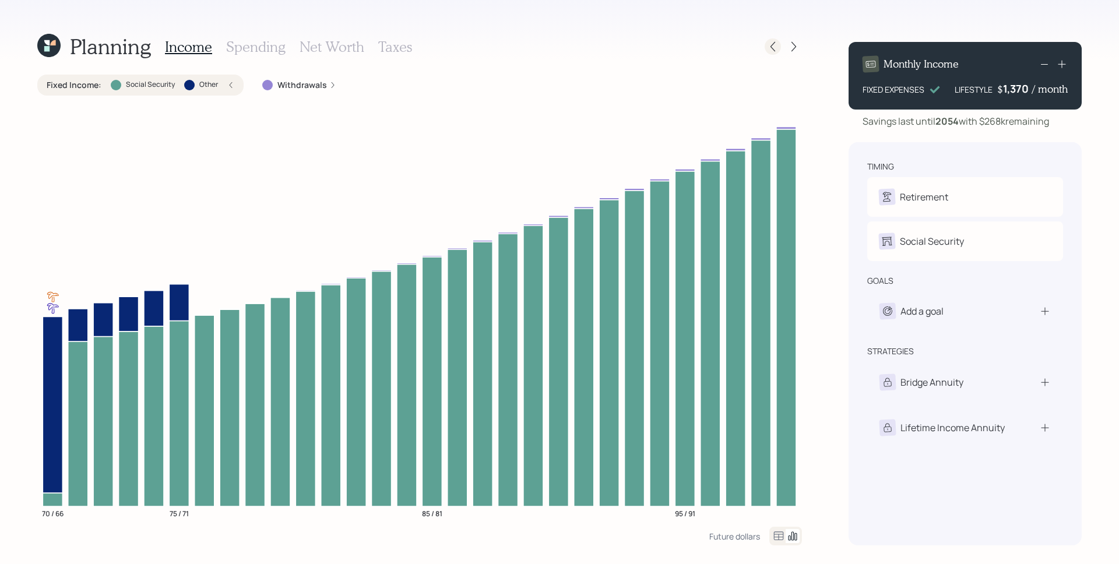
click at [769, 45] on icon at bounding box center [773, 47] width 12 height 12
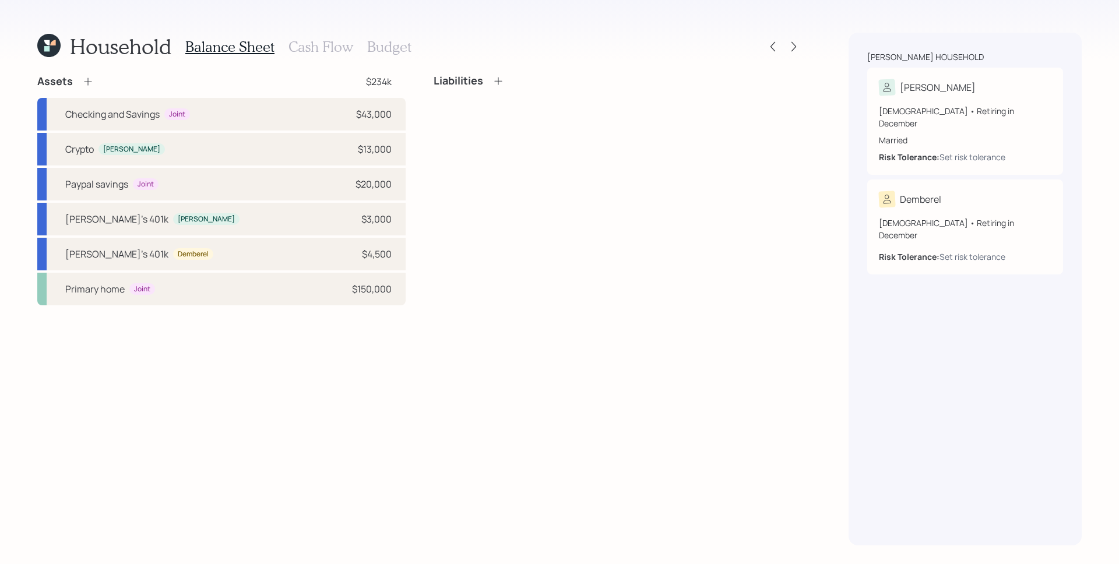
click at [330, 40] on h3 "Cash Flow" at bounding box center [320, 46] width 65 height 17
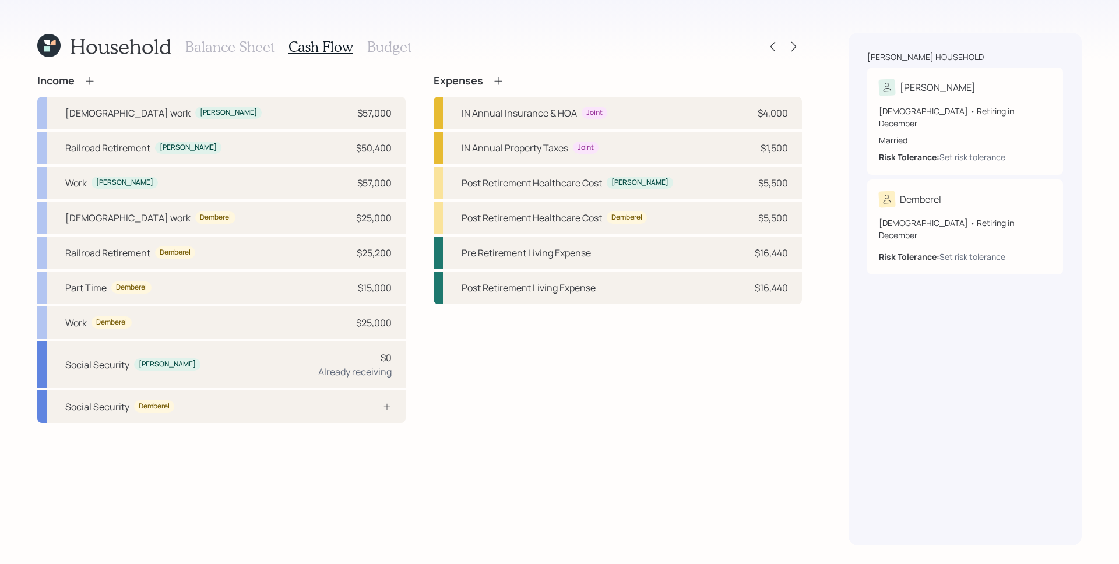
click at [549, 377] on div "Expenses IN Annual Insurance & HOA Joint $4,000 IN Annual Property Taxes Joint …" at bounding box center [618, 249] width 368 height 348
click at [794, 52] on div at bounding box center [794, 46] width 16 height 16
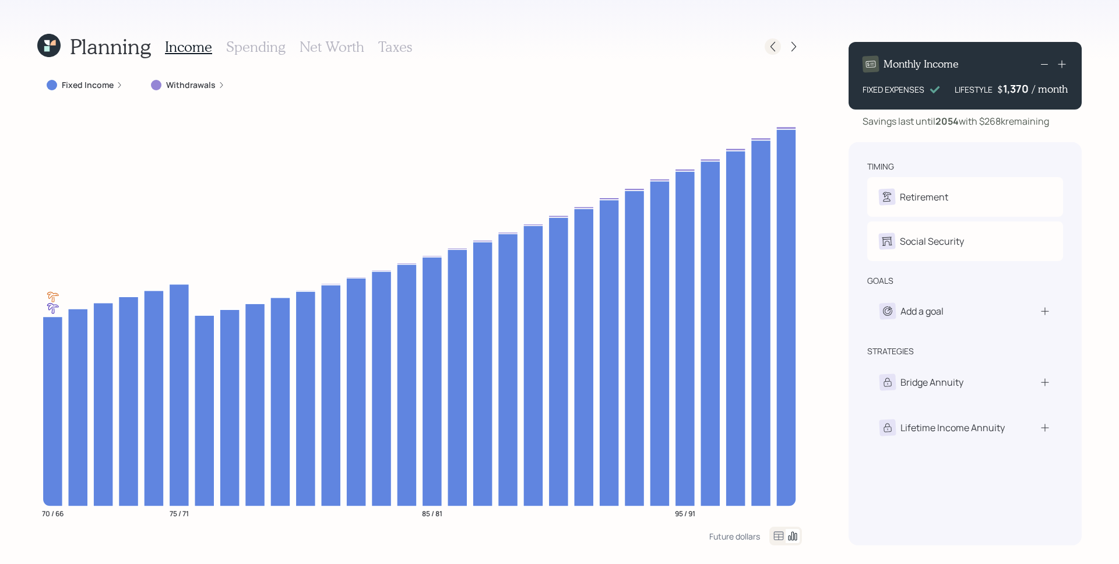
click at [775, 50] on icon at bounding box center [773, 47] width 12 height 12
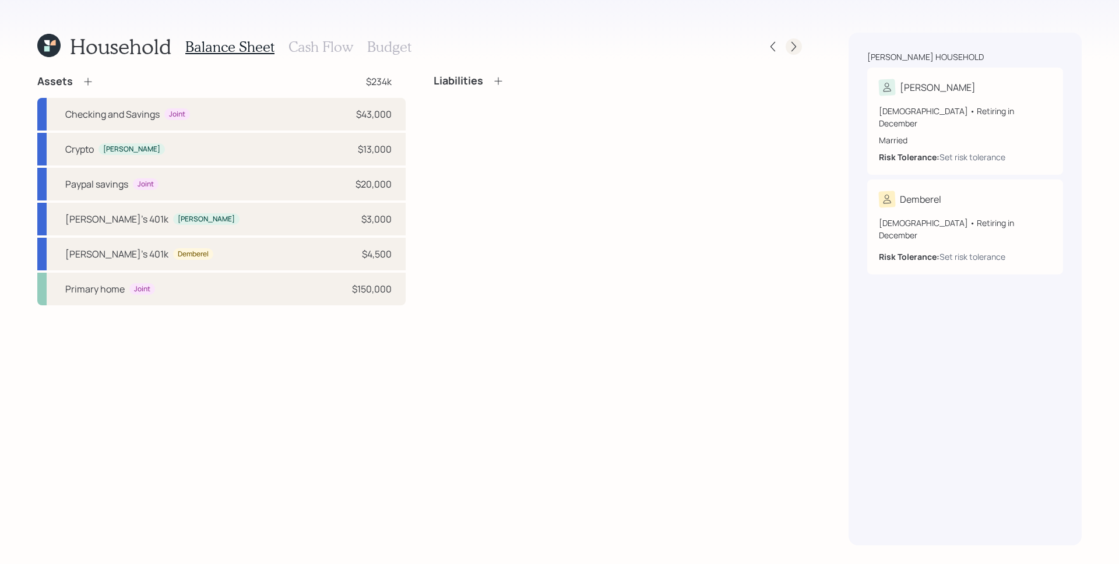
click at [789, 44] on icon at bounding box center [794, 47] width 12 height 12
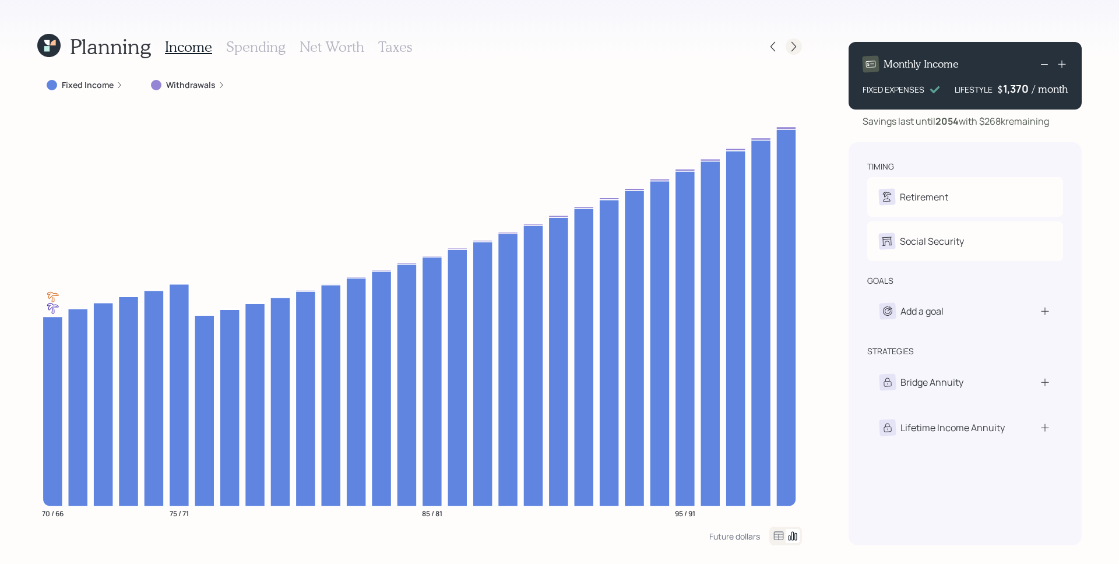
click at [794, 50] on icon at bounding box center [794, 47] width 12 height 12
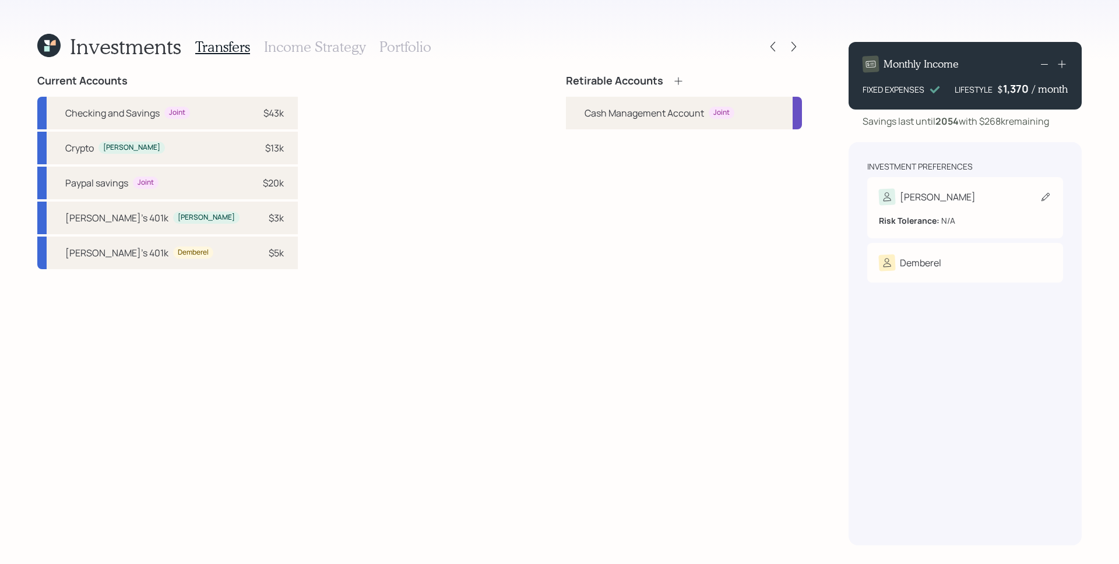
click at [856, 193] on div "[PERSON_NAME]" at bounding box center [965, 197] width 173 height 16
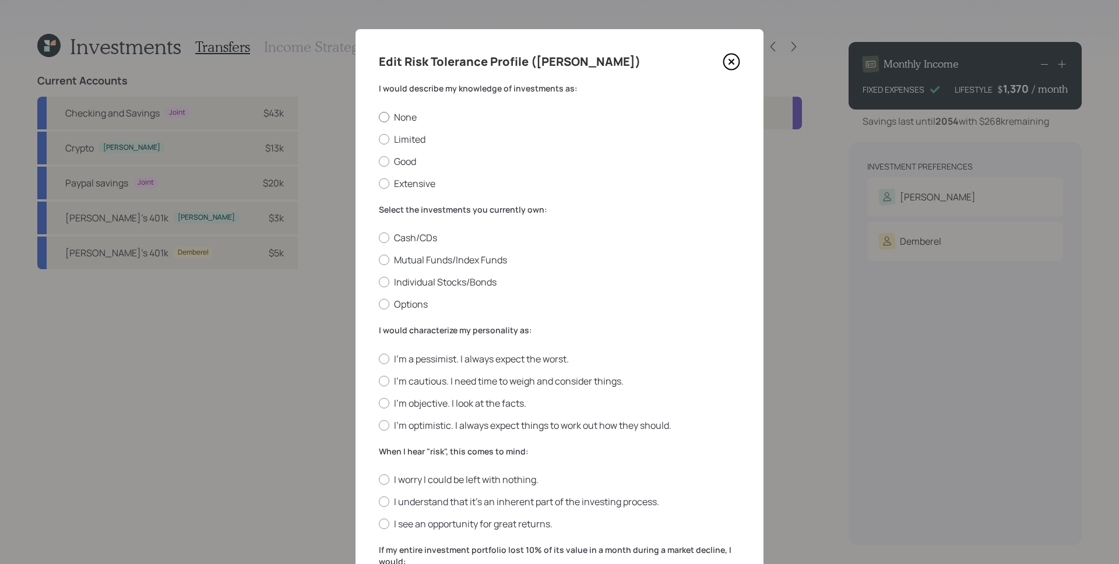
click at [403, 111] on label "None" at bounding box center [559, 117] width 361 height 13
click at [379, 117] on input "None" at bounding box center [378, 117] width 1 height 1
radio input "true"
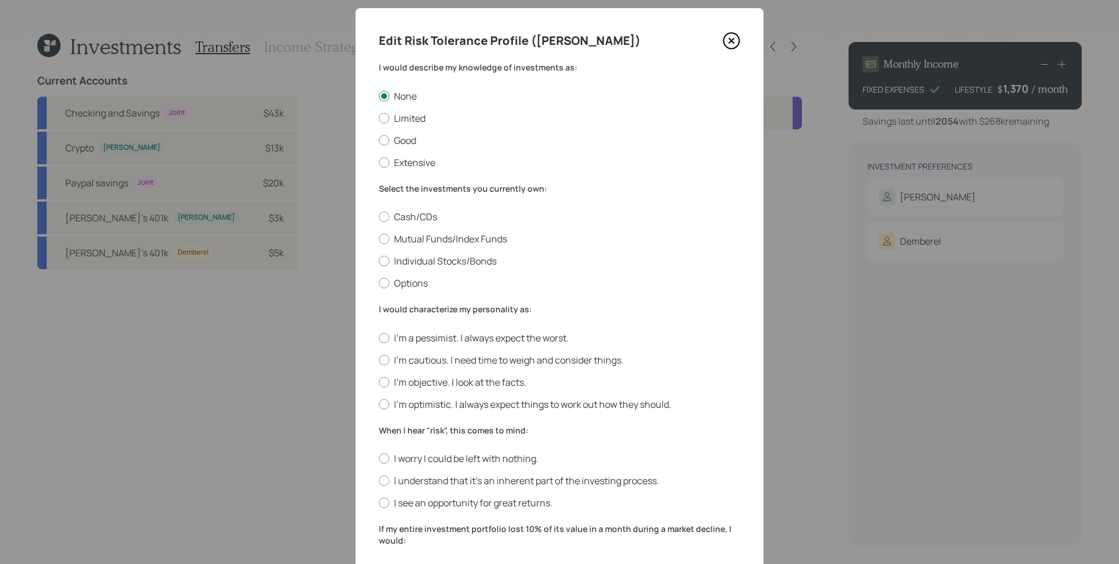
scroll to position [26, 0]
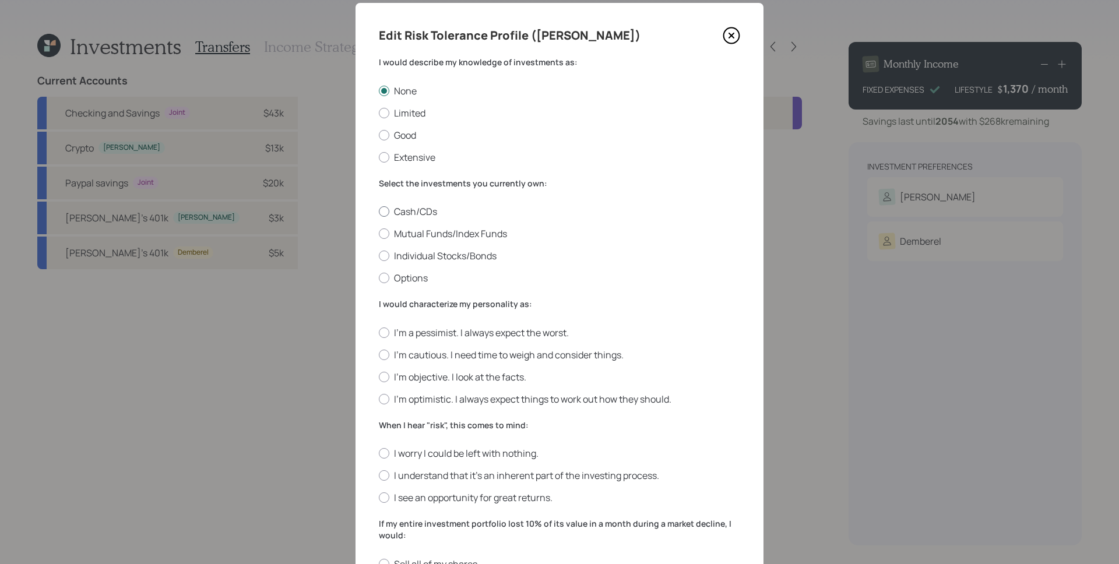
click at [418, 213] on label "Cash/CDs" at bounding box center [559, 211] width 361 height 13
click at [379, 212] on input "Cash/CDs" at bounding box center [378, 212] width 1 height 1
radio input "true"
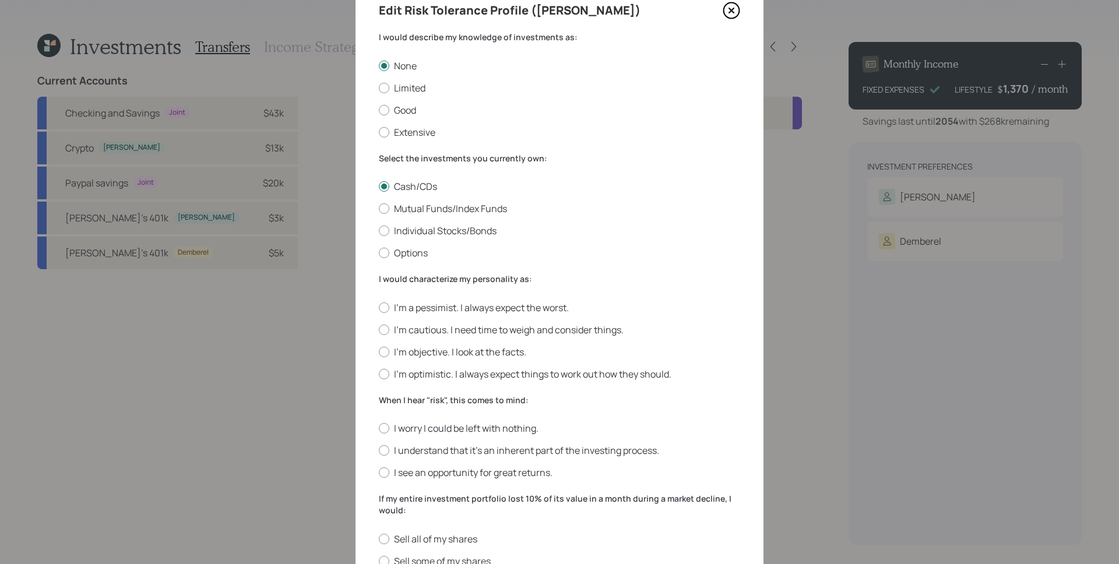
scroll to position [164, 0]
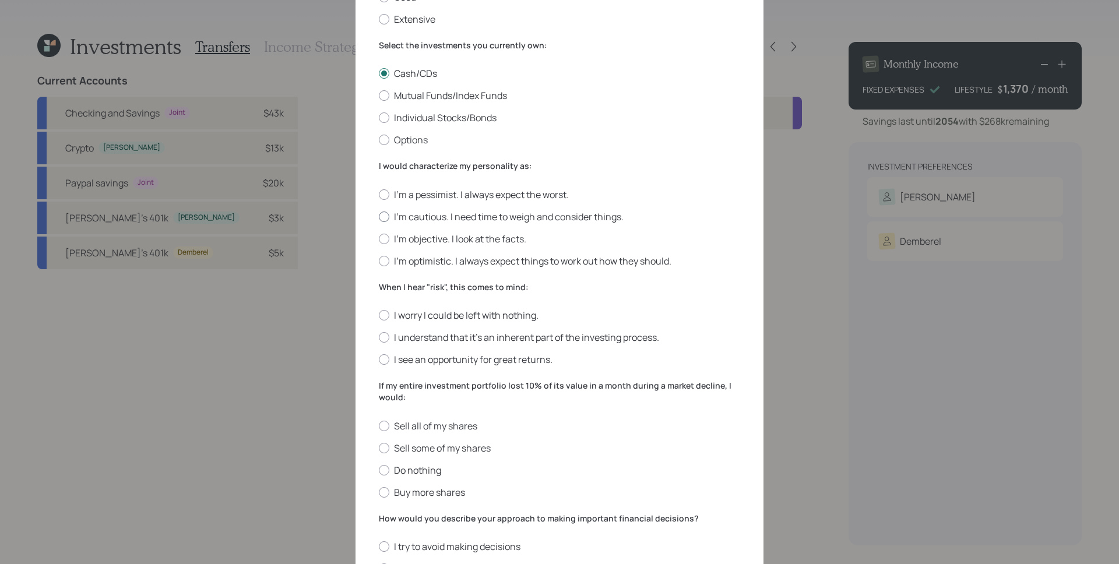
click at [416, 217] on label "I'm cautious. I need time to weigh and consider things." at bounding box center [559, 216] width 361 height 13
click at [379, 217] on input "I'm cautious. I need time to weigh and consider things." at bounding box center [378, 216] width 1 height 1
radio input "true"
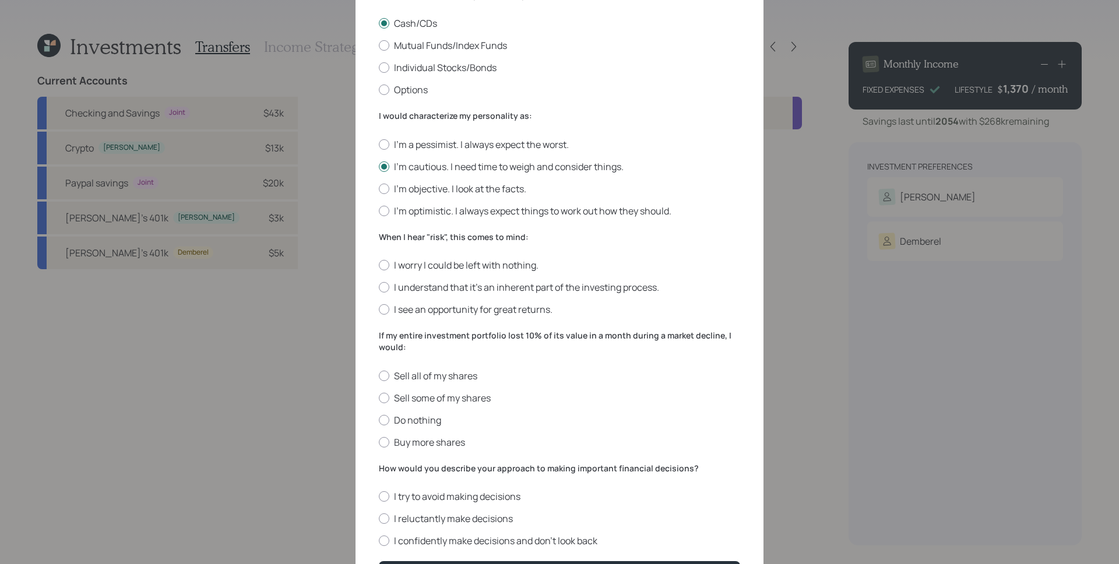
scroll to position [215, 0]
click at [450, 309] on label "I see an opportunity for great returns." at bounding box center [559, 308] width 361 height 13
click at [379, 309] on input "I see an opportunity for great returns." at bounding box center [378, 309] width 1 height 1
radio input "true"
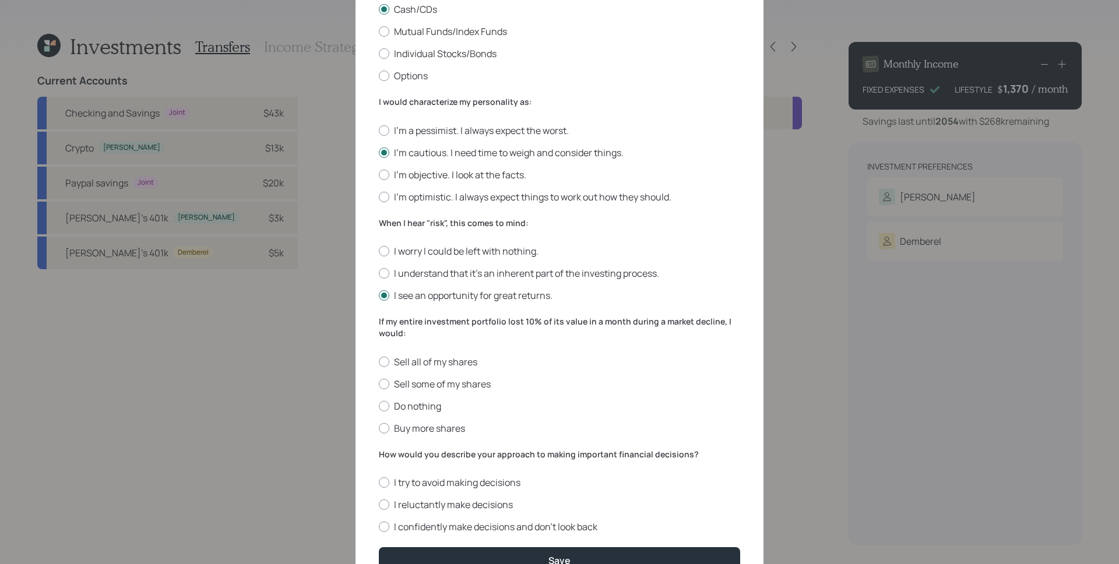
scroll to position [290, 0]
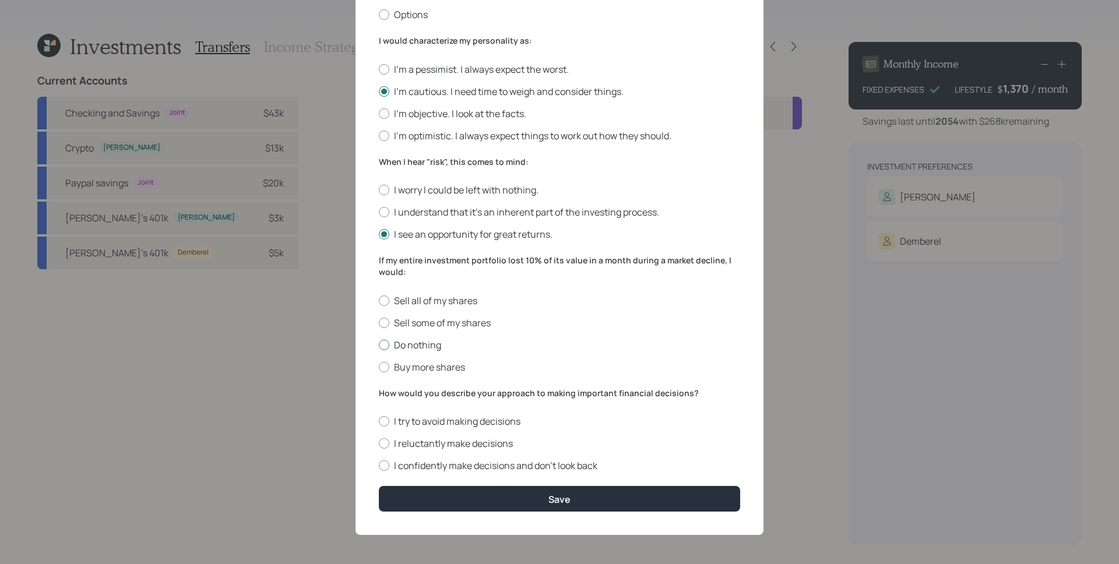
click at [430, 340] on label "Do nothing" at bounding box center [559, 345] width 361 height 13
click at [379, 344] on input "Do nothing" at bounding box center [378, 344] width 1 height 1
radio input "true"
click at [480, 424] on label "I try to avoid making decisions" at bounding box center [559, 421] width 361 height 13
click at [379, 422] on input "I try to avoid making decisions" at bounding box center [378, 421] width 1 height 1
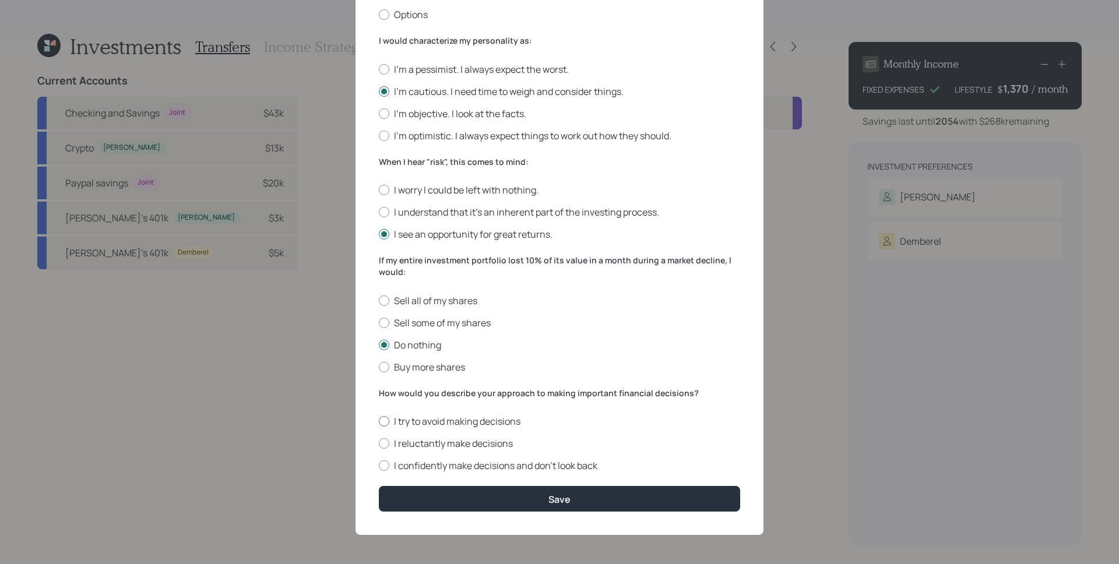
radio input "true"
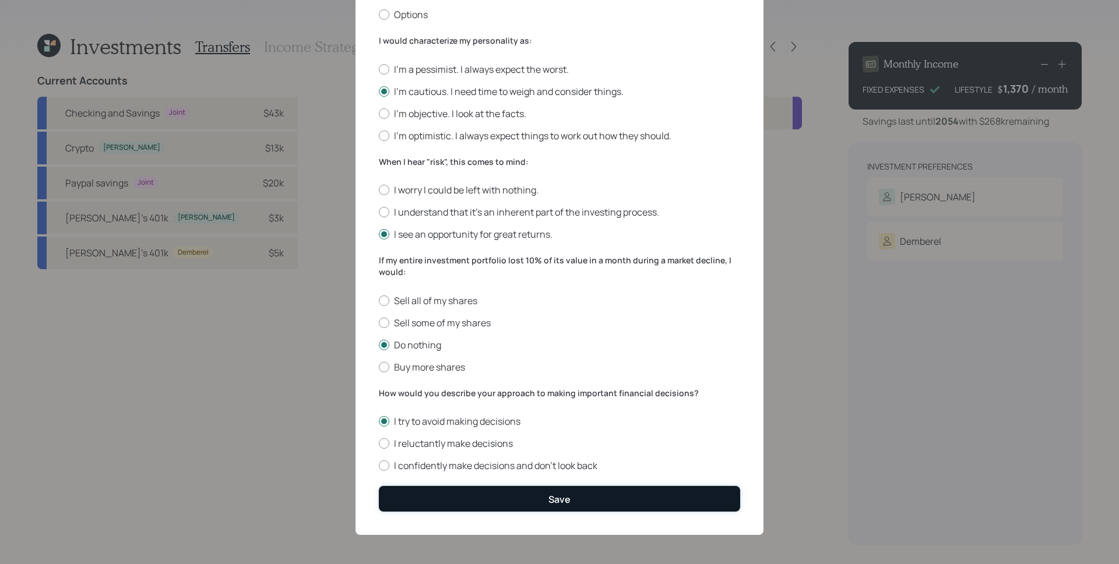
click at [587, 484] on button "Save" at bounding box center [559, 498] width 361 height 25
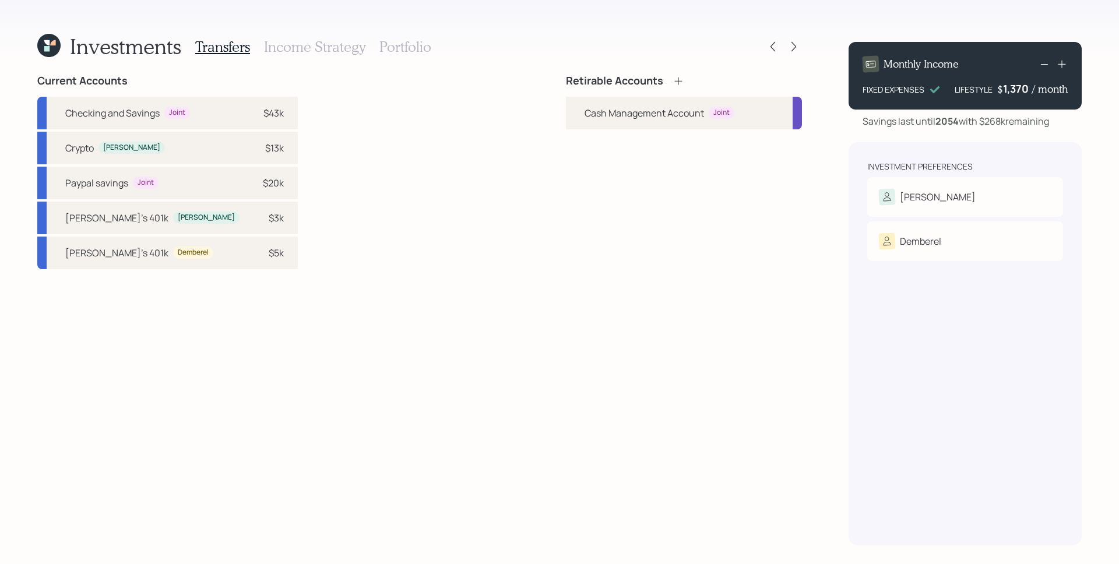
click at [679, 80] on icon at bounding box center [679, 81] width 12 height 12
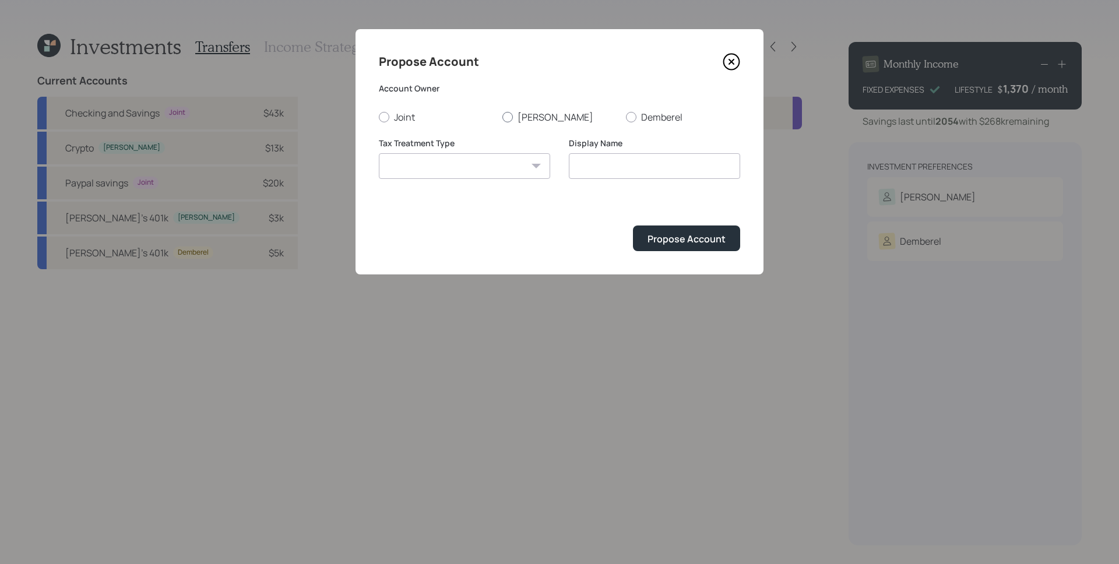
click at [509, 121] on div at bounding box center [507, 117] width 10 height 10
click at [502, 117] on input "[PERSON_NAME]" at bounding box center [502, 117] width 1 height 1
radio input "true"
click at [509, 159] on select "[PERSON_NAME] Taxable Traditional" at bounding box center [464, 166] width 171 height 26
select select "taxable"
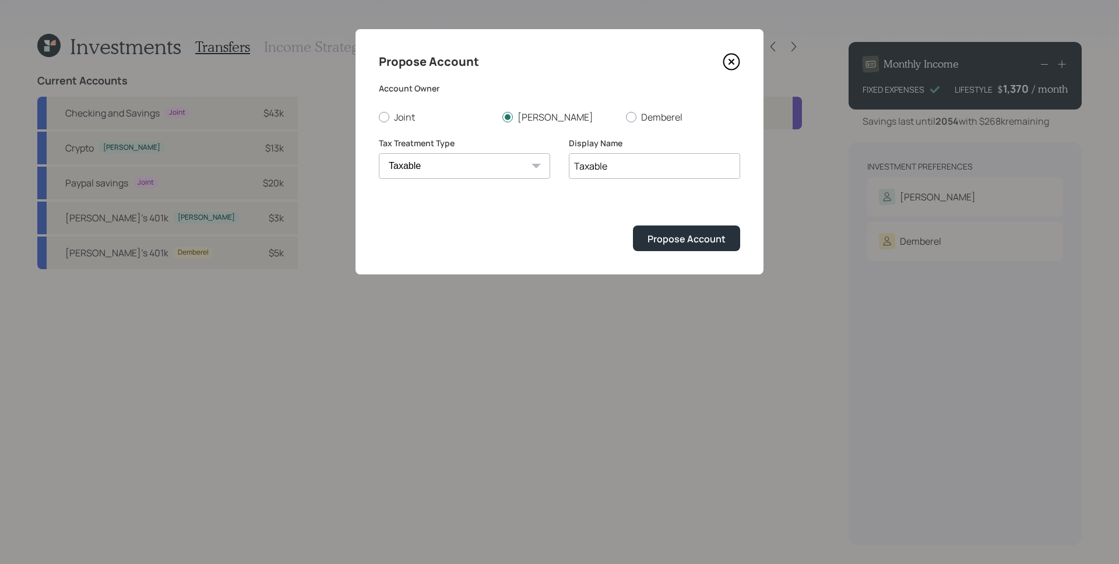
click at [644, 160] on input "Taxable" at bounding box center [654, 166] width 171 height 26
type input "Taxable Brokerage"
click at [633, 226] on button "Propose Account" at bounding box center [686, 238] width 107 height 25
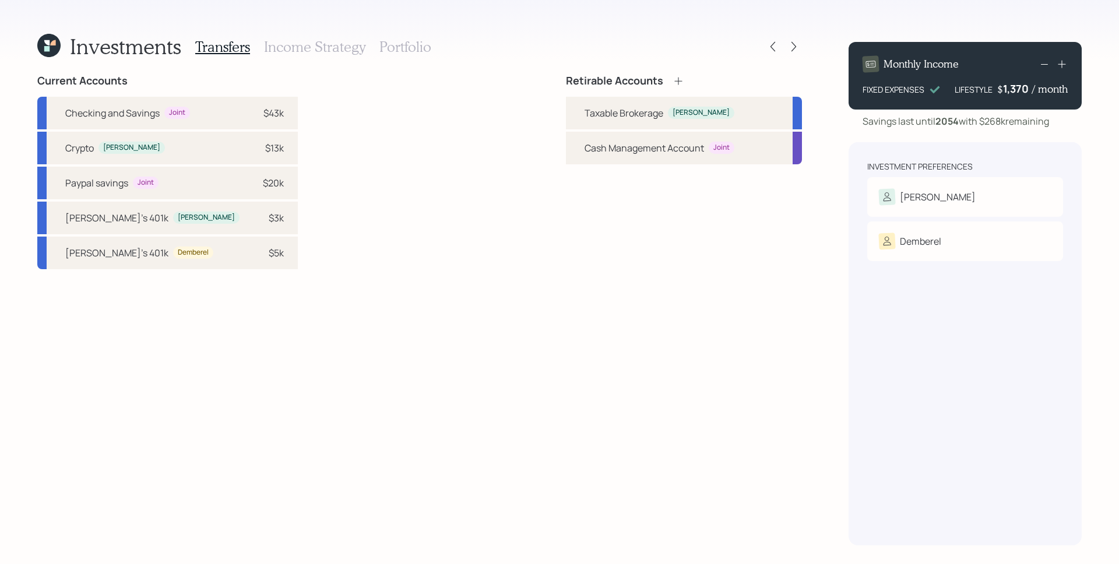
click at [679, 78] on icon at bounding box center [679, 81] width 12 height 12
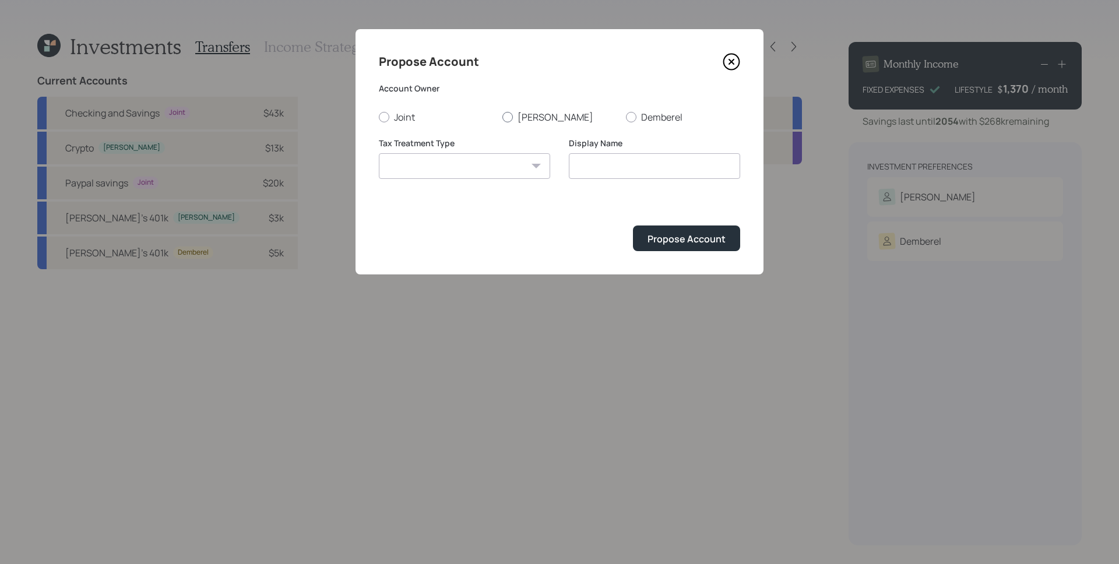
click at [526, 111] on label "[PERSON_NAME]" at bounding box center [559, 117] width 114 height 13
click at [502, 117] on input "[PERSON_NAME]" at bounding box center [502, 117] width 1 height 1
radio input "true"
click at [485, 168] on select "[PERSON_NAME] Taxable Traditional" at bounding box center [464, 166] width 171 height 26
select select "traditional"
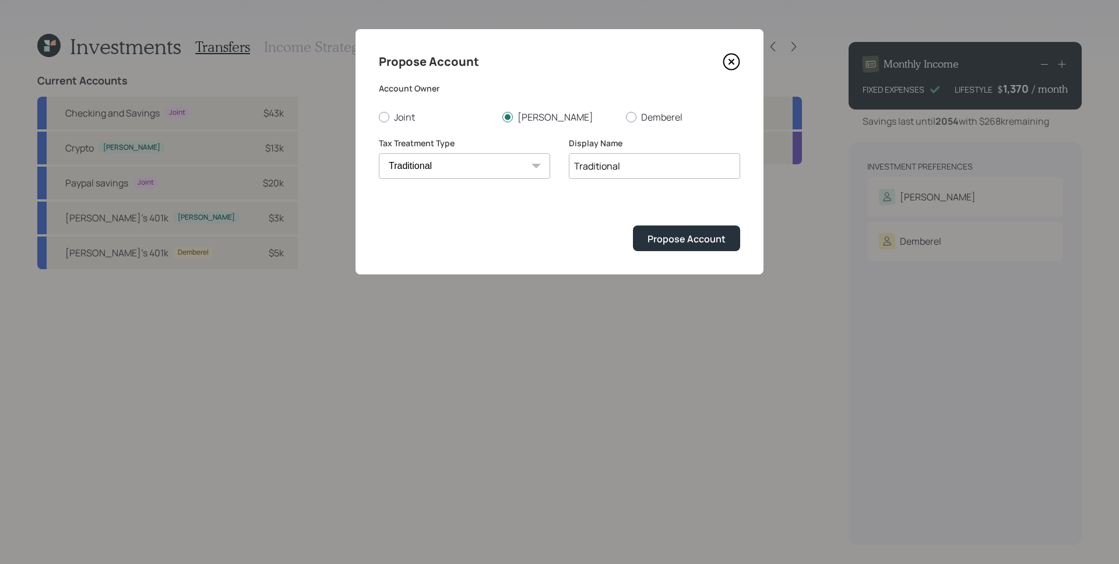
click at [657, 159] on input "Traditional" at bounding box center [654, 166] width 171 height 26
type input "[PERSON_NAME]'s Traditional"
click at [707, 243] on div "Propose Account" at bounding box center [686, 239] width 78 height 13
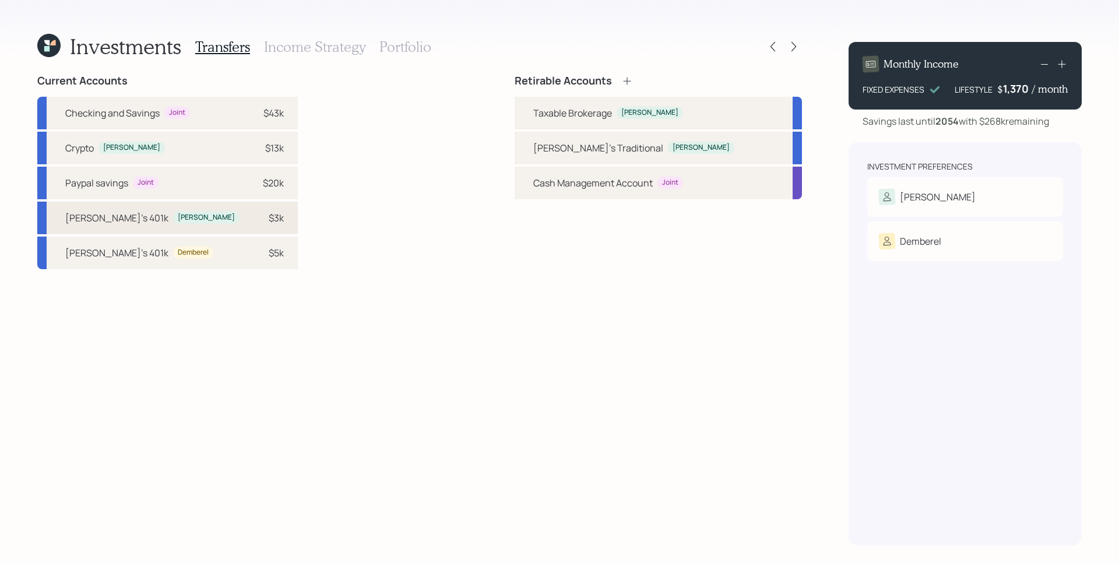
click at [249, 222] on div "$3k" at bounding box center [266, 218] width 35 height 14
click at [642, 153] on div "[PERSON_NAME]'s Traditional" at bounding box center [598, 148] width 130 height 14
select select "7227cd8b-da71-4254-b525-b226ffd25597"
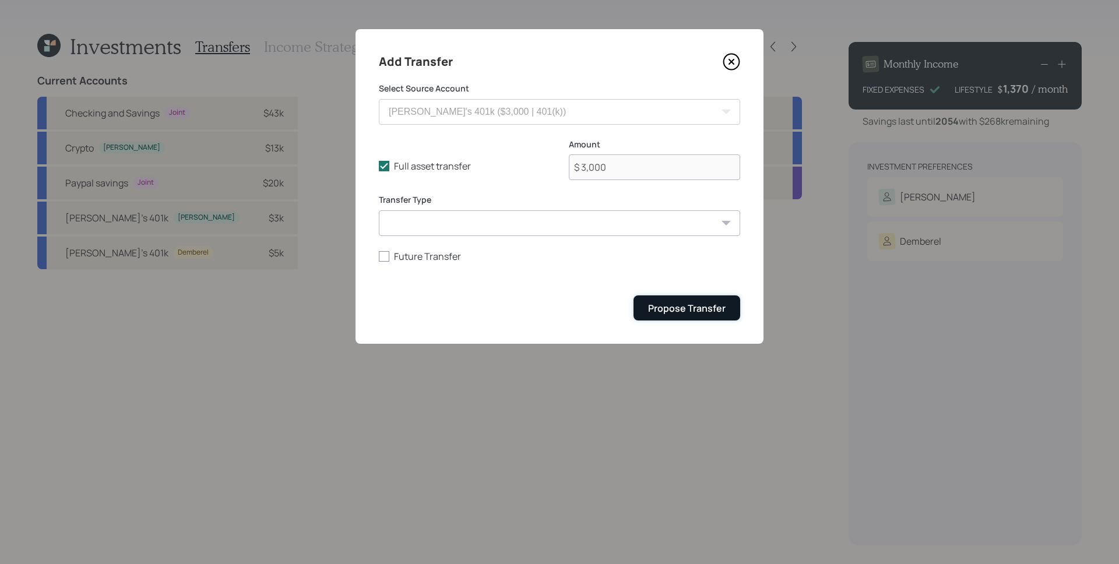
click at [695, 306] on div "Propose Transfer" at bounding box center [687, 308] width 78 height 13
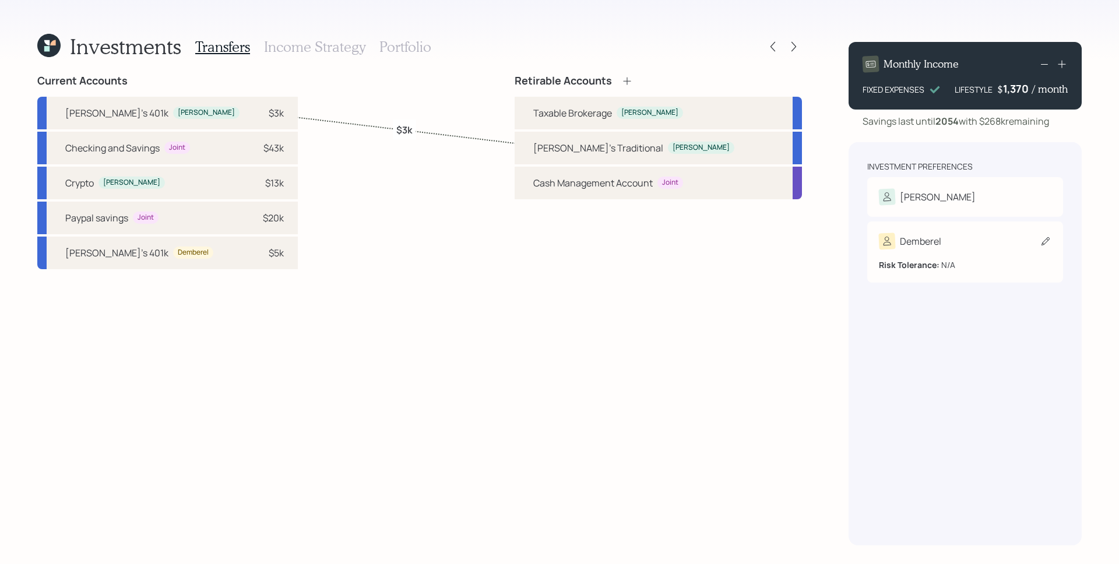
click at [856, 249] on div "Risk Tolerance: N/A" at bounding box center [965, 260] width 173 height 22
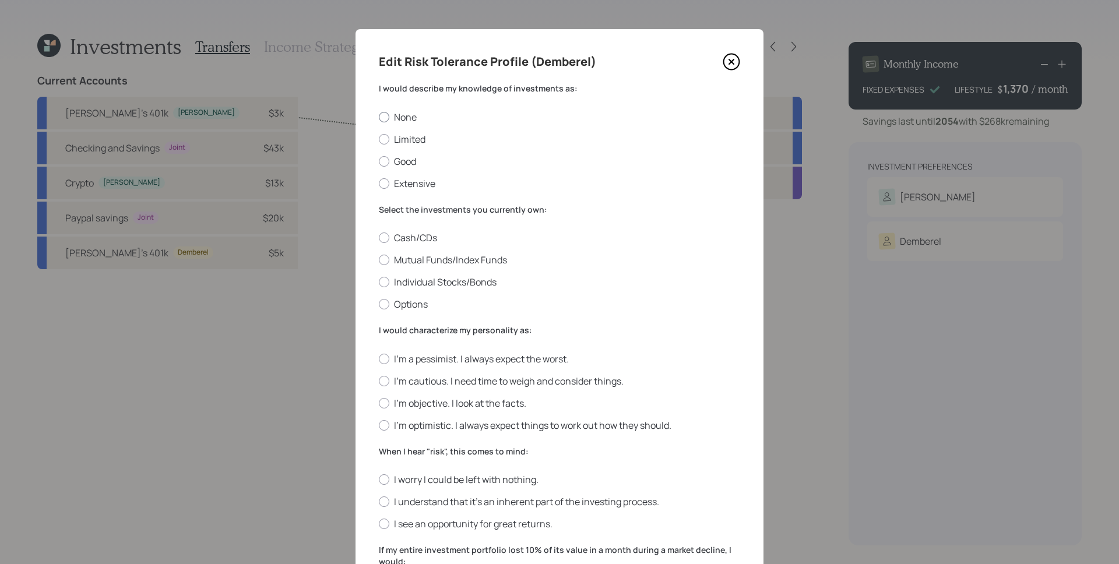
click at [403, 117] on label "None" at bounding box center [559, 117] width 361 height 13
click at [379, 117] on input "None" at bounding box center [378, 117] width 1 height 1
radio input "true"
click at [409, 235] on label "Cash/CDs" at bounding box center [559, 237] width 361 height 13
click at [379, 238] on input "Cash/CDs" at bounding box center [378, 238] width 1 height 1
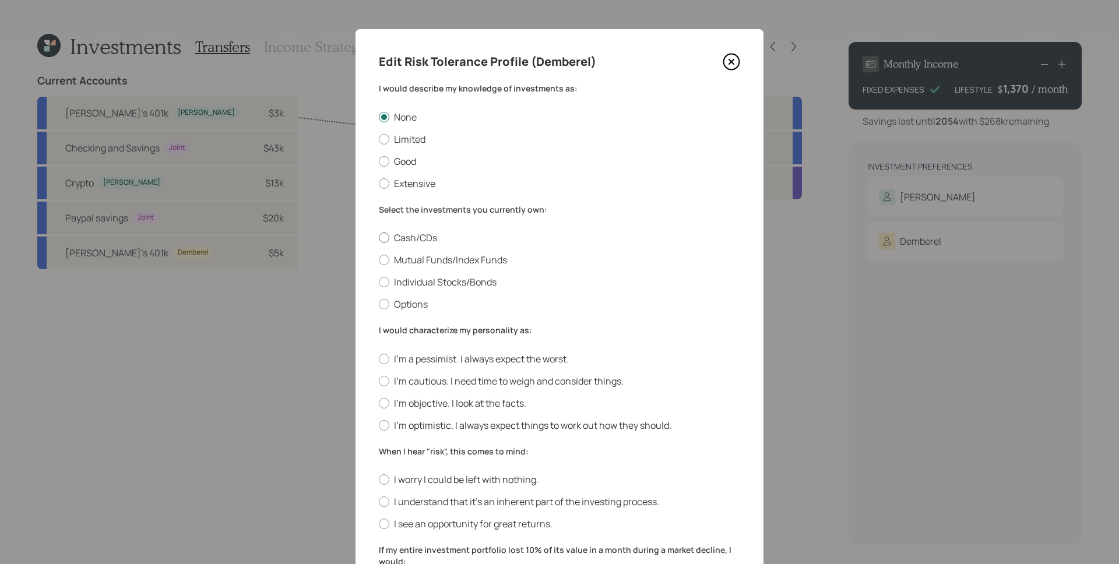
radio input "true"
click at [426, 404] on label "I'm objective. I look at the facts." at bounding box center [559, 403] width 361 height 13
click at [379, 403] on input "I'm objective. I look at the facts." at bounding box center [378, 403] width 1 height 1
radio input "true"
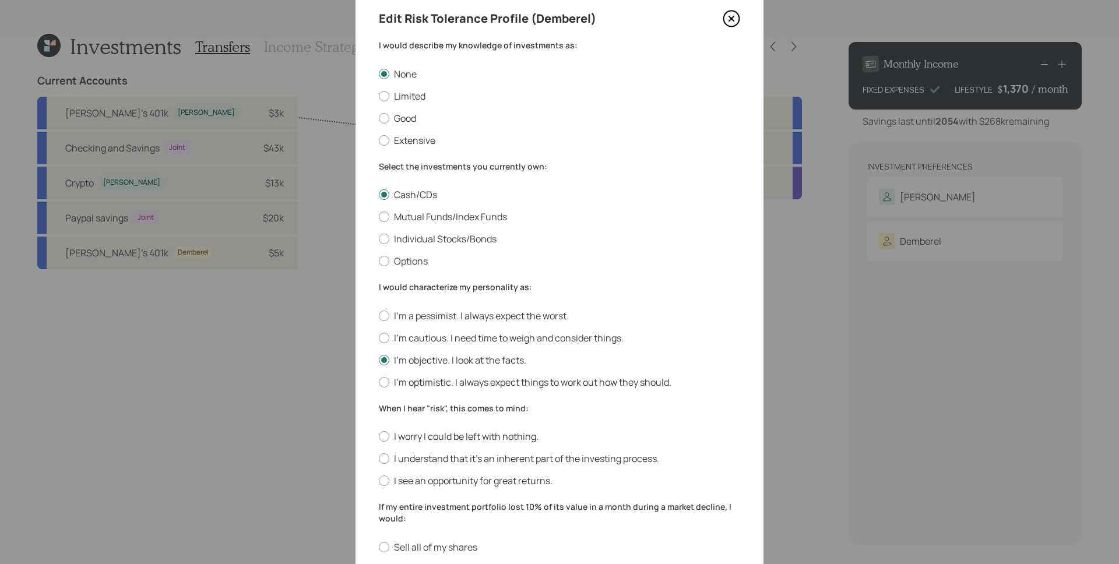
scroll to position [82, 0]
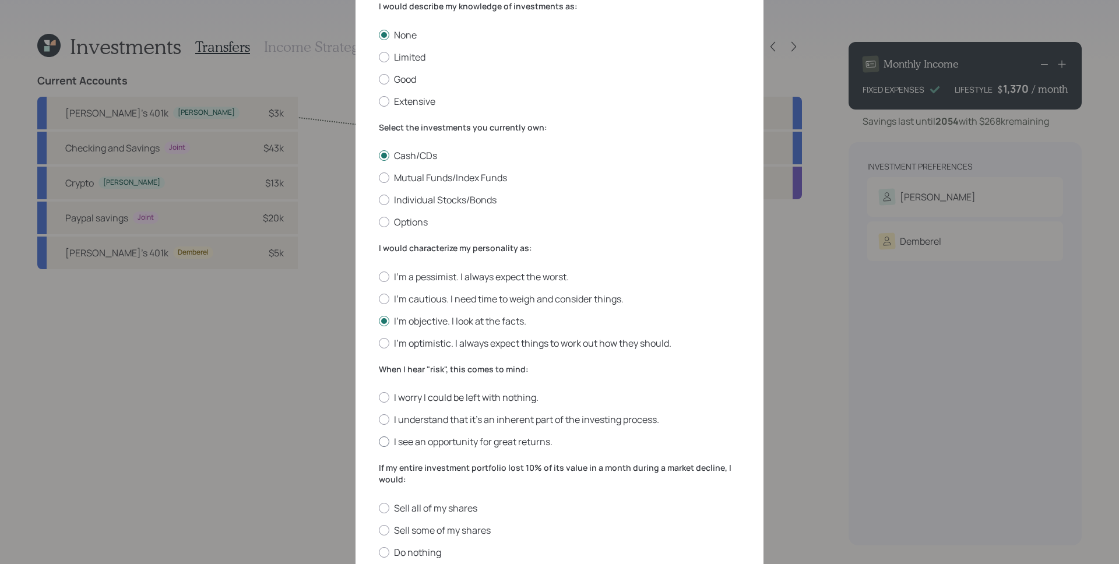
click at [427, 445] on label "I see an opportunity for great returns." at bounding box center [559, 441] width 361 height 13
click at [379, 442] on input "I see an opportunity for great returns." at bounding box center [378, 442] width 1 height 1
radio input "true"
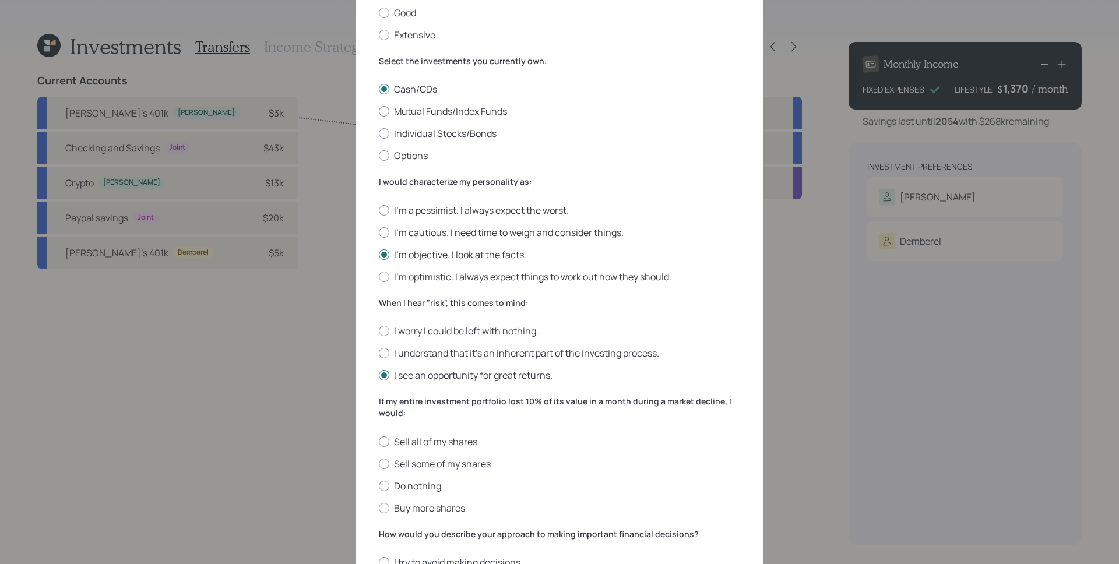
scroll to position [172, 0]
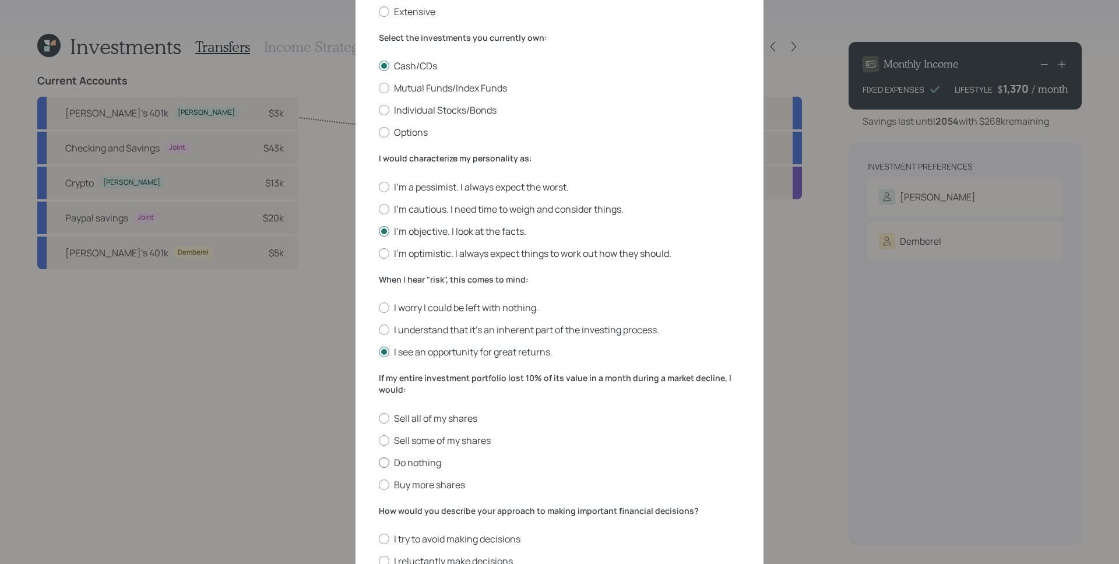
click at [424, 460] on label "Do nothing" at bounding box center [559, 462] width 361 height 13
click at [379, 462] on input "Do nothing" at bounding box center [378, 462] width 1 height 1
radio input "true"
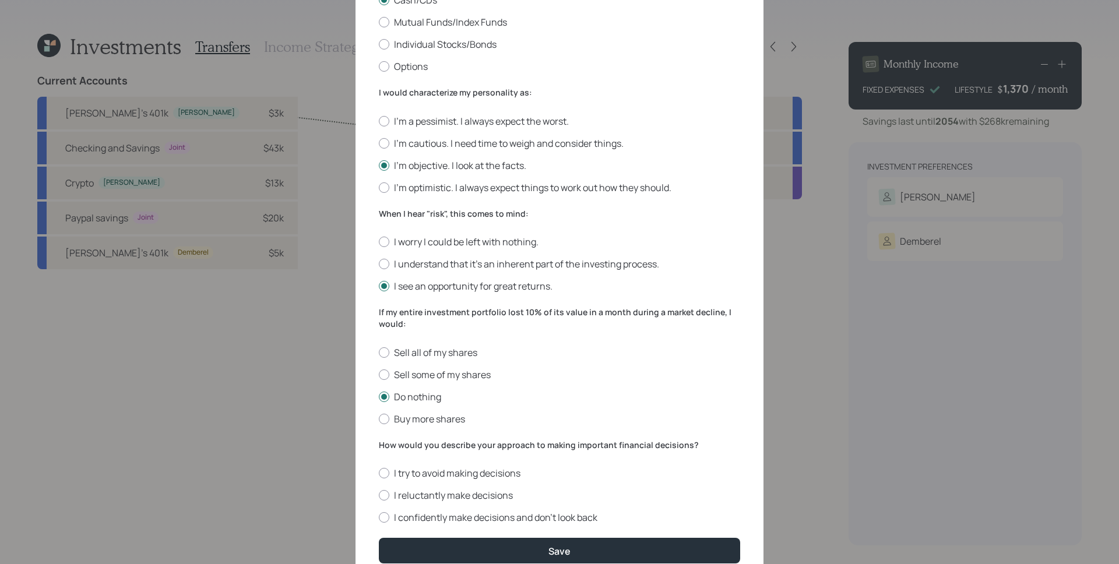
scroll to position [267, 0]
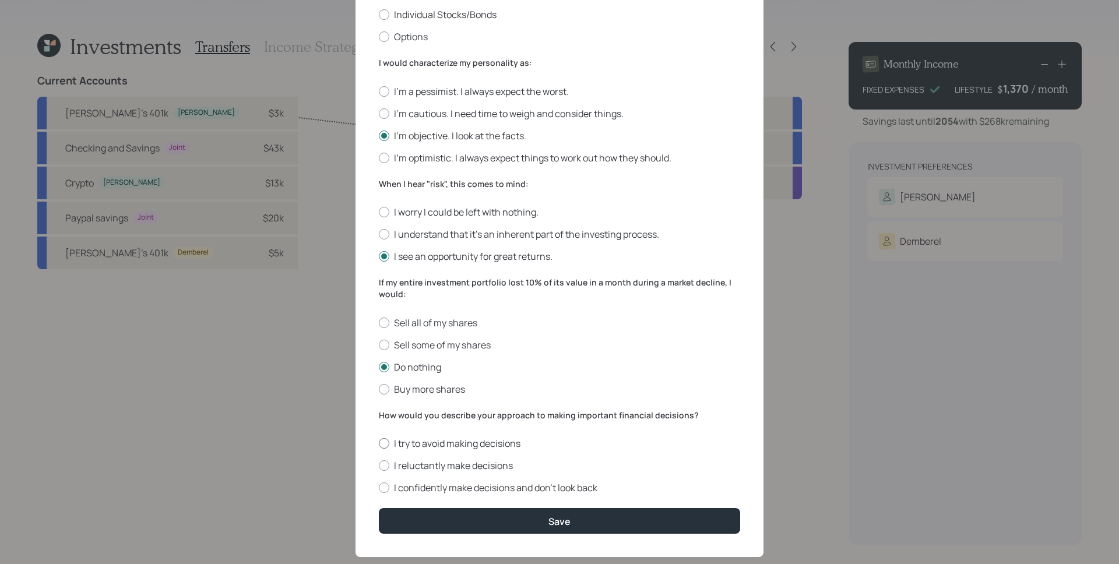
click at [435, 444] on label "I try to avoid making decisions" at bounding box center [559, 443] width 361 height 13
click at [379, 444] on input "I try to avoid making decisions" at bounding box center [378, 443] width 1 height 1
radio input "true"
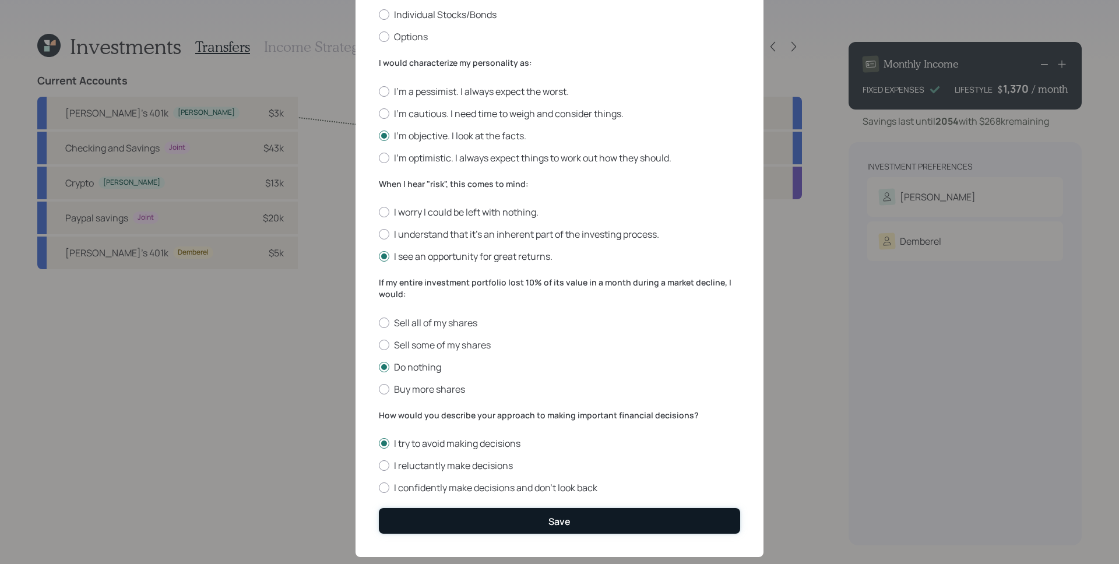
click at [483, 484] on button "Save" at bounding box center [559, 520] width 361 height 25
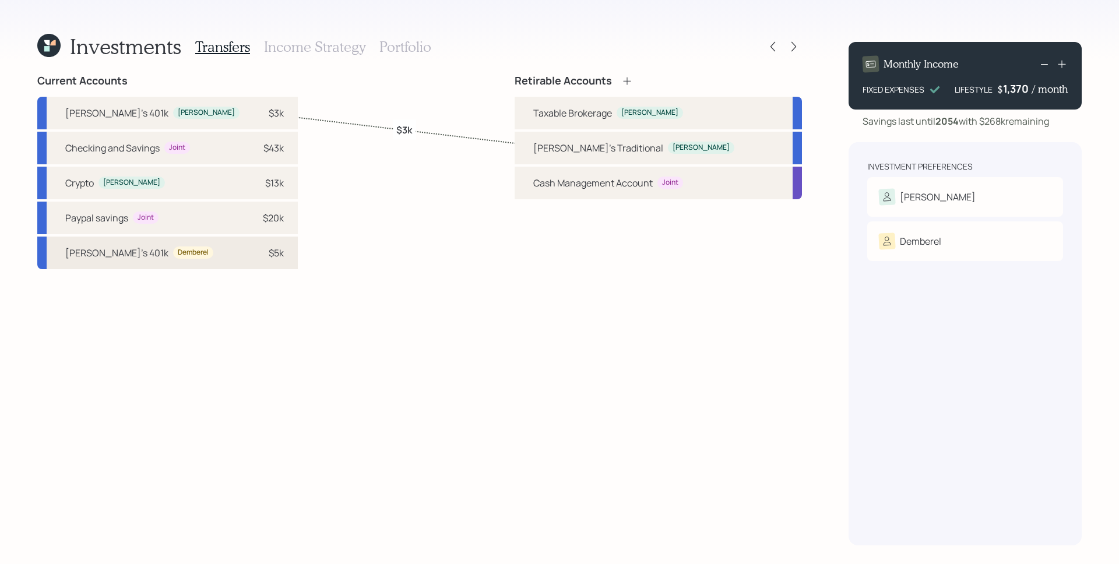
click at [249, 255] on div "$5k" at bounding box center [266, 253] width 35 height 14
click at [377, 298] on div "Current Accounts [PERSON_NAME]'s 401k [PERSON_NAME] $3k Checking and Savings Jo…" at bounding box center [419, 310] width 765 height 471
click at [688, 80] on div "Retirable Accounts" at bounding box center [658, 81] width 287 height 13
click at [633, 80] on icon at bounding box center [627, 81] width 12 height 12
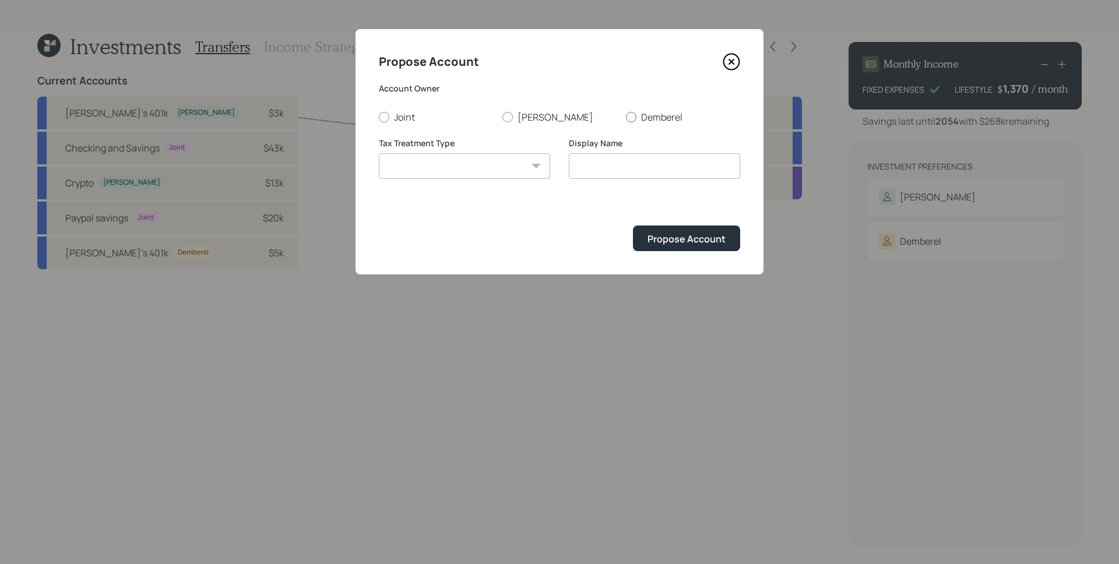
click at [633, 112] on div at bounding box center [631, 117] width 10 height 10
click at [626, 117] on input "Demberel" at bounding box center [625, 117] width 1 height 1
radio input "true"
click at [517, 162] on select "[PERSON_NAME] Taxable Traditional" at bounding box center [464, 166] width 171 height 26
select select "traditional"
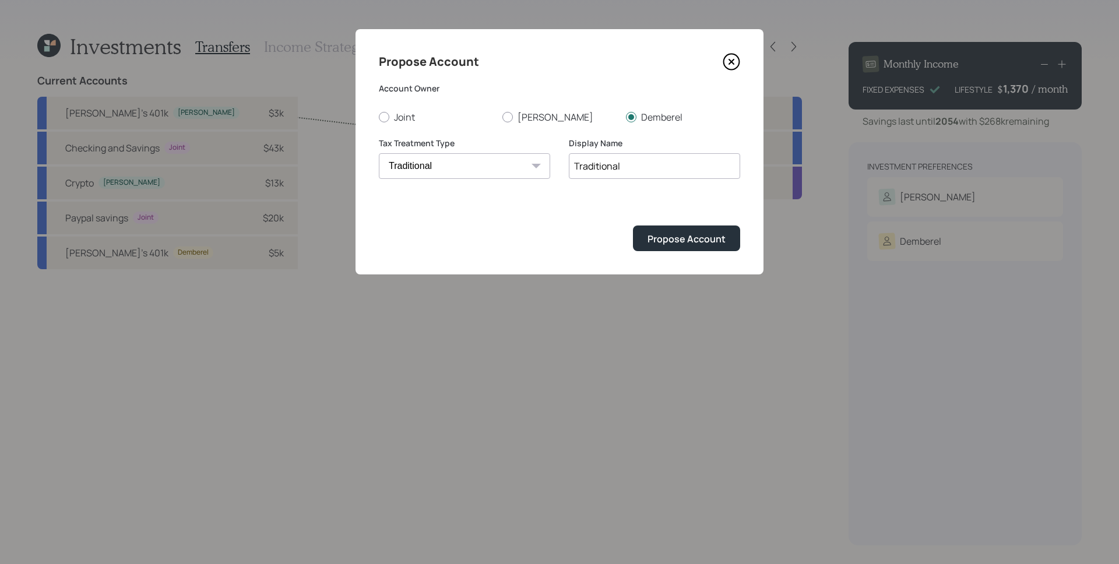
click at [572, 167] on input "Traditional" at bounding box center [654, 166] width 171 height 26
type input "Demberel Traditional"
click at [700, 246] on button "Propose Account" at bounding box center [686, 238] width 107 height 25
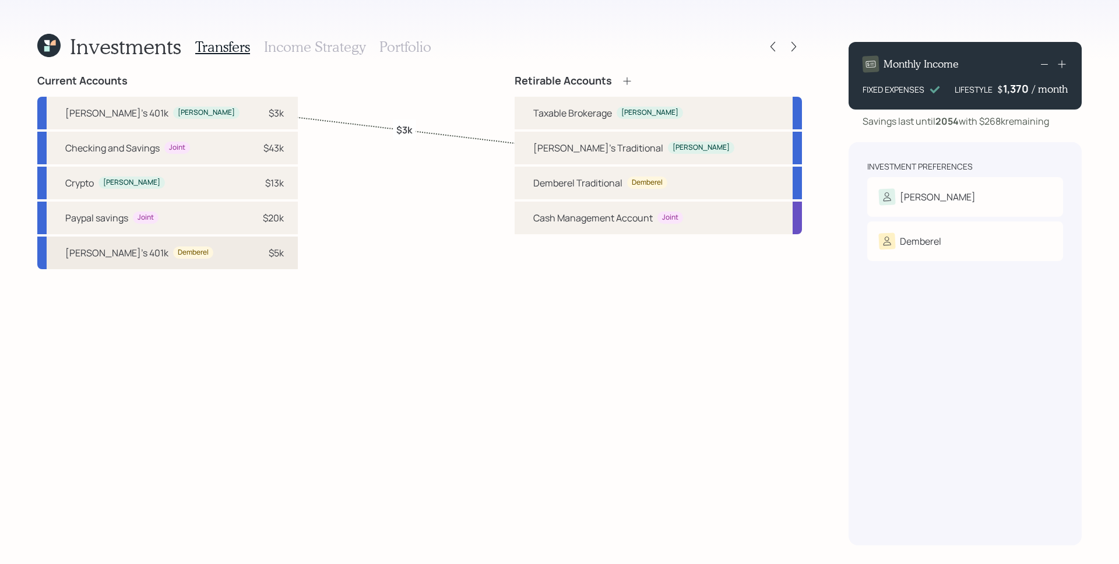
click at [249, 258] on div "$5k" at bounding box center [266, 253] width 35 height 14
click at [583, 181] on div "Demberel Traditional Demberel" at bounding box center [658, 183] width 287 height 33
select select "47b233e8-1b65-4991-9a7e-7dc4fb361cb4"
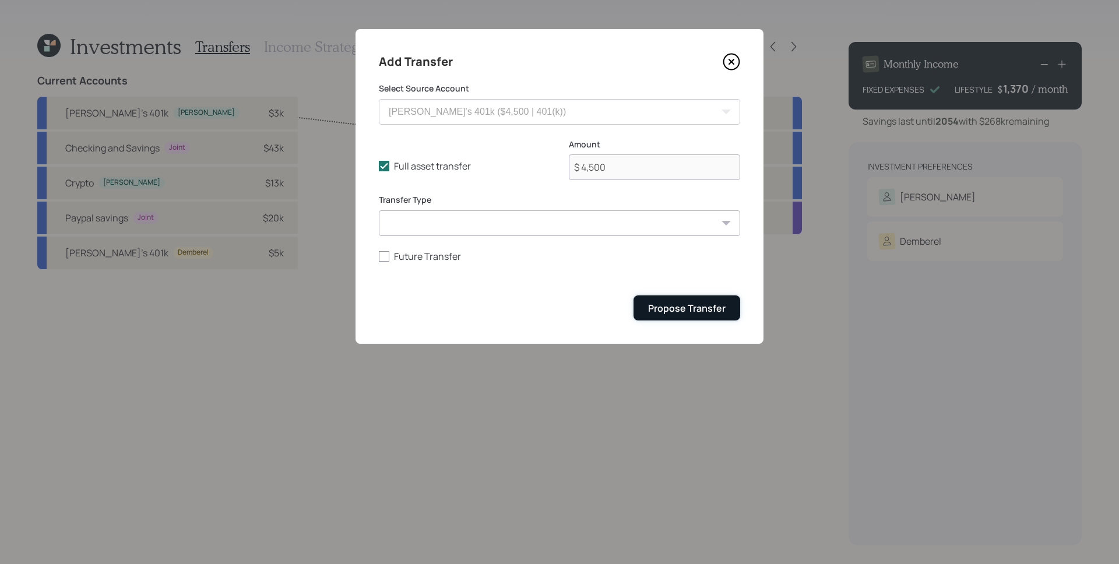
click at [684, 299] on button "Propose Transfer" at bounding box center [686, 307] width 107 height 25
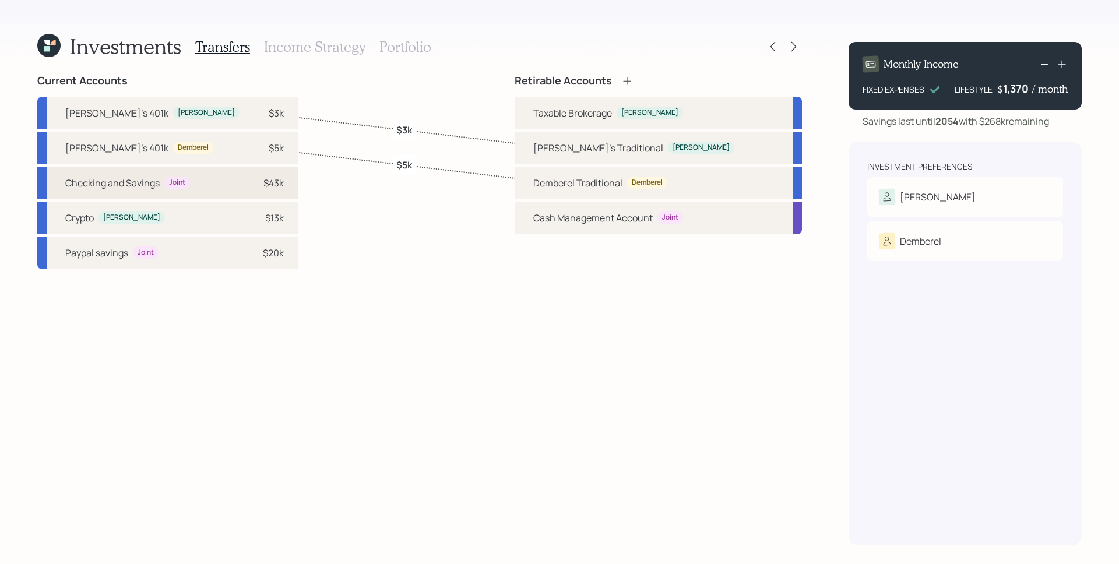
click at [263, 185] on div "$43k" at bounding box center [273, 183] width 20 height 14
click at [599, 114] on div "Taxable Brokerage" at bounding box center [572, 113] width 79 height 14
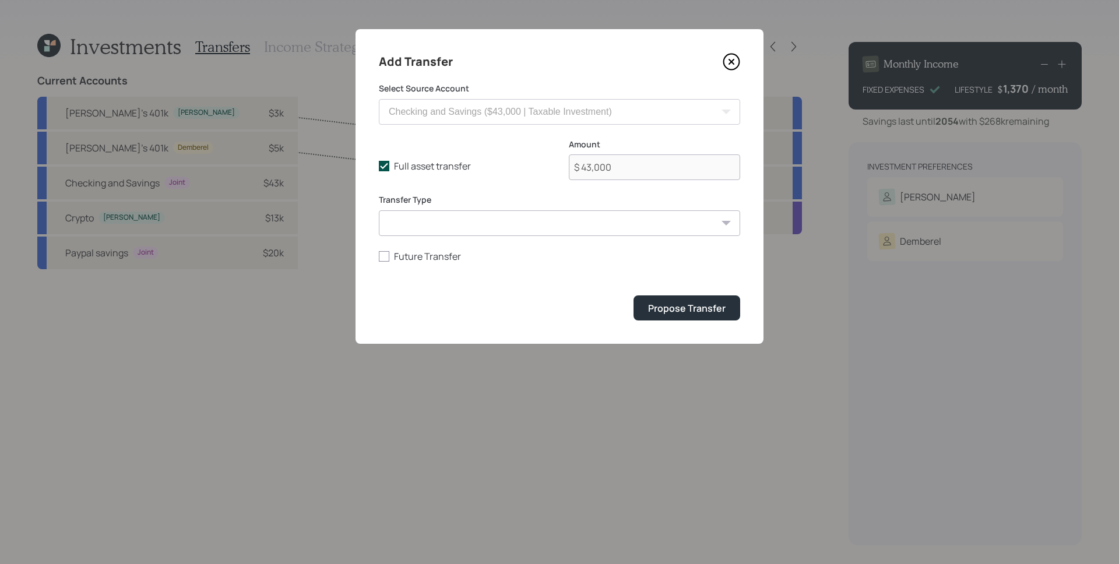
click at [406, 162] on label "Full asset transfer" at bounding box center [464, 166] width 171 height 13
click at [410, 167] on label "Full asset transfer" at bounding box center [464, 166] width 171 height 13
click at [379, 167] on input "Full asset transfer" at bounding box center [378, 166] width 1 height 1
checkbox input "false"
click at [605, 166] on input "$ 43,000" at bounding box center [654, 167] width 171 height 26
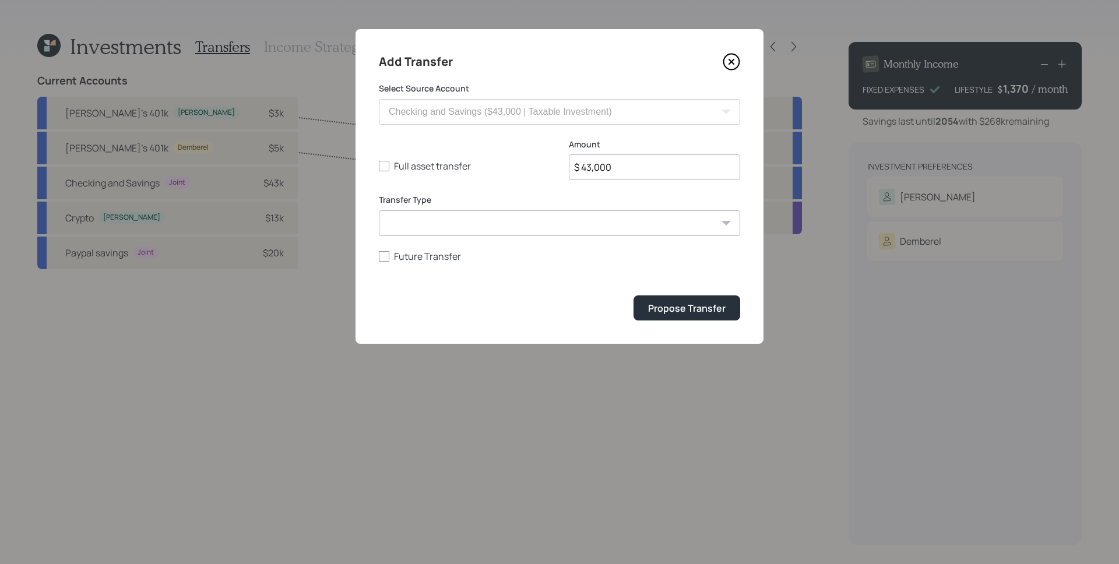
click at [605, 166] on input "$ 43,000" at bounding box center [654, 167] width 171 height 26
type input "$ 10,000"
click at [633, 295] on button "Propose Transfer" at bounding box center [686, 307] width 107 height 25
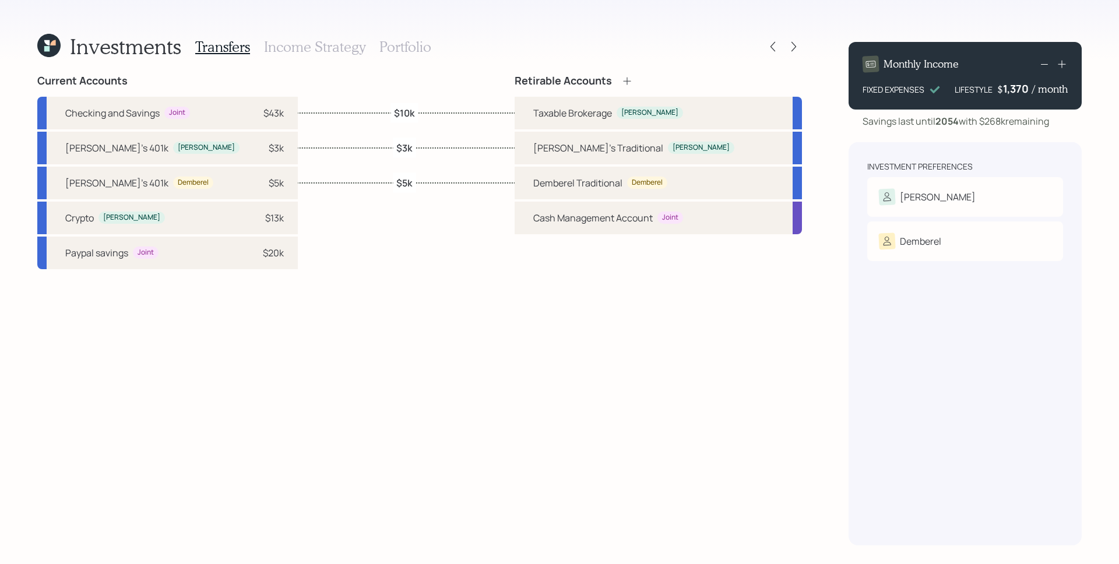
click at [305, 44] on h3 "Income Strategy" at bounding box center [314, 46] width 101 height 17
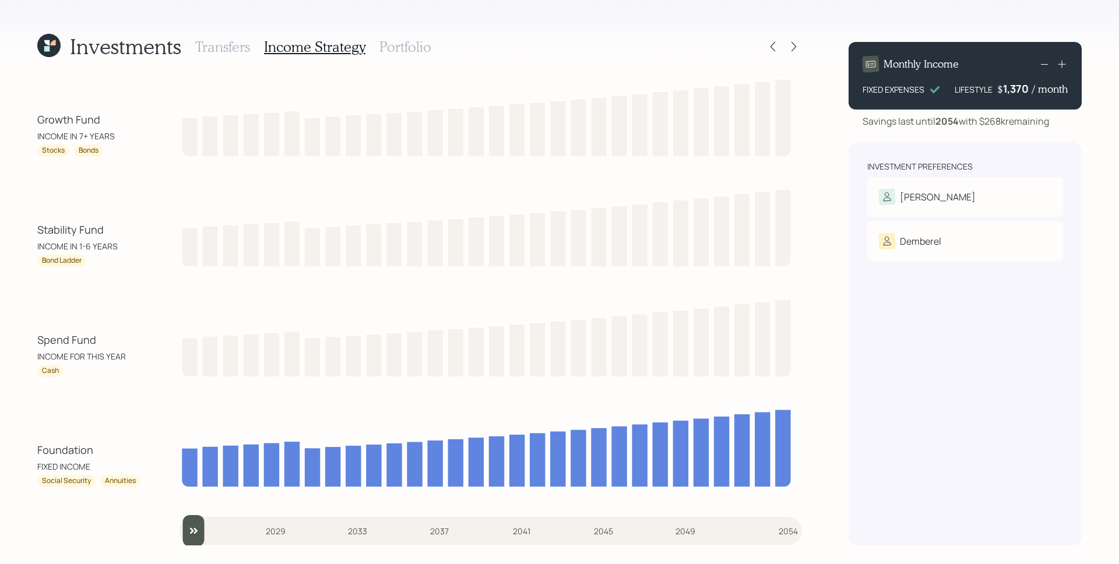
click at [410, 37] on div "Transfers Income Strategy Portfolio" at bounding box center [313, 47] width 236 height 28
click at [414, 44] on h3 "Portfolio" at bounding box center [405, 46] width 52 height 17
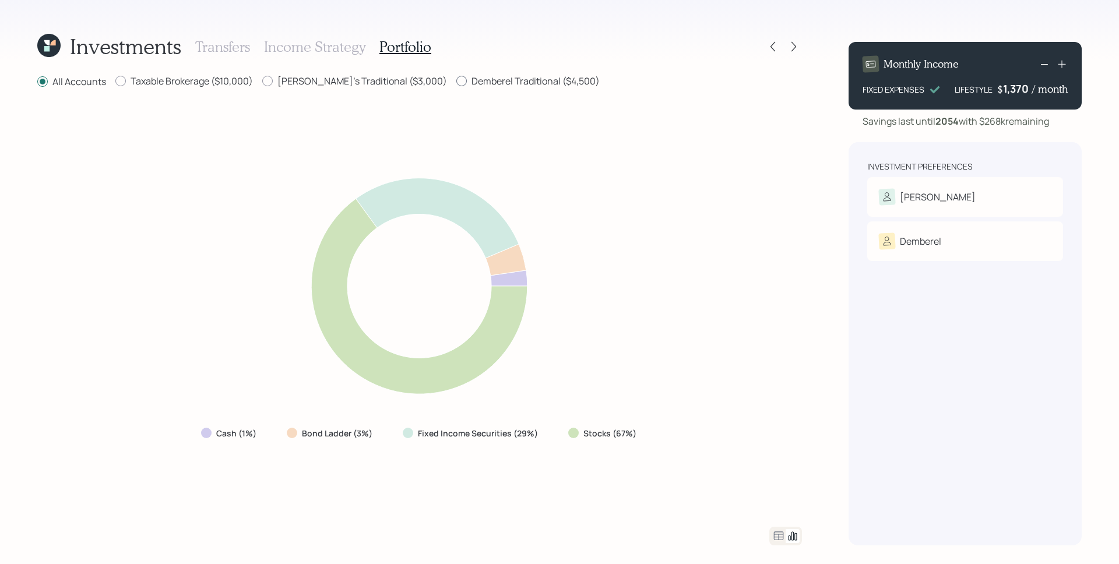
click at [482, 82] on label "Demberel Traditional ($4,500)" at bounding box center [527, 81] width 143 height 13
click at [456, 82] on input "Demberel Traditional ($4,500)" at bounding box center [456, 81] width 1 height 1
radio input "true"
radio input "false"
click at [364, 76] on label "[PERSON_NAME]'s Traditional ($3,000)" at bounding box center [354, 81] width 185 height 13
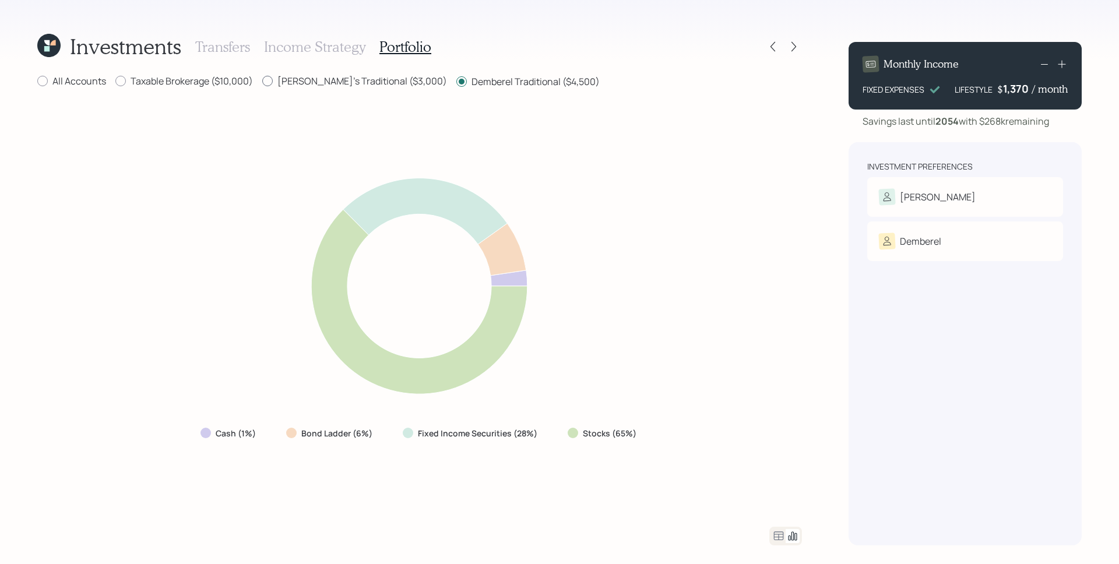
click at [262, 81] on input "[PERSON_NAME]'s Traditional ($3,000)" at bounding box center [262, 81] width 1 height 1
radio input "true"
radio input "false"
click at [230, 82] on label "Taxable Brokerage ($10,000)" at bounding box center [184, 81] width 138 height 13
click at [115, 82] on input "Taxable Brokerage ($10,000)" at bounding box center [115, 81] width 1 height 1
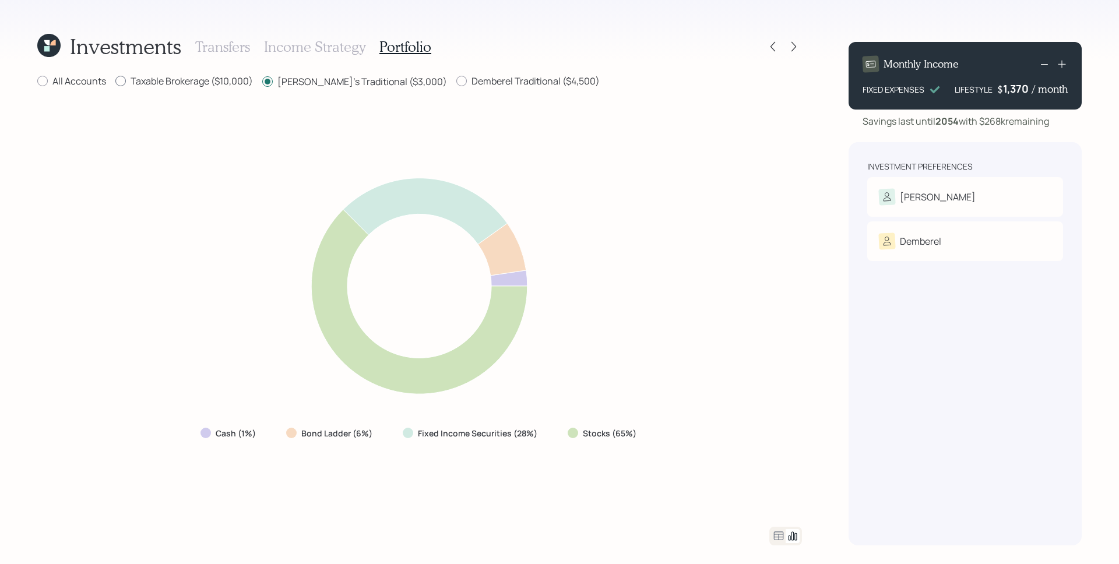
radio input "true"
radio input "false"
click at [82, 79] on label "All Accounts" at bounding box center [71, 81] width 69 height 13
click at [37, 81] on input "All Accounts" at bounding box center [37, 81] width 1 height 1
radio input "true"
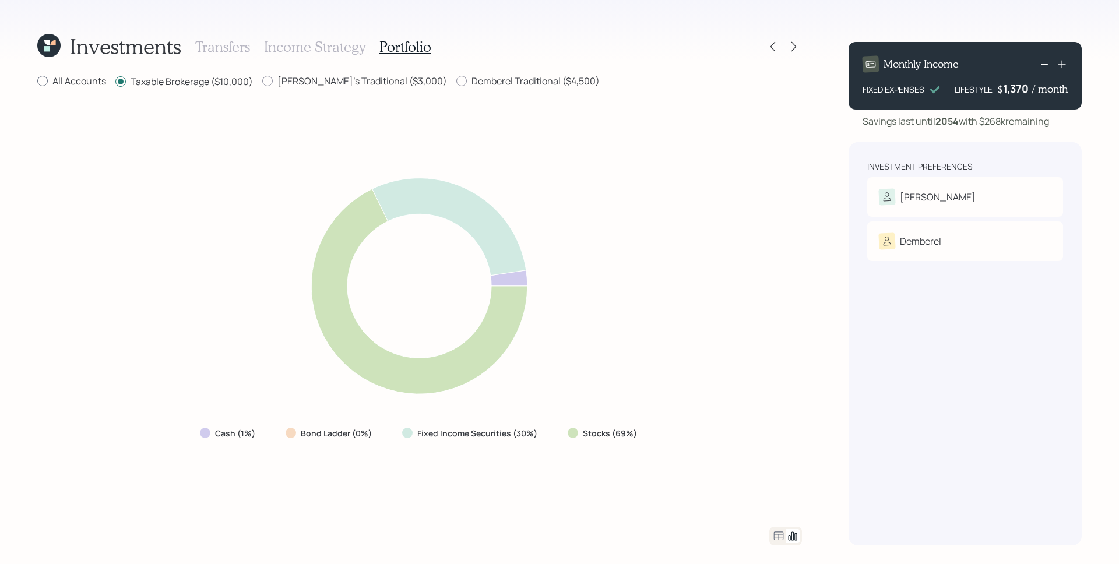
radio input "false"
click at [772, 51] on icon at bounding box center [773, 47] width 12 height 12
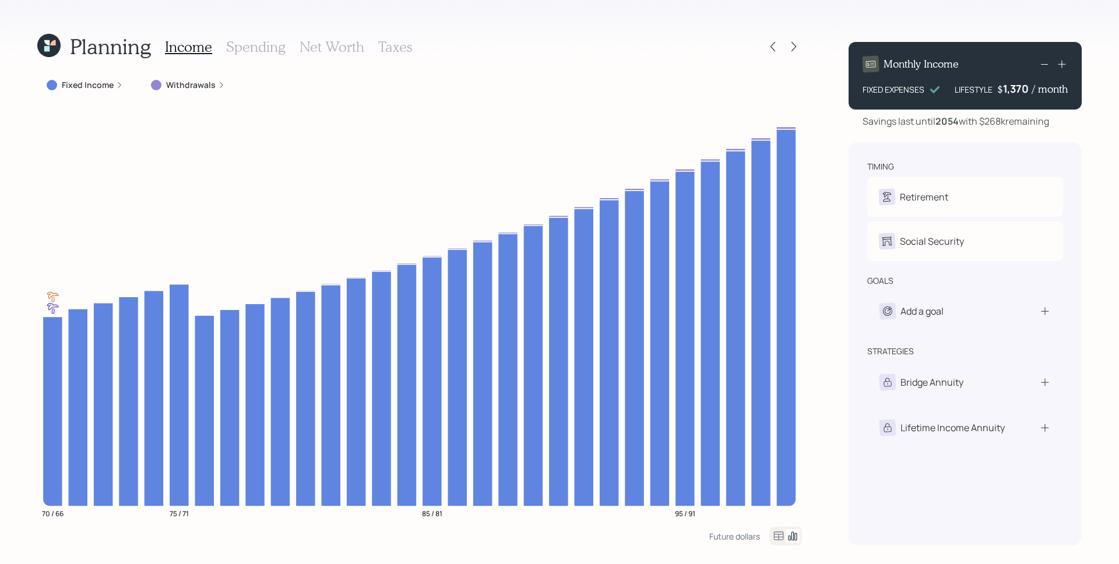
click at [772, 51] on icon at bounding box center [773, 47] width 12 height 12
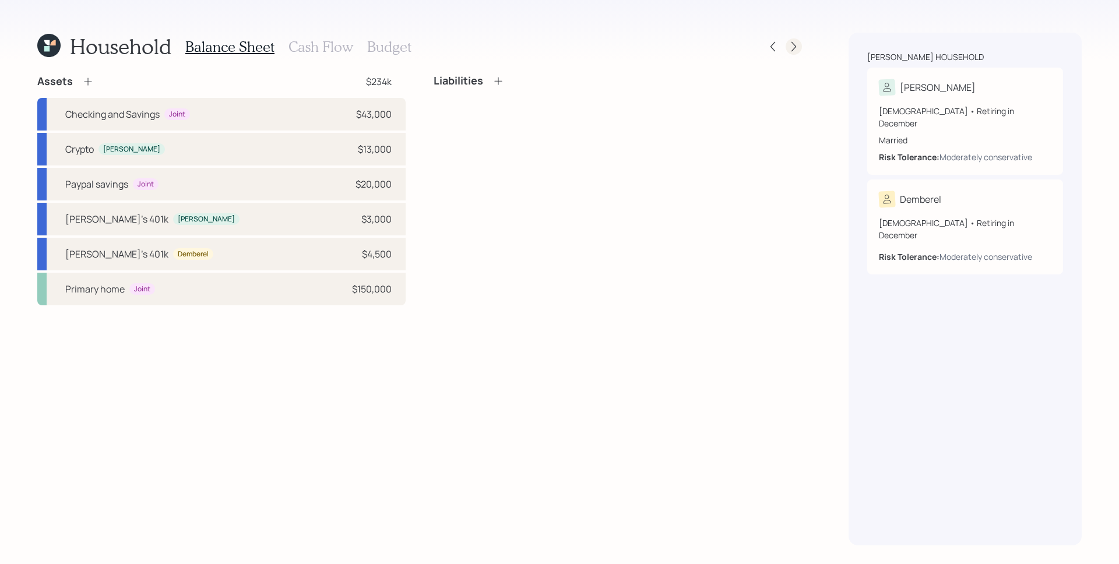
click at [793, 46] on icon at bounding box center [794, 47] width 12 height 12
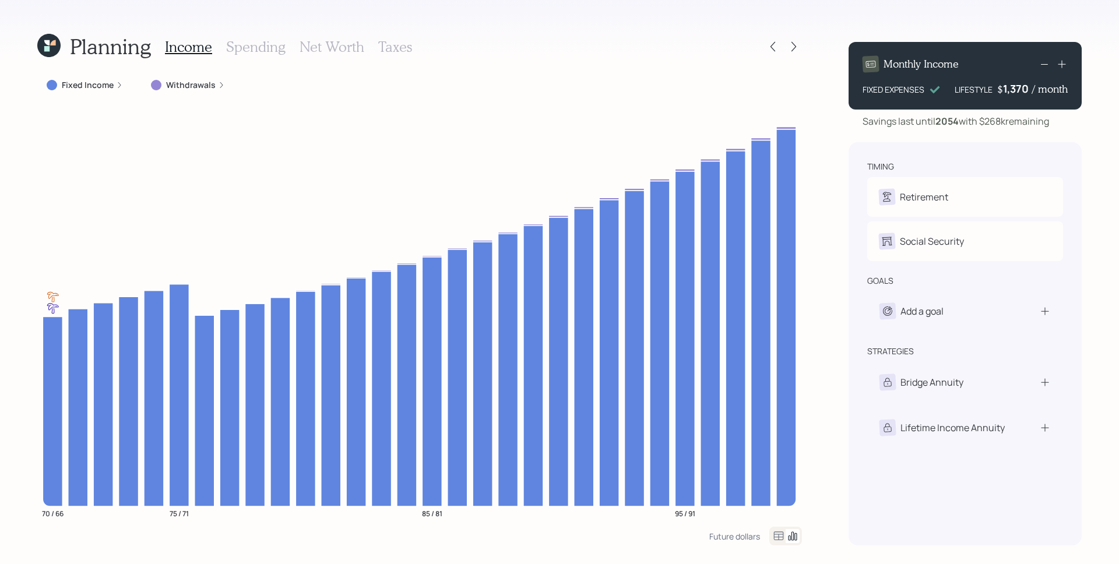
click at [793, 46] on icon at bounding box center [794, 47] width 12 height 12
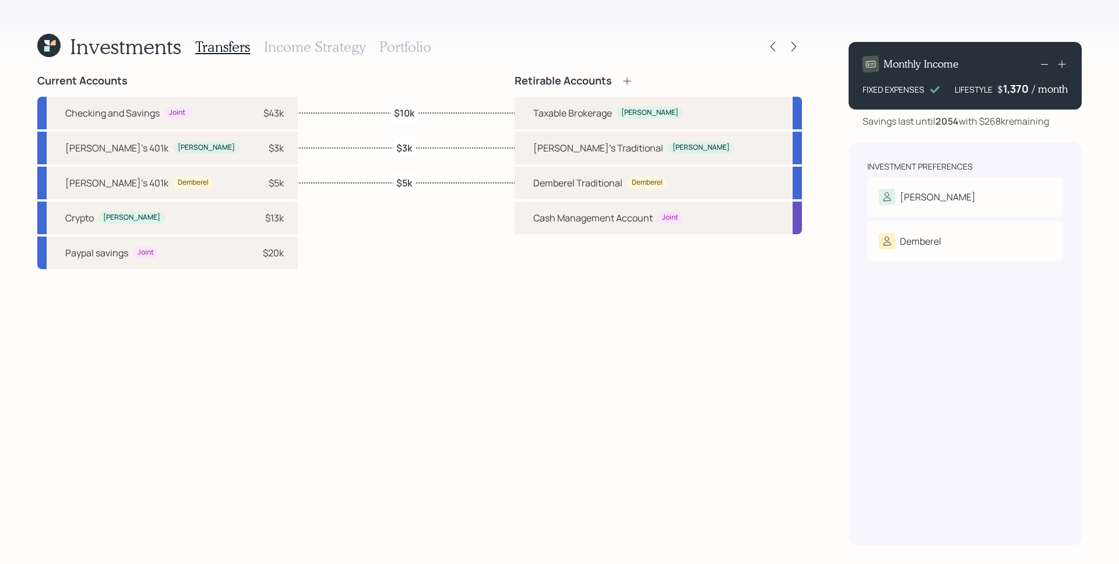
click at [64, 29] on div "Investments Transfers Income Strategy Portfolio Current Accounts Checking and S…" at bounding box center [559, 282] width 1119 height 564
click at [51, 44] on icon at bounding box center [52, 42] width 5 height 5
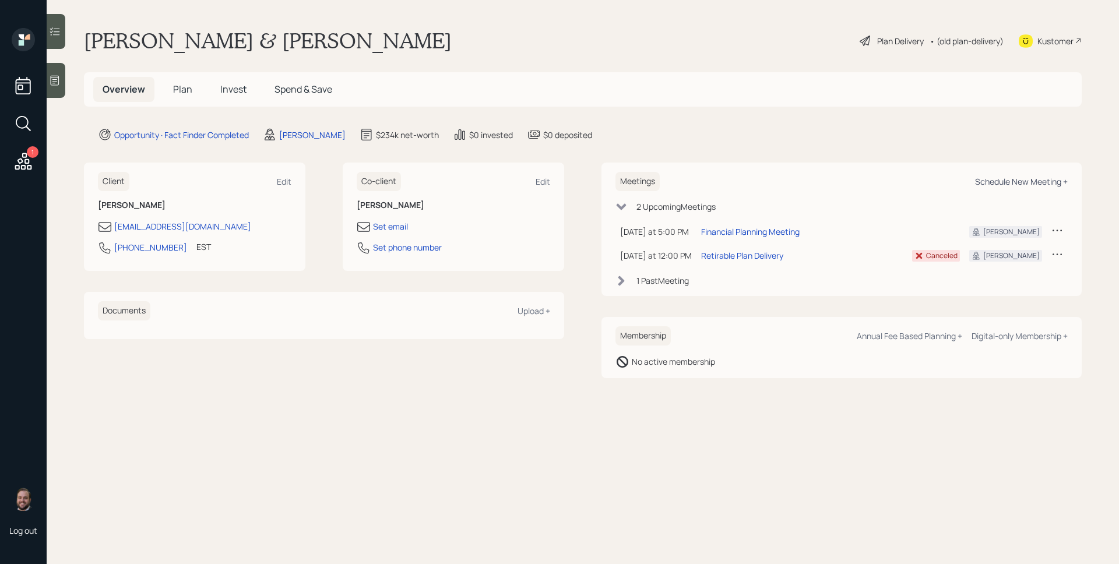
click at [856, 184] on div "Schedule New Meeting +" at bounding box center [1021, 181] width 93 height 11
select select "d946c976-65aa-4529-ac9d-02c4f1114fc0"
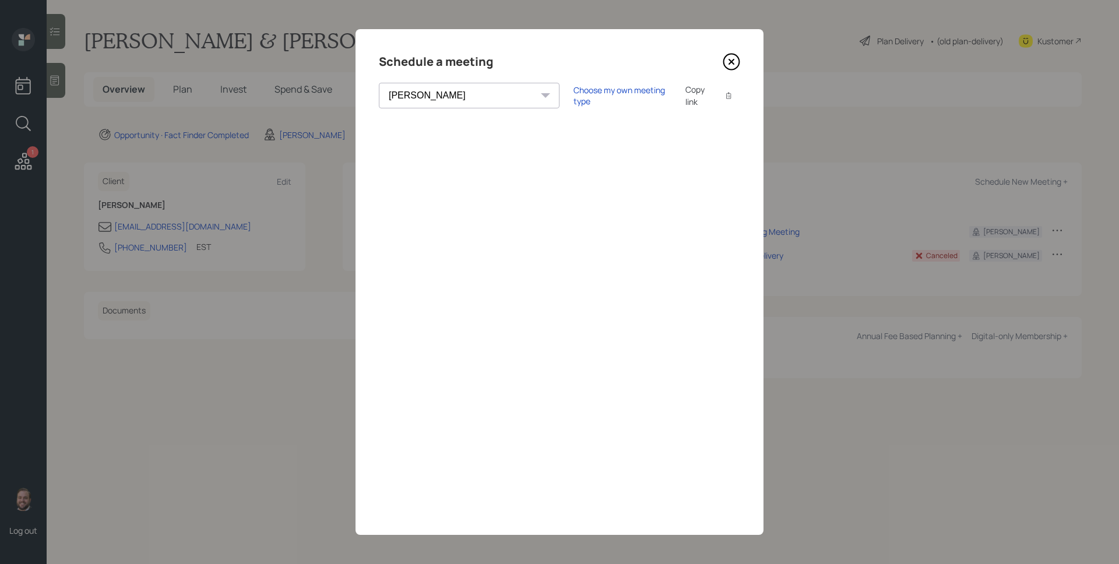
click at [734, 61] on icon at bounding box center [731, 61] width 17 height 17
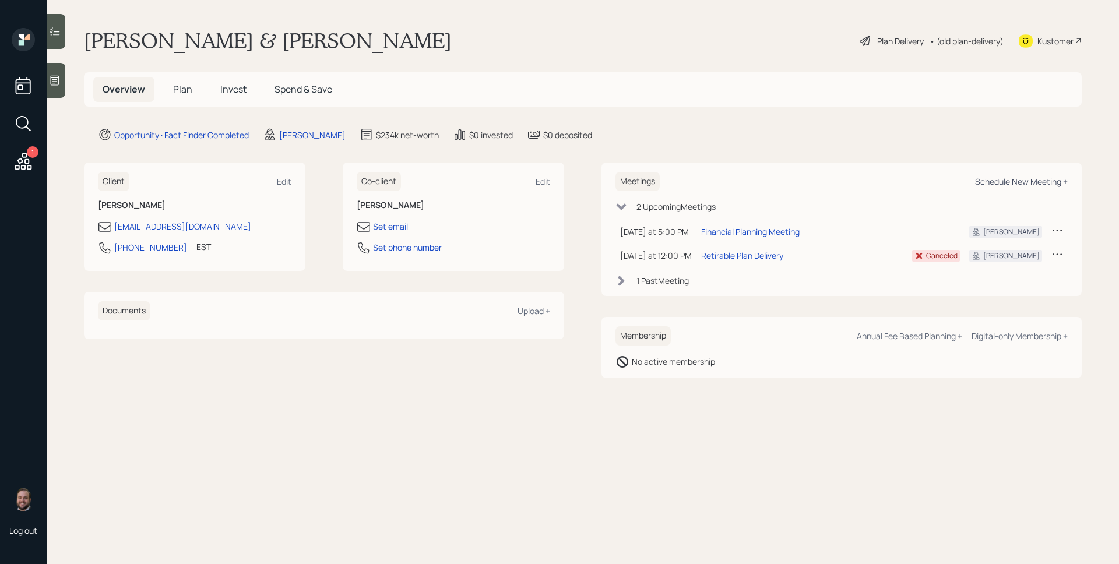
click at [856, 178] on div "Schedule New Meeting +" at bounding box center [1021, 181] width 93 height 11
select select "d946c976-65aa-4529-ac9d-02c4f1114fc0"
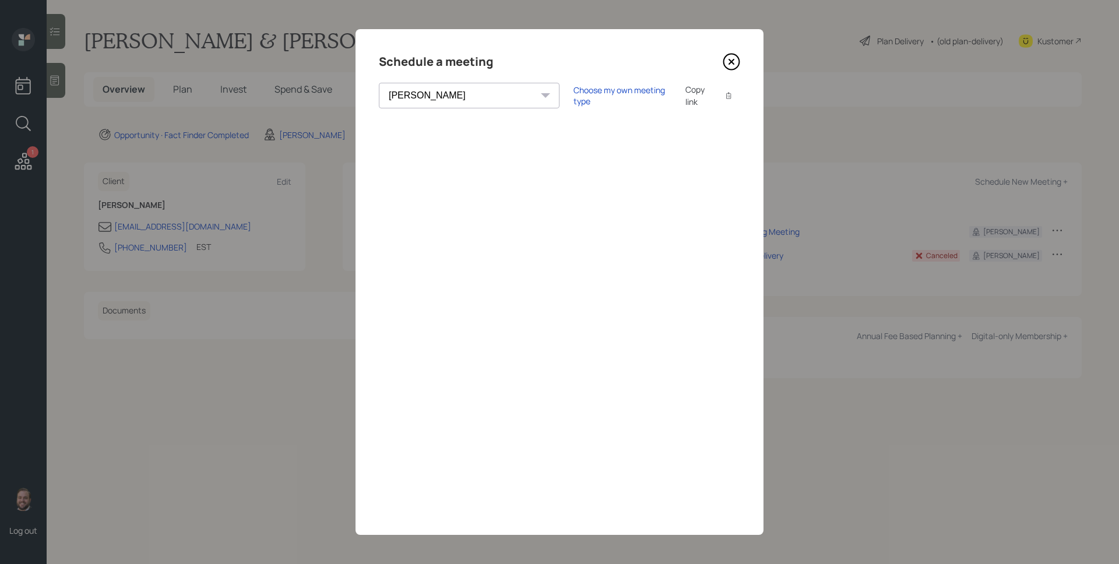
click at [734, 55] on icon at bounding box center [731, 61] width 17 height 17
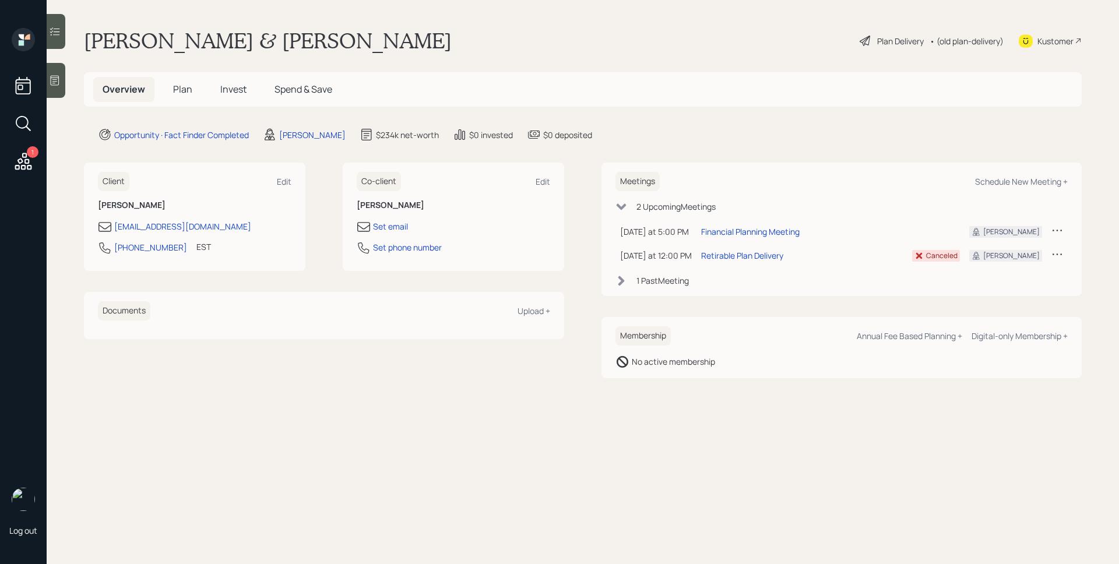
click at [185, 87] on span "Plan" at bounding box center [182, 89] width 19 height 13
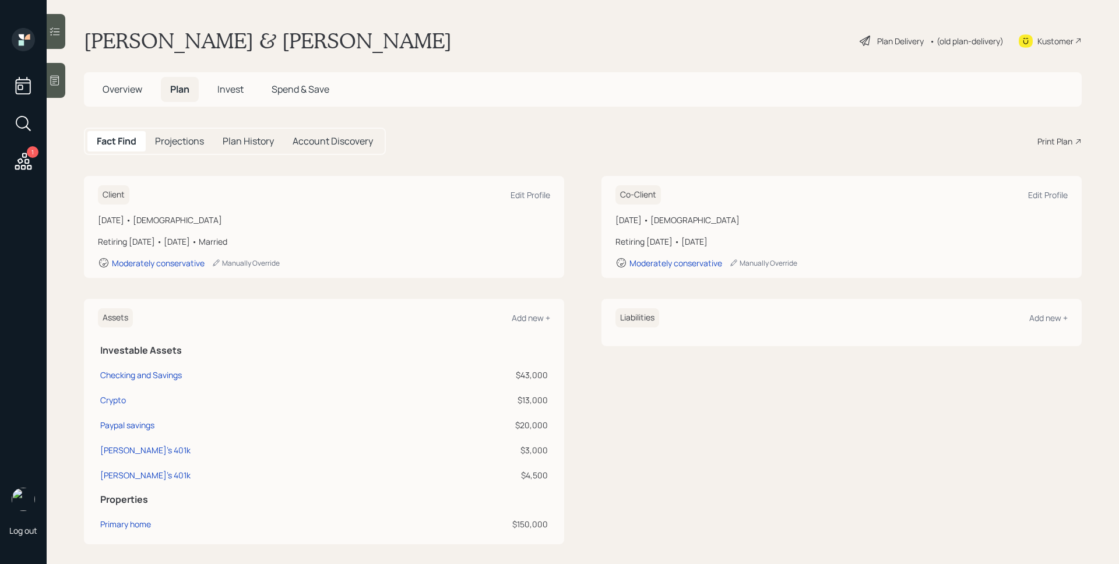
click at [1058, 143] on div "Print Plan" at bounding box center [1054, 141] width 35 height 12
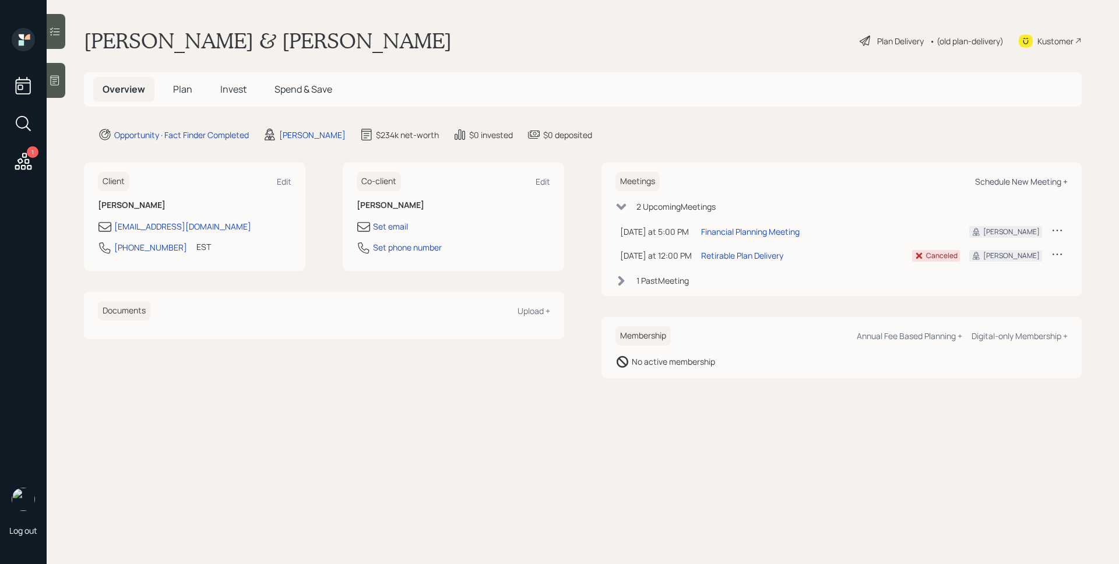
click at [1019, 184] on div "Schedule New Meeting +" at bounding box center [1021, 181] width 93 height 11
select select "d946c976-65aa-4529-ac9d-02c4f1114fc0"
